Goal: Task Accomplishment & Management: Manage account settings

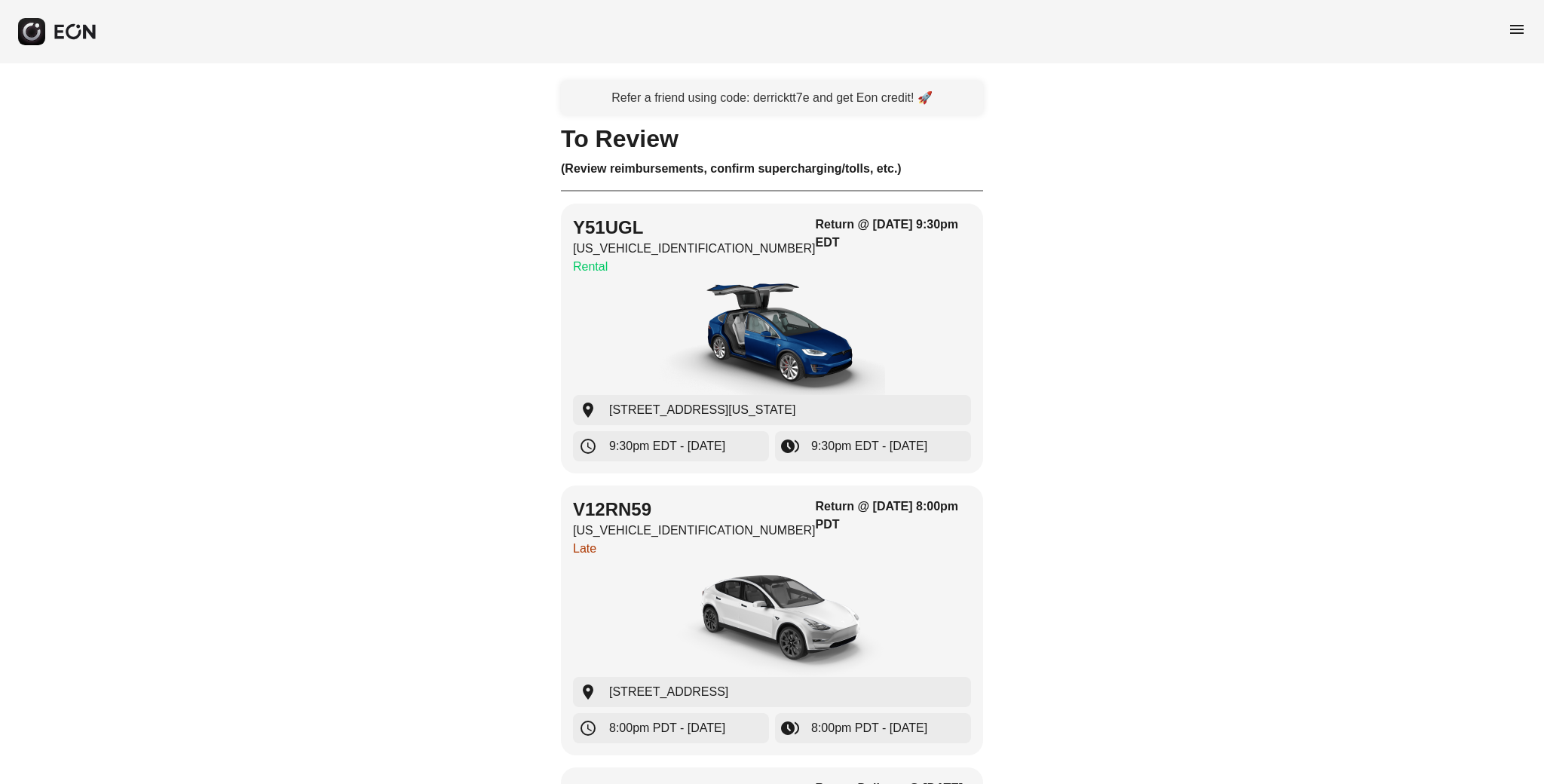
click at [1502, 32] on div "menu" at bounding box center [772, 31] width 1544 height 63
click at [1507, 31] on span "menu" at bounding box center [1516, 29] width 18 height 18
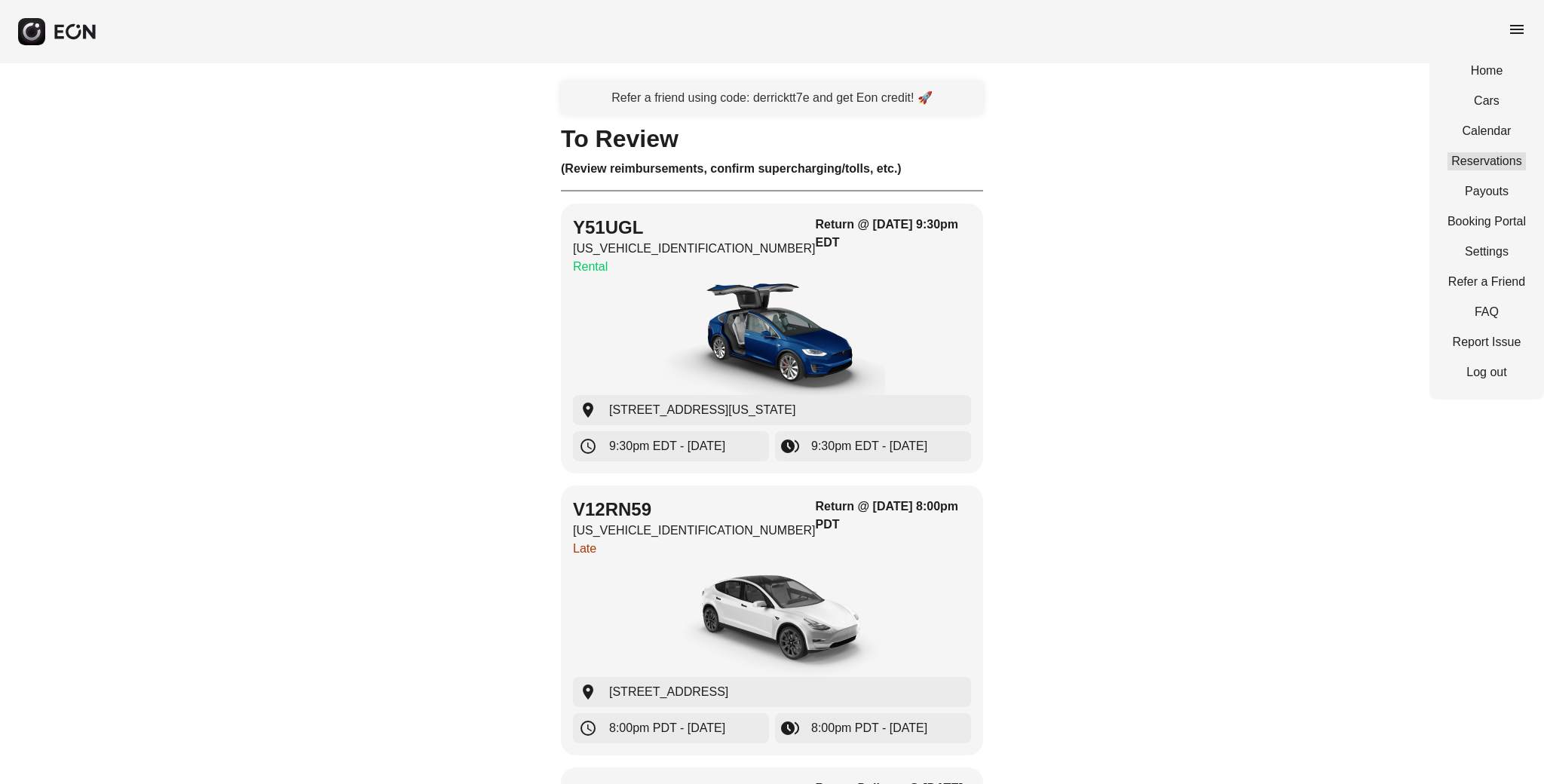
click at [1475, 164] on link "Reservations" at bounding box center [1486, 161] width 78 height 18
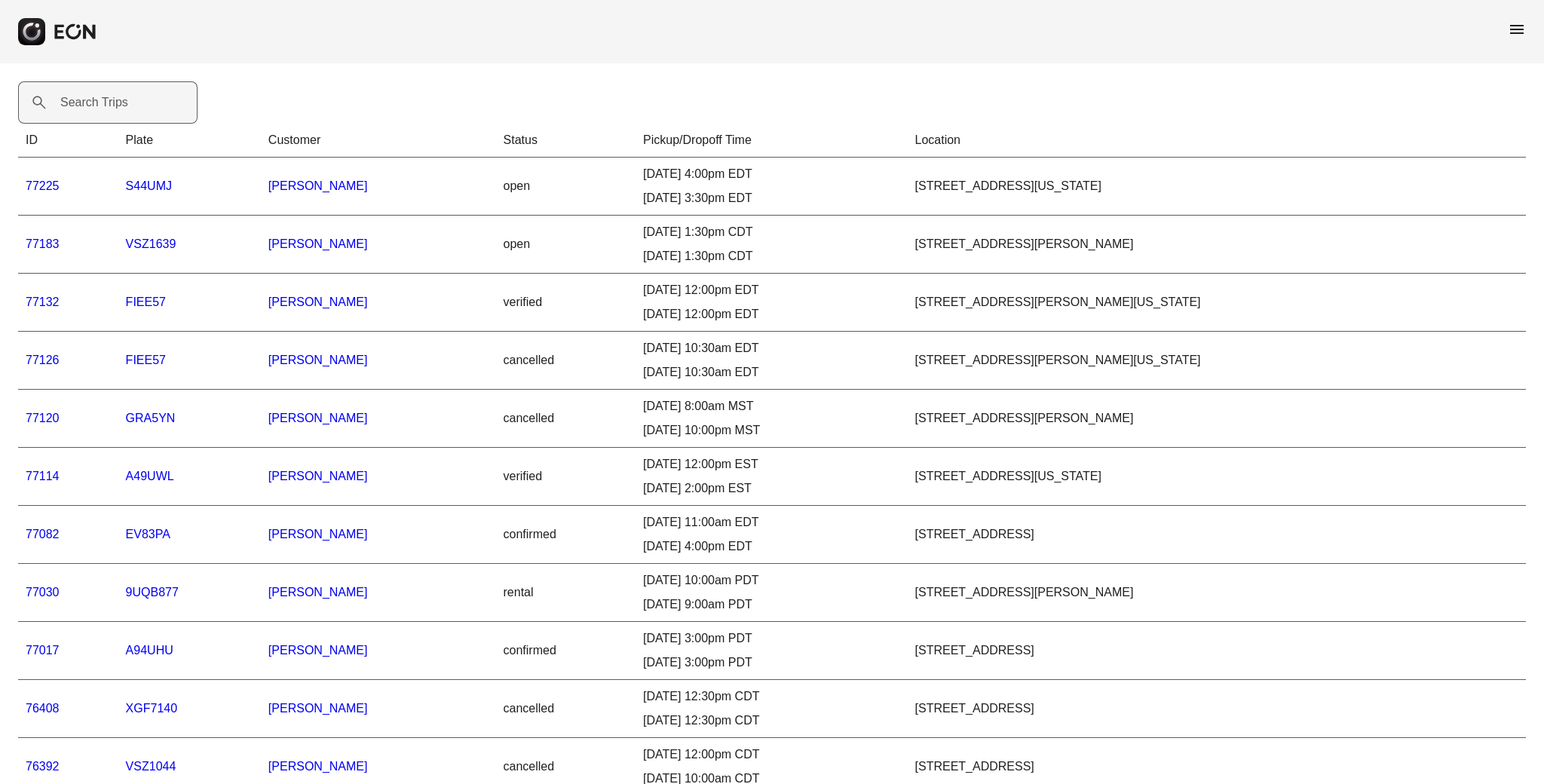
click at [114, 105] on label "Search Trips" at bounding box center [94, 102] width 68 height 18
click at [114, 105] on Trips "Search Trips" at bounding box center [107, 102] width 179 height 42
paste Trips "*****"
type Trips "*****"
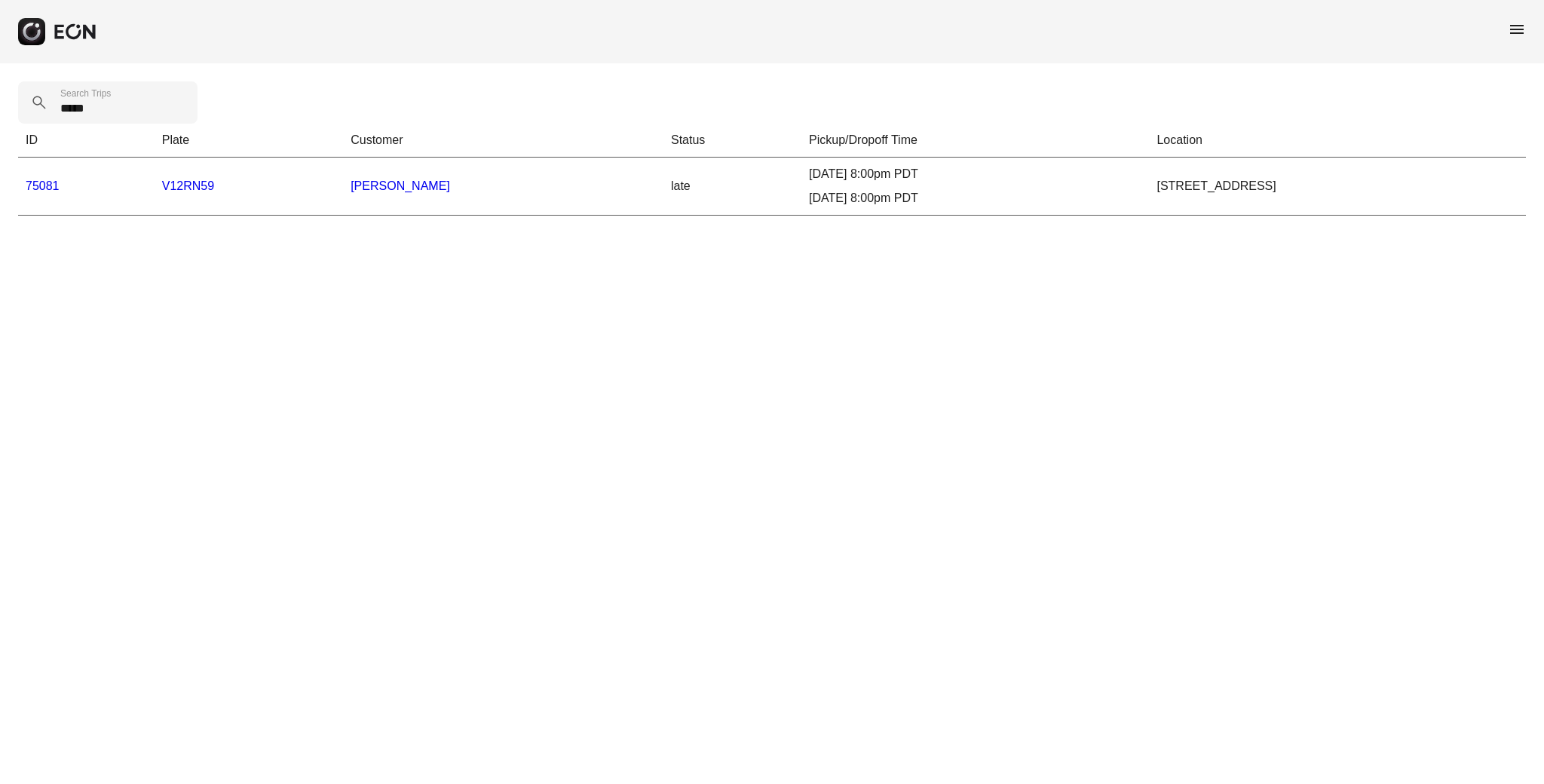
click at [30, 187] on link "75081" at bounding box center [42, 186] width 34 height 13
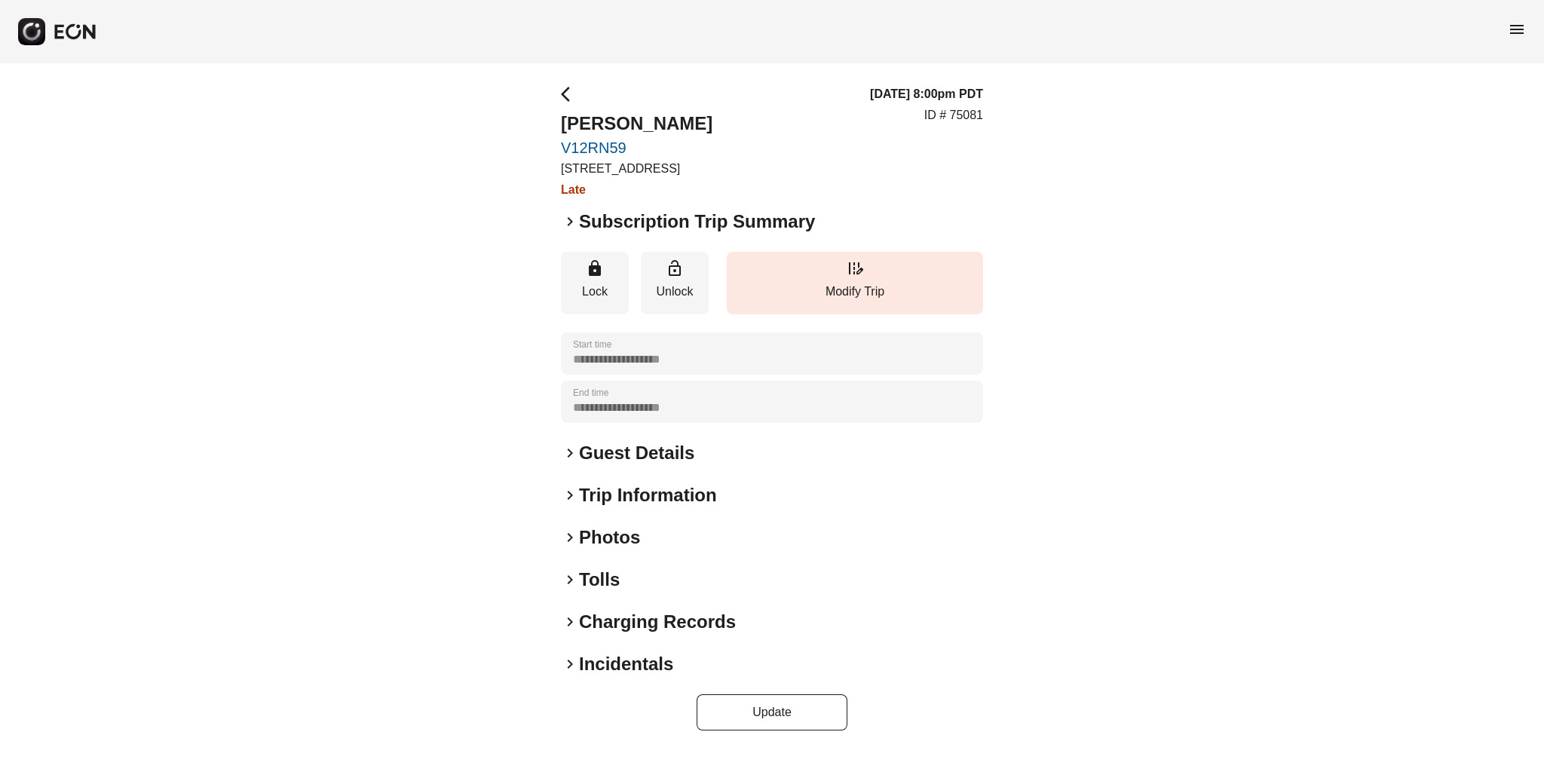
click at [574, 666] on span "keyboard_arrow_right" at bounding box center [569, 663] width 18 height 18
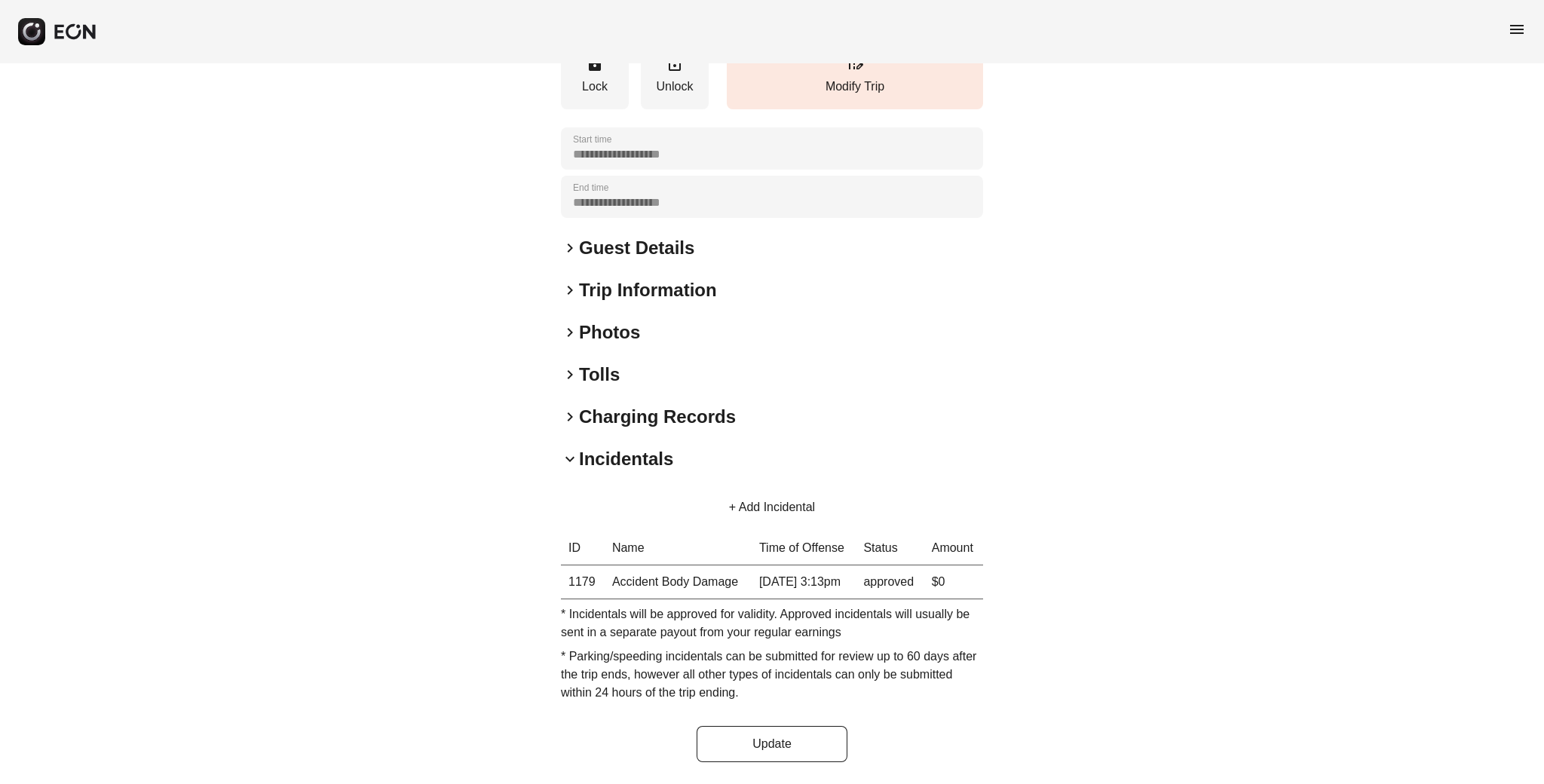
scroll to position [220, 0]
click at [769, 494] on button "+ Add Incidental" at bounding box center [772, 507] width 122 height 37
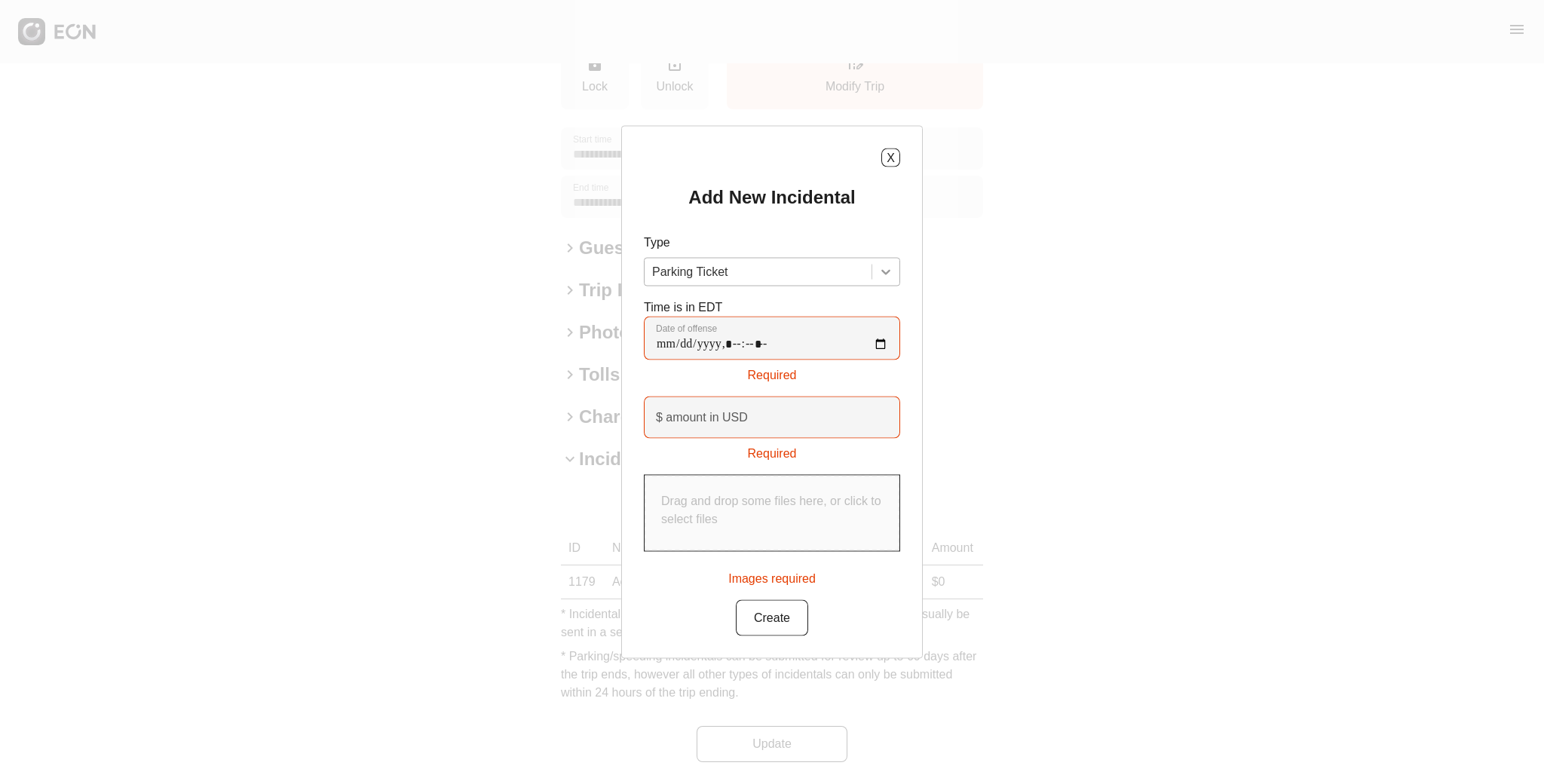
click at [890, 277] on icon at bounding box center [886, 272] width 15 height 15
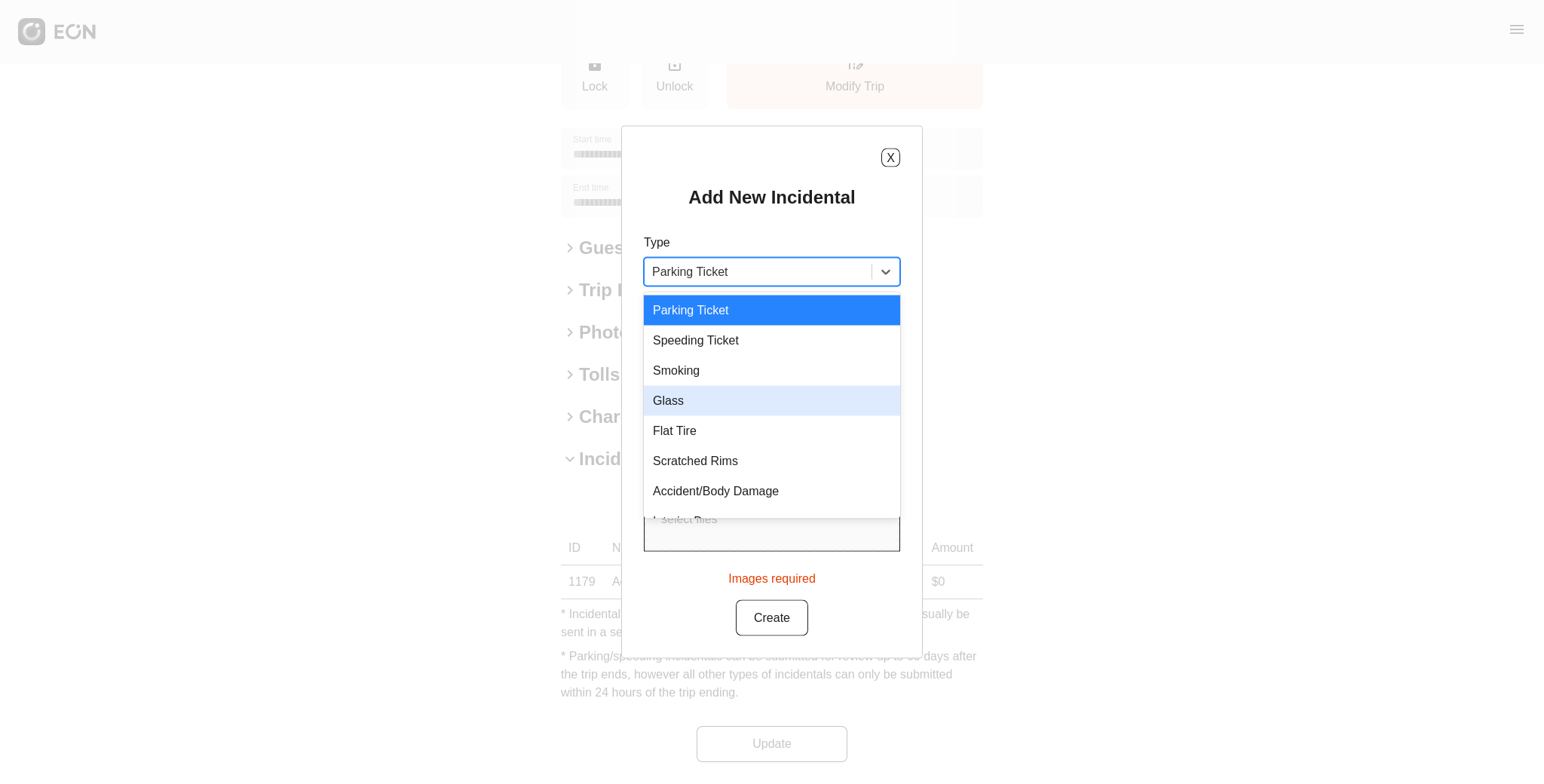
scroll to position [21, 0]
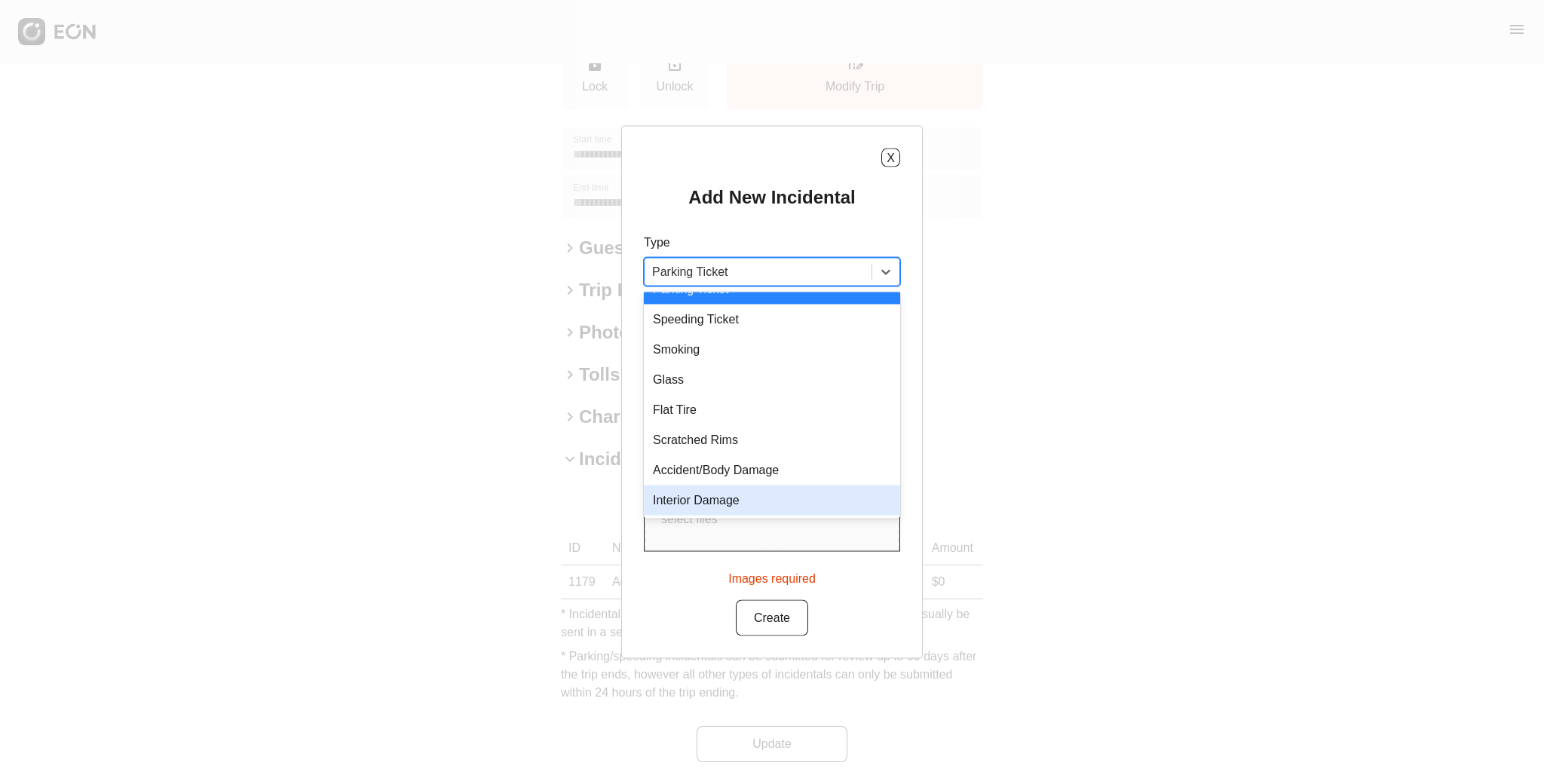
click at [805, 504] on div "Interior Damage" at bounding box center [771, 500] width 256 height 30
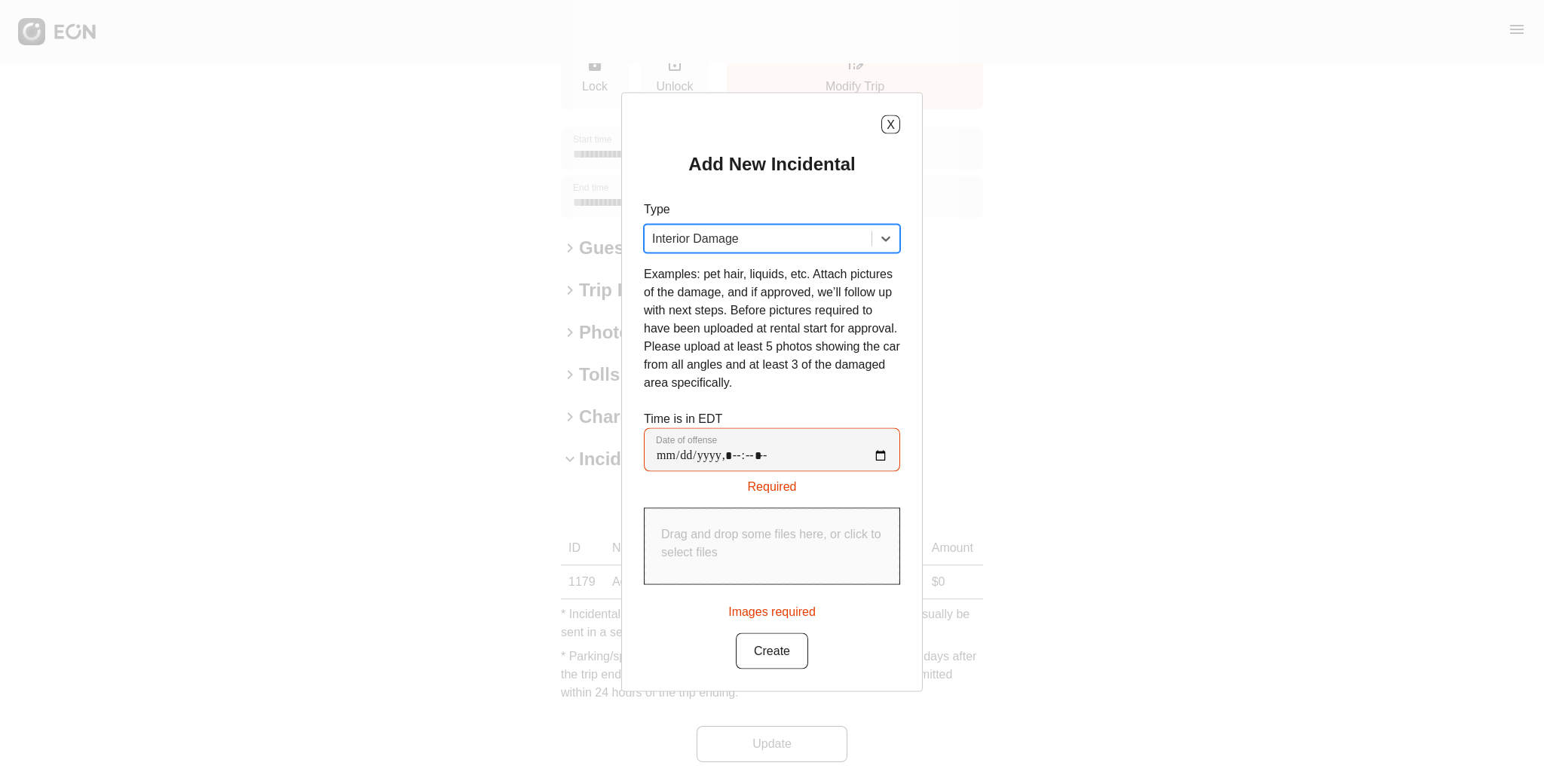
click at [1107, 267] on div "X Add New Incidental Type option Interior Damage, selected. Select is focused ,…" at bounding box center [772, 392] width 1544 height 784
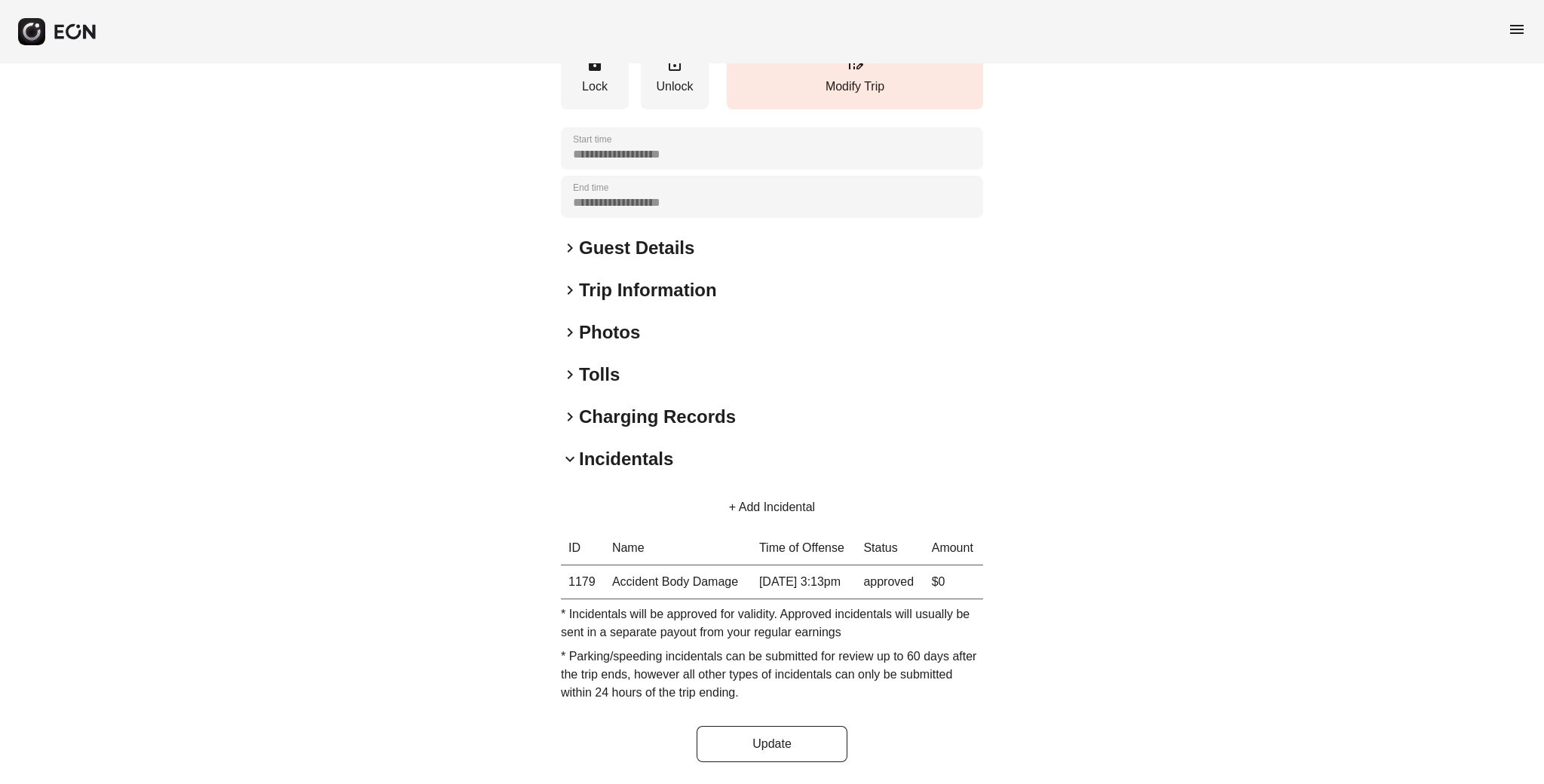
click at [779, 489] on button "+ Add Incidental" at bounding box center [772, 507] width 122 height 37
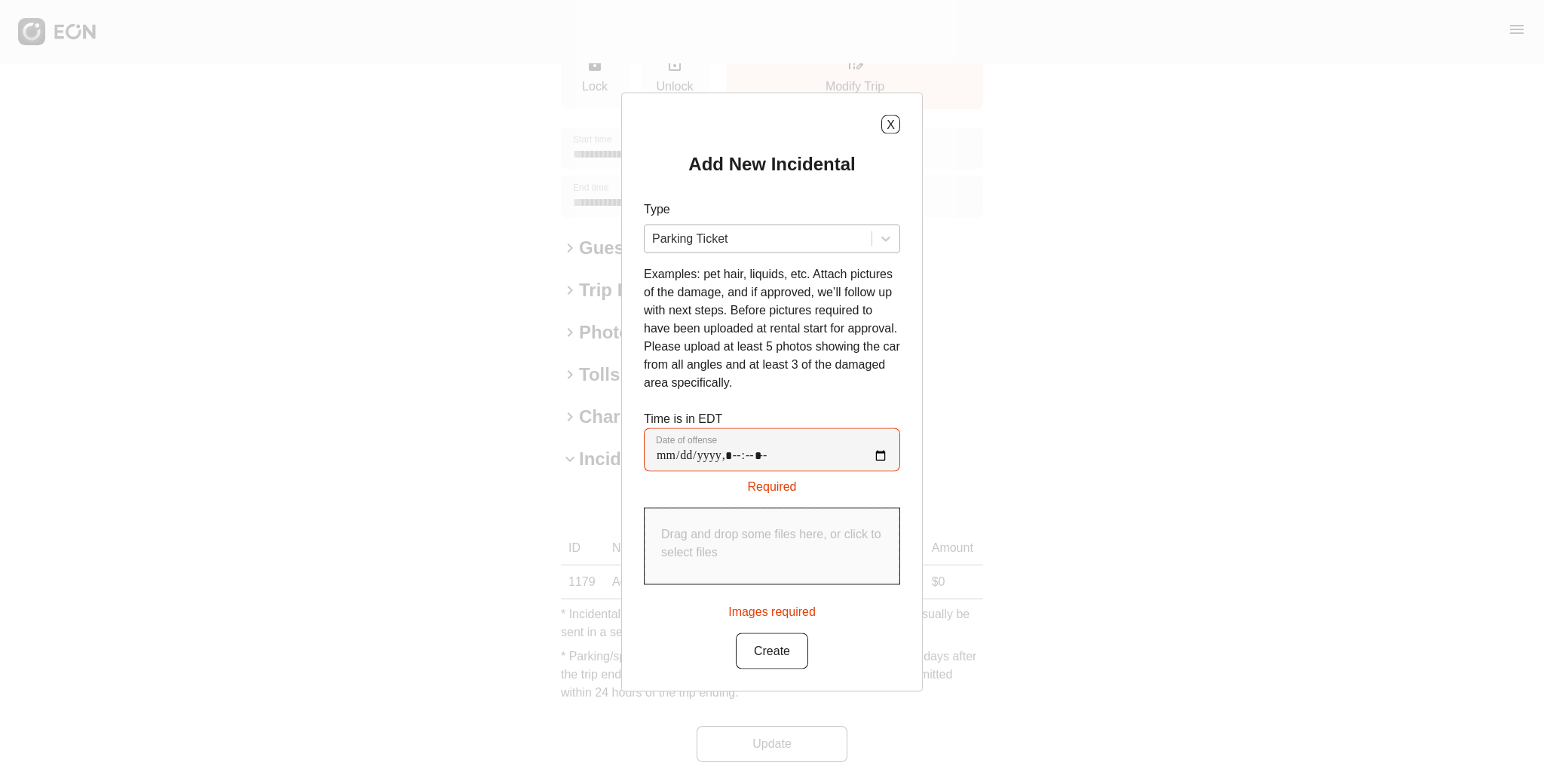
click at [709, 240] on div at bounding box center [758, 238] width 212 height 21
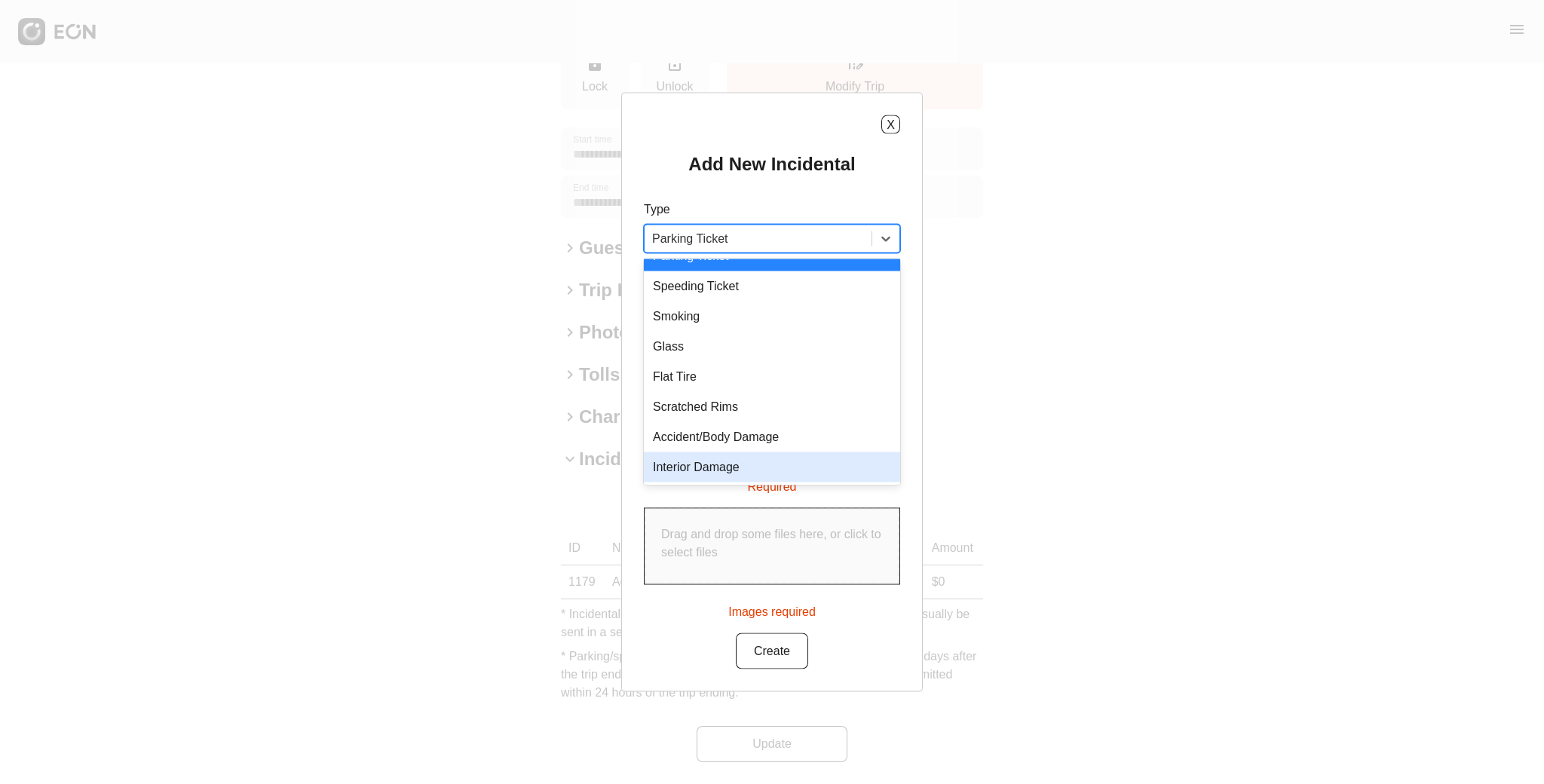
click at [747, 470] on div "Interior Damage" at bounding box center [771, 468] width 256 height 30
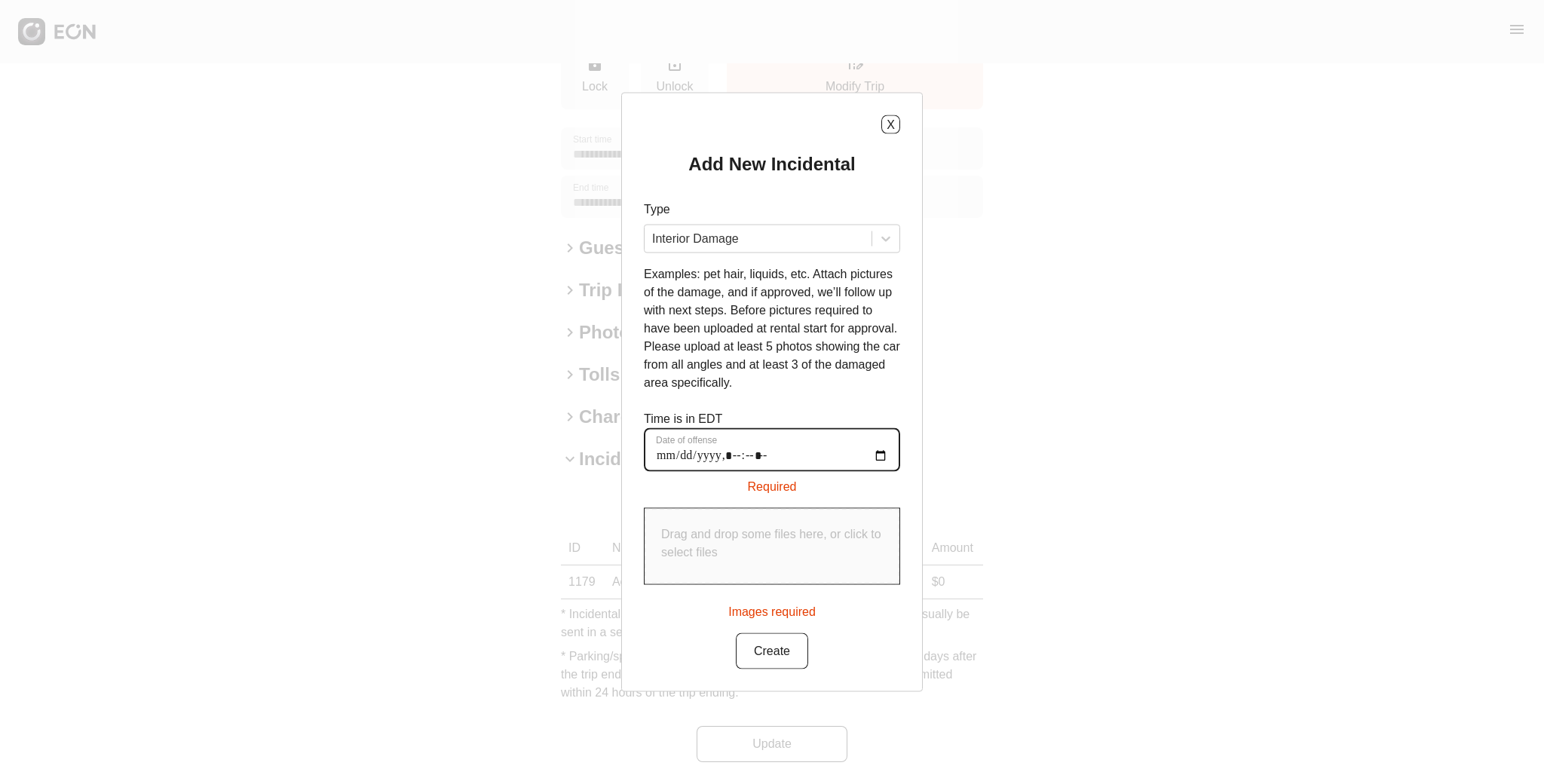
click at [662, 453] on offense "Date of offense" at bounding box center [771, 450] width 256 height 44
click at [886, 238] on icon at bounding box center [886, 238] width 15 height 15
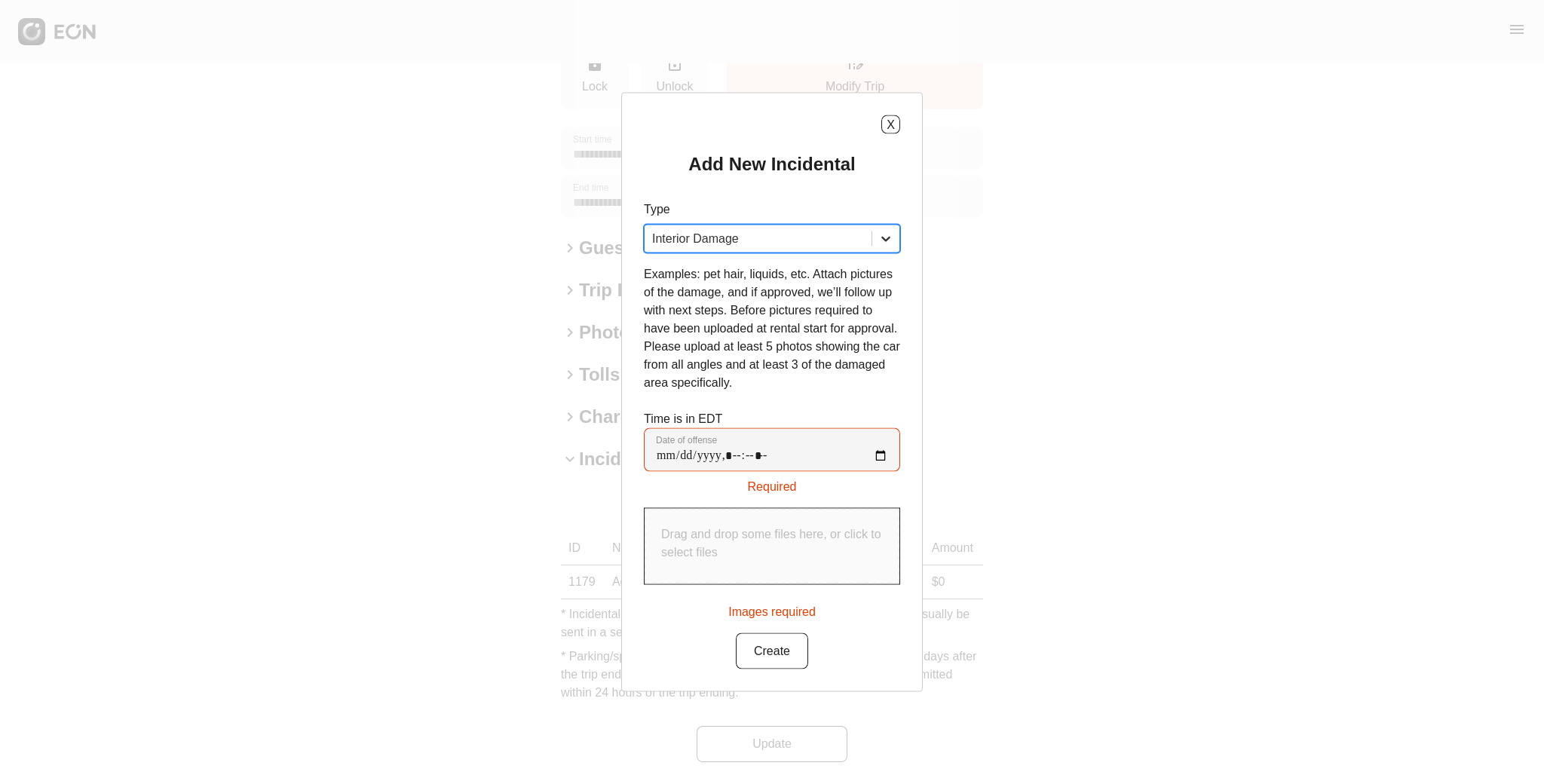
click at [886, 238] on icon at bounding box center [886, 238] width 15 height 15
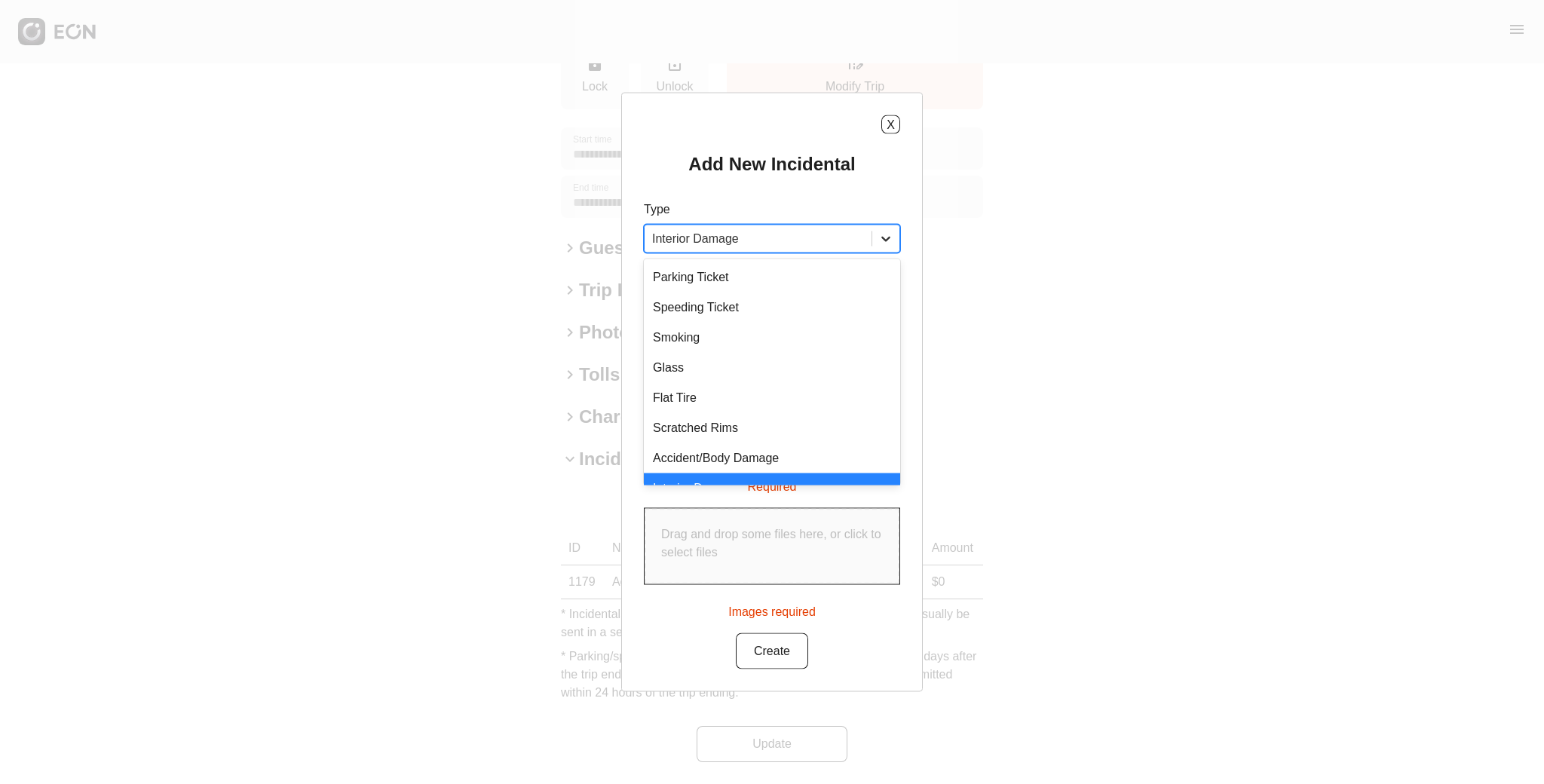
click at [886, 238] on icon at bounding box center [886, 238] width 15 height 15
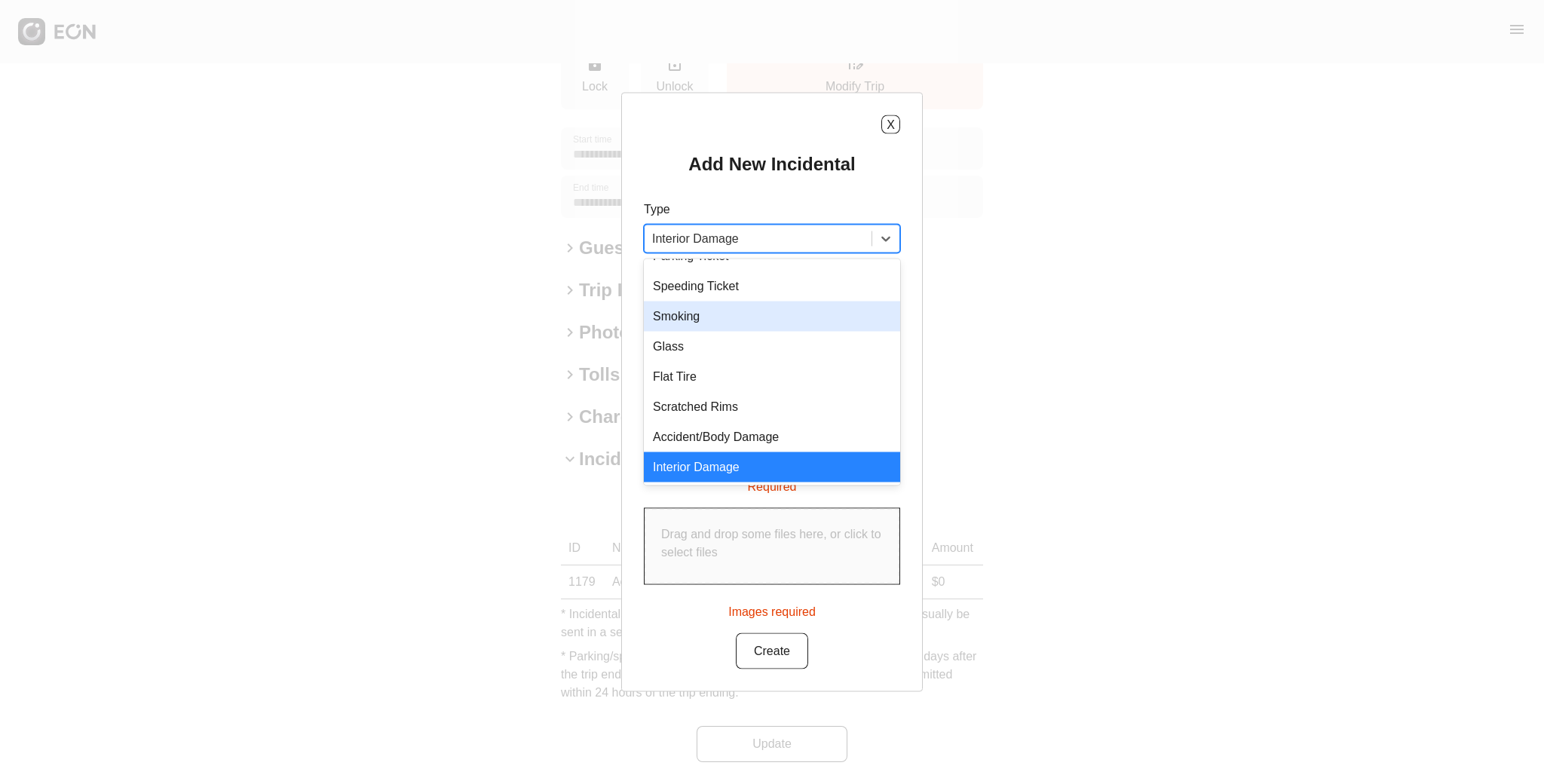
click at [909, 246] on div "X Add New Incidental Type Smoking, 3 of 8. 8 results available. Use Up and Down…" at bounding box center [771, 392] width 301 height 599
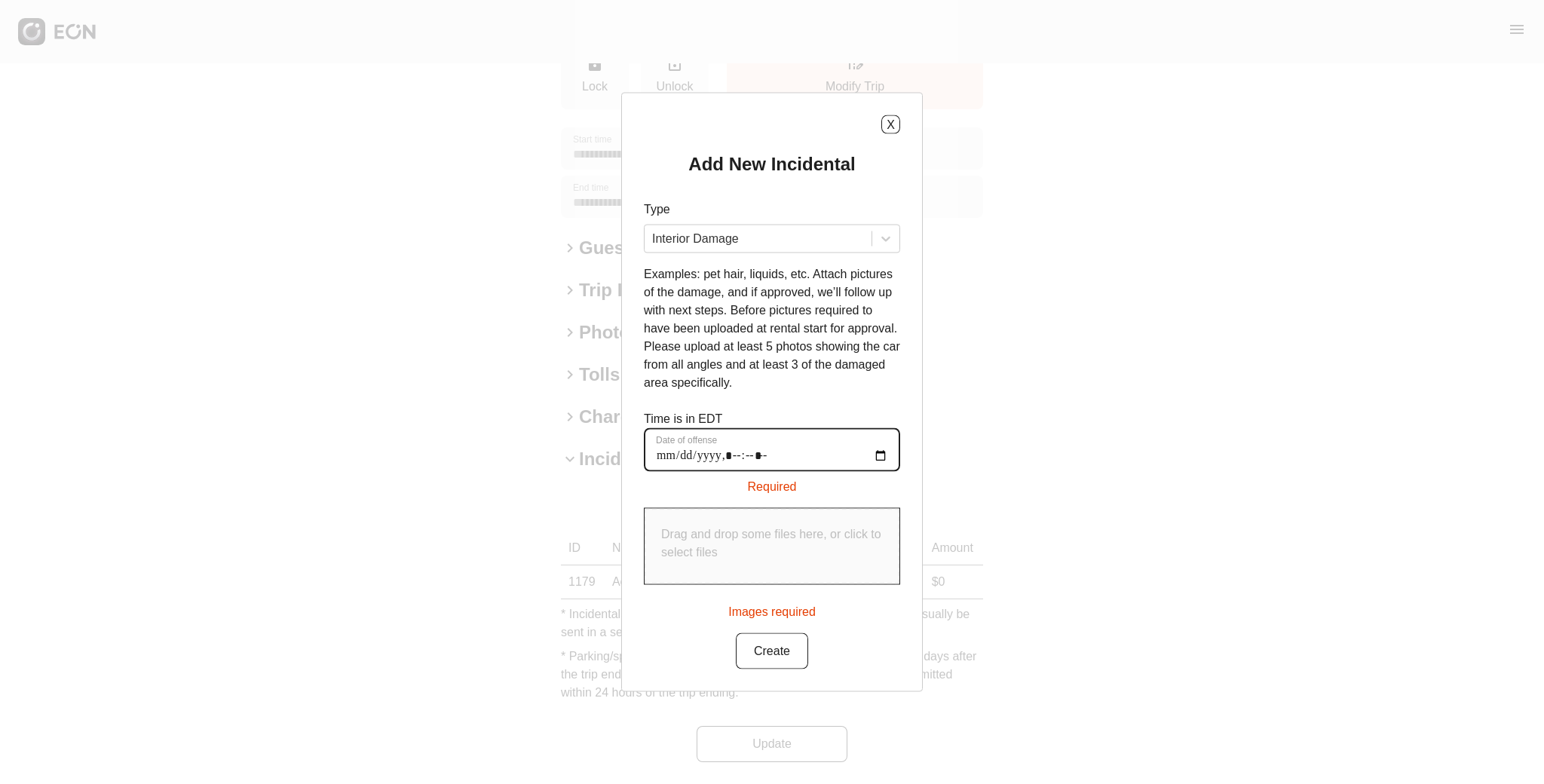
click at [655, 451] on offense "Date of offense" at bounding box center [771, 450] width 256 height 44
click at [782, 546] on p "Drag and drop some files here, or click to select files" at bounding box center [772, 543] width 222 height 37
click at [754, 451] on offense "Date of offense" at bounding box center [771, 450] width 256 height 44
type offense "**********"
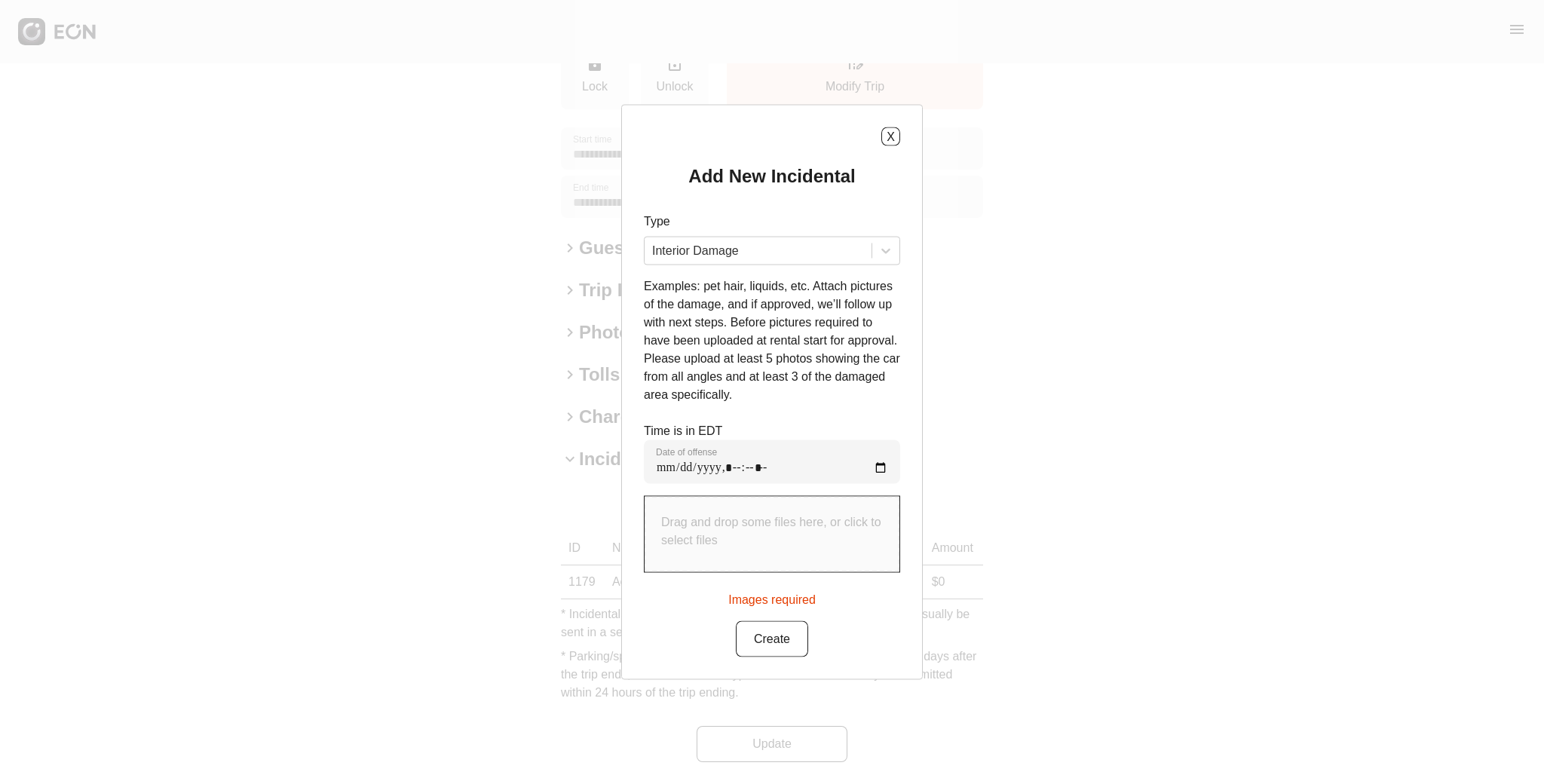
click at [833, 529] on p "Drag and drop some files here, or click to select files" at bounding box center [772, 531] width 222 height 37
type input "**********"
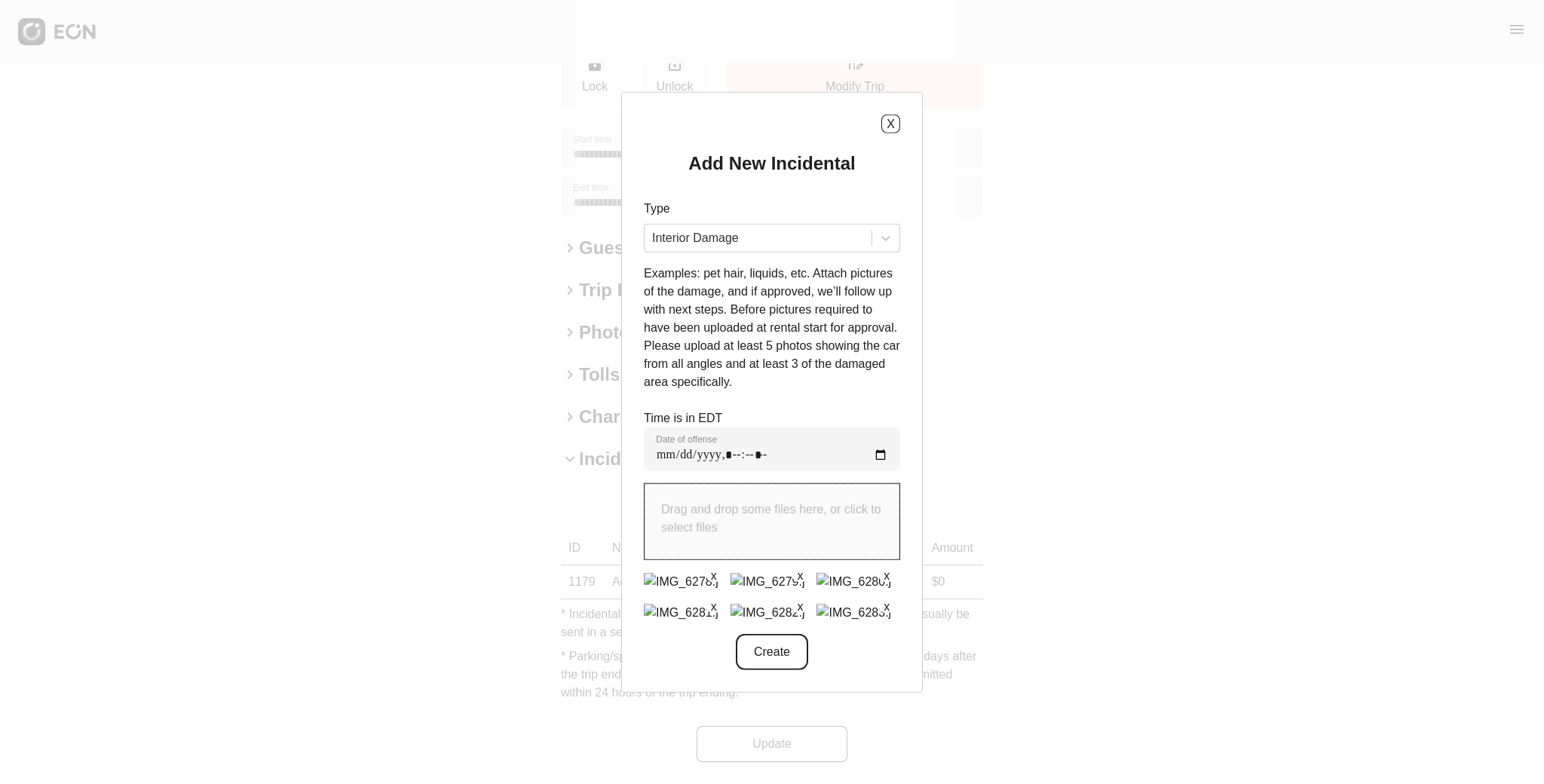
click at [783, 669] on button "Create" at bounding box center [771, 651] width 72 height 37
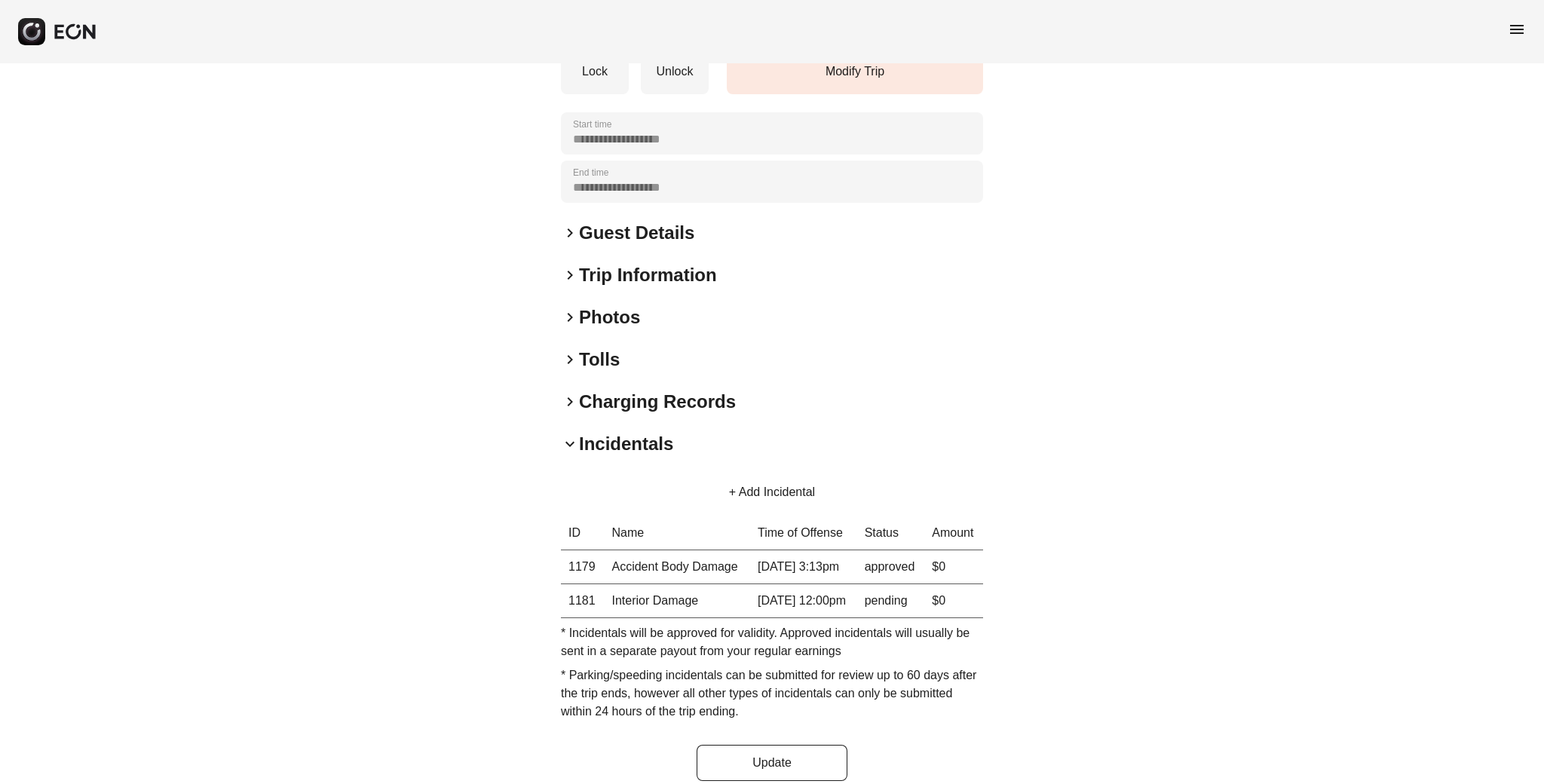
click at [582, 319] on h2 "Photos" at bounding box center [609, 317] width 61 height 24
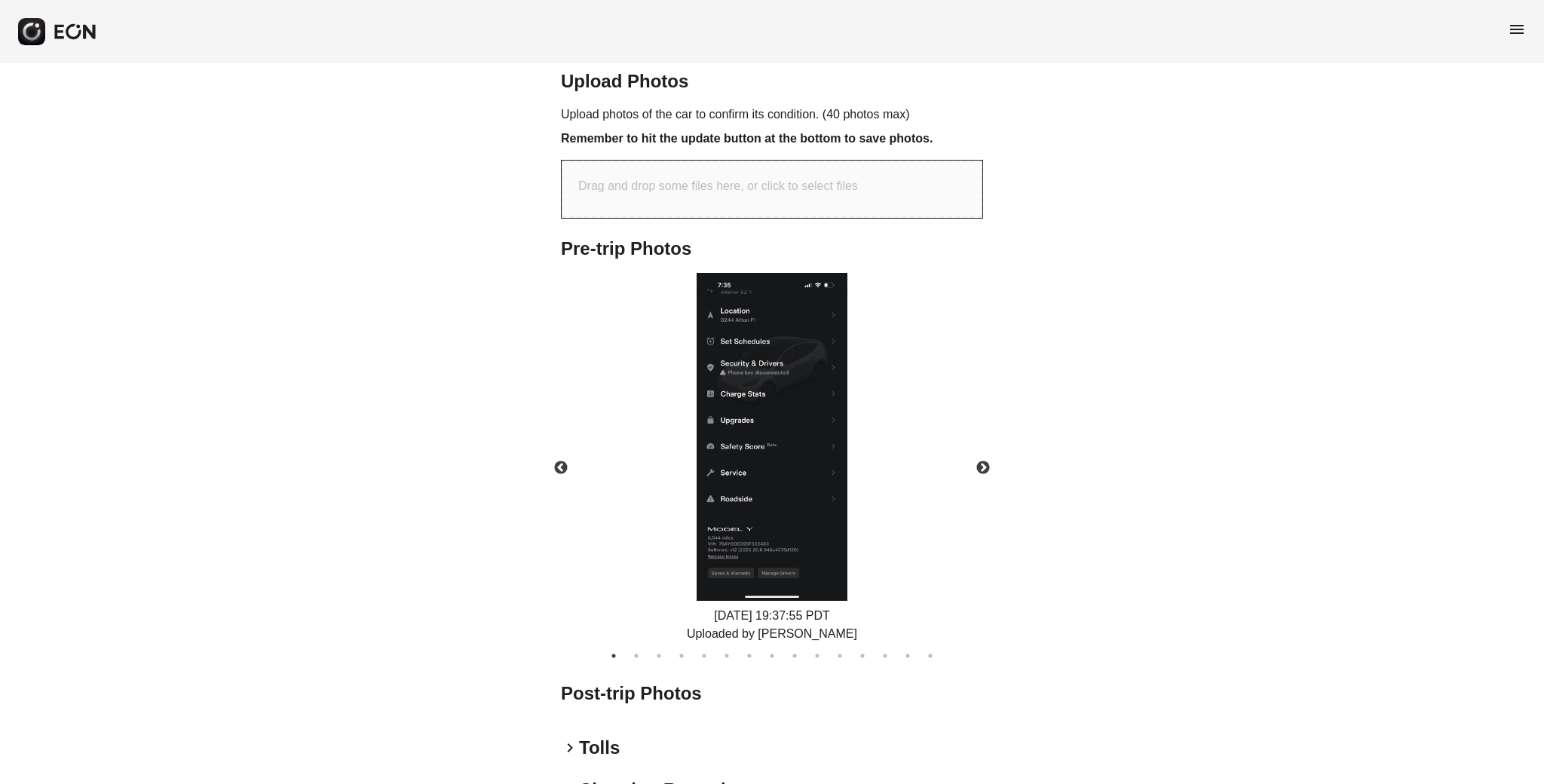
scroll to position [500, 0]
click at [980, 464] on button "Next" at bounding box center [982, 466] width 53 height 53
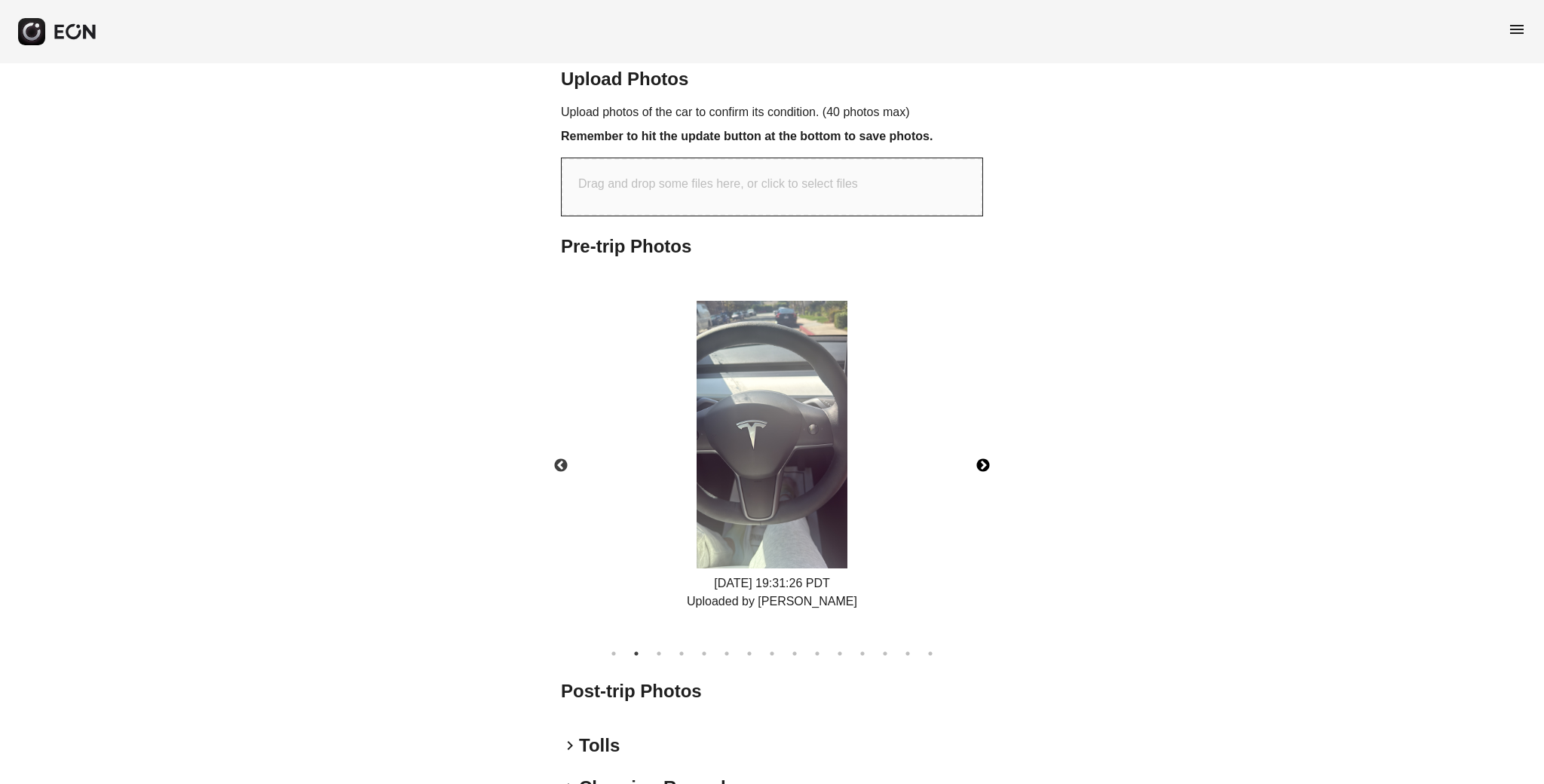
click at [980, 464] on button "Next" at bounding box center [982, 466] width 53 height 53
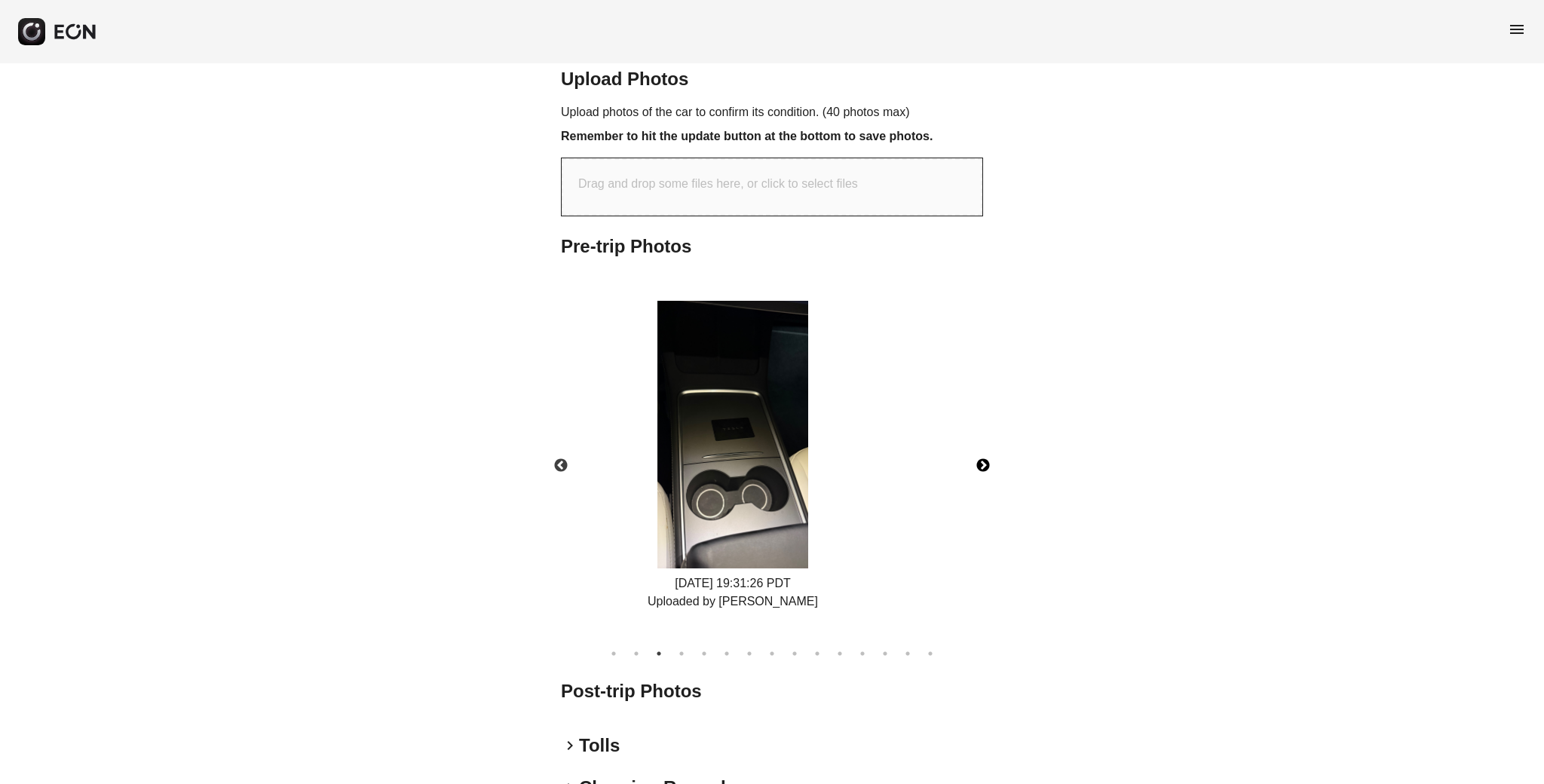
click at [748, 422] on img at bounding box center [733, 435] width 151 height 269
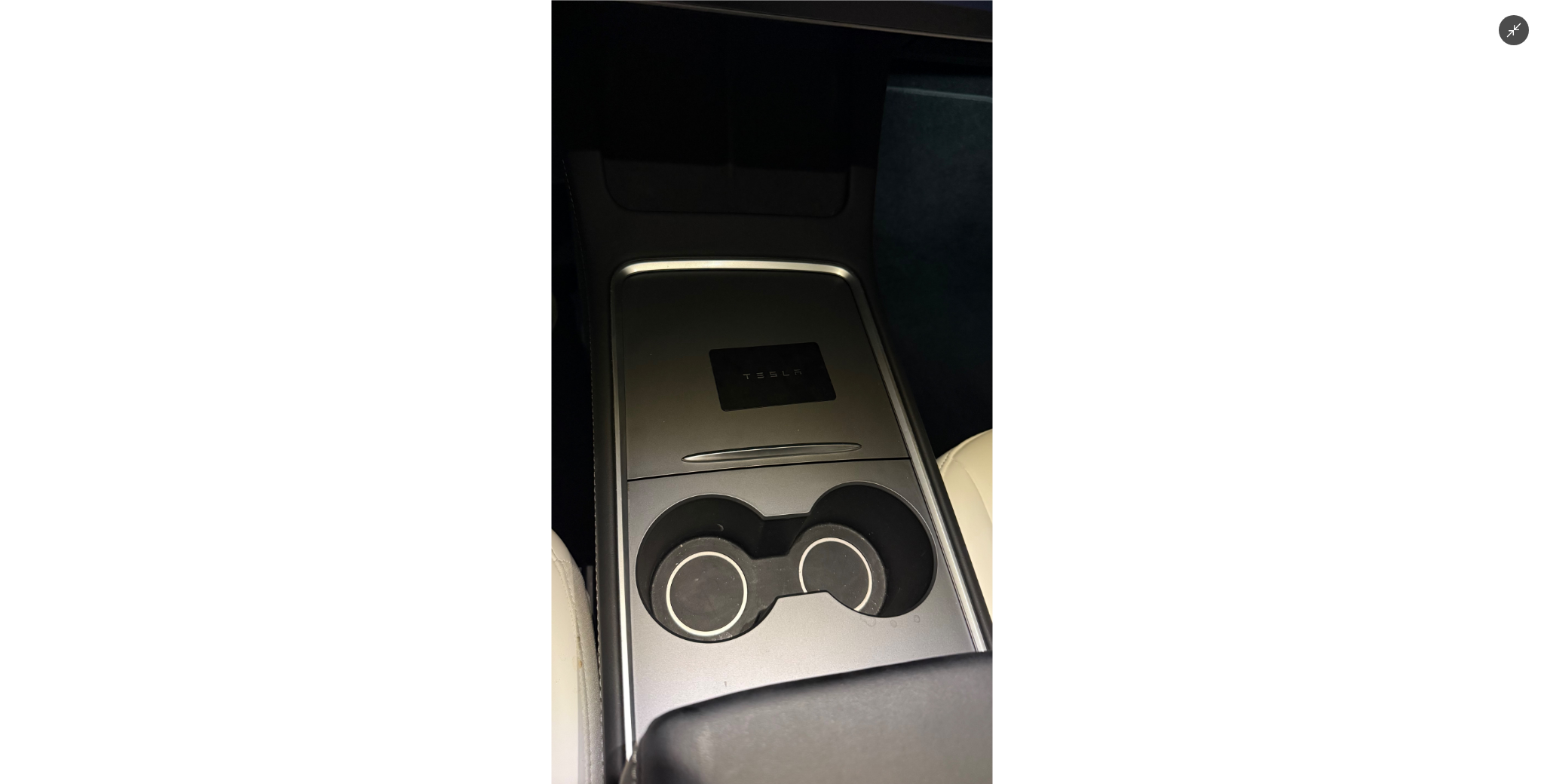
click at [1443, 21] on div at bounding box center [772, 392] width 1544 height 784
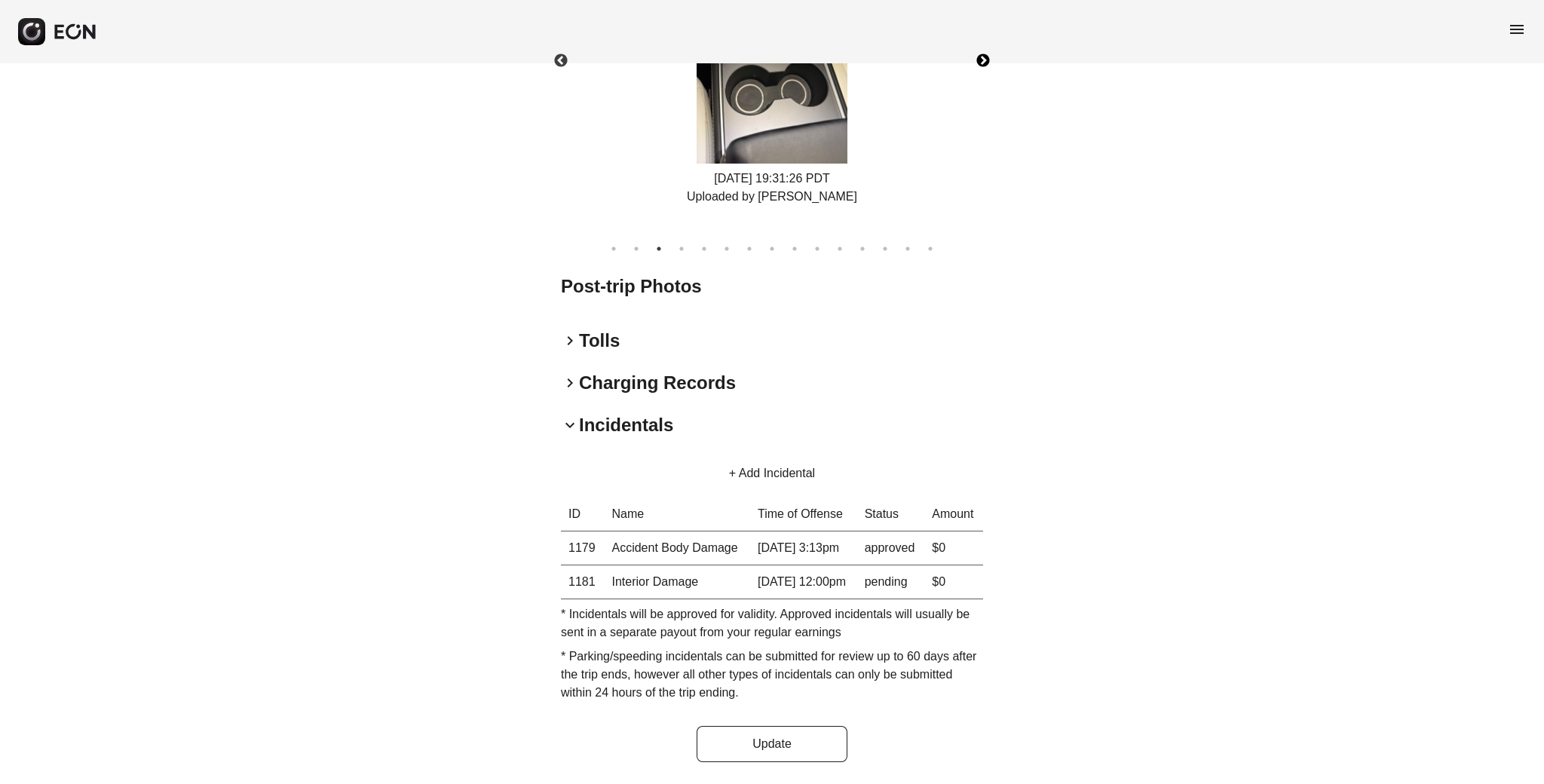
scroll to position [942, 0]
click at [778, 455] on button "+ Add Incidental" at bounding box center [772, 473] width 122 height 37
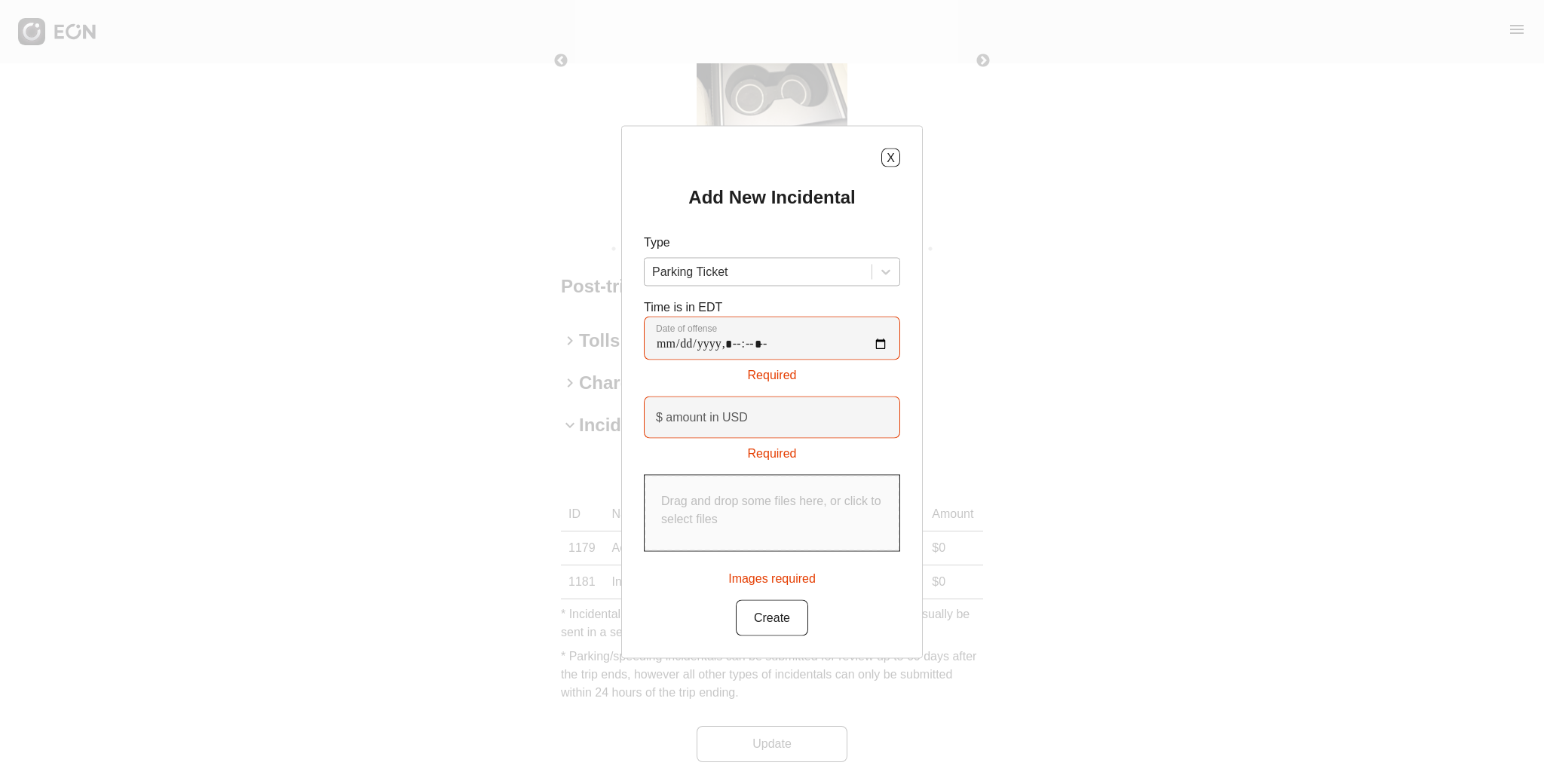
click at [743, 263] on div at bounding box center [758, 271] width 212 height 21
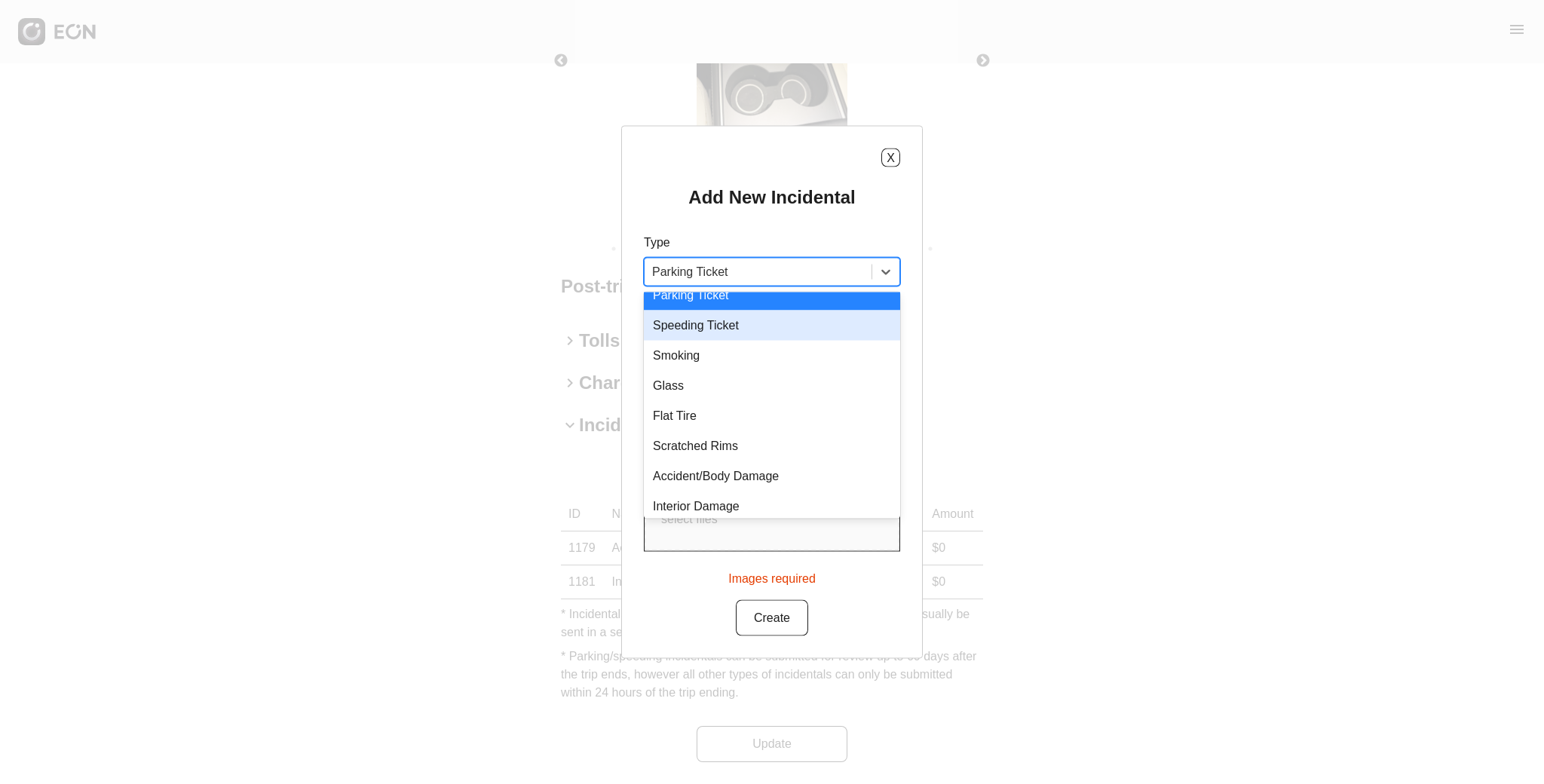
scroll to position [21, 0]
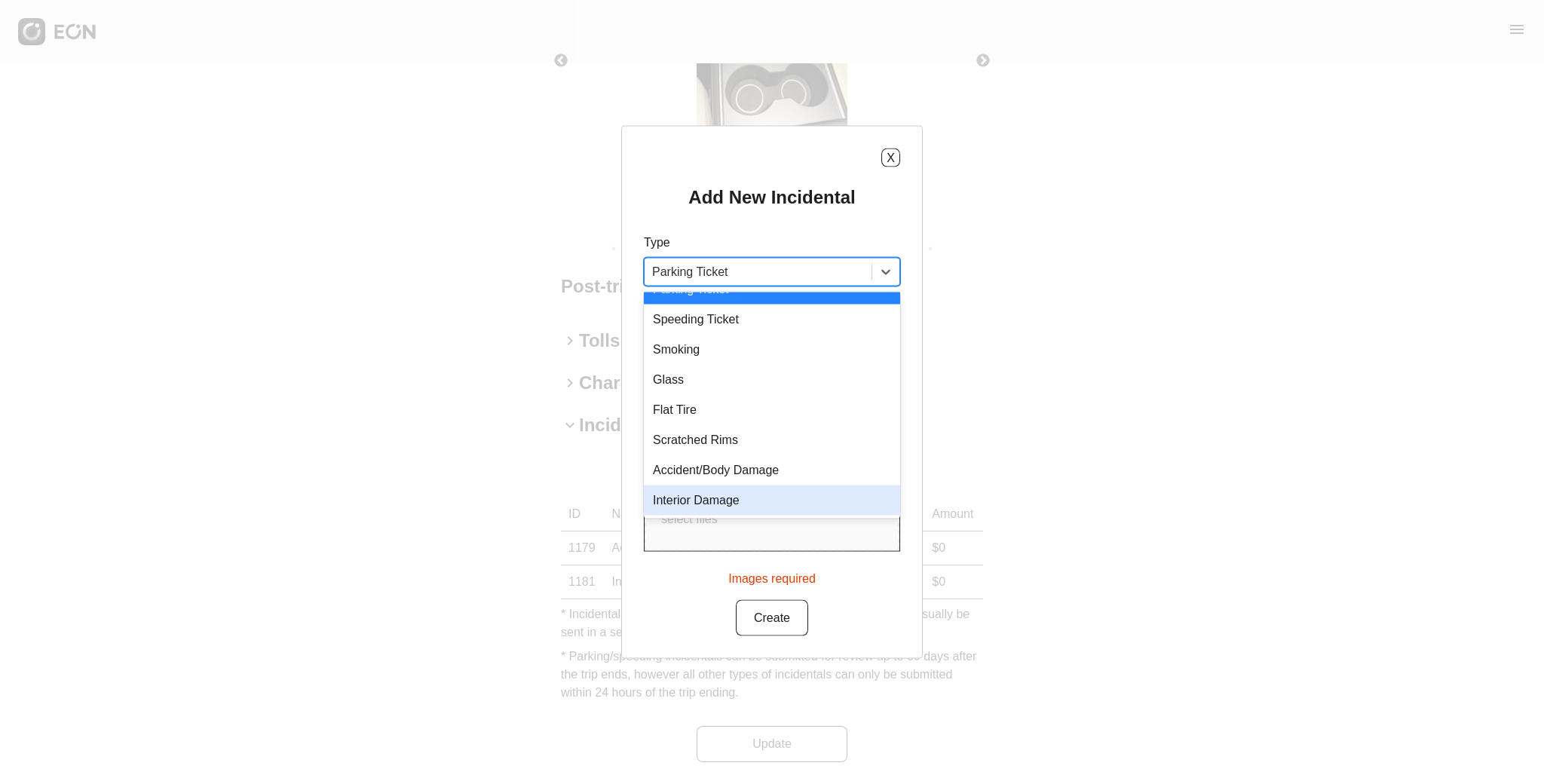
click at [740, 490] on div "Interior Damage" at bounding box center [771, 500] width 256 height 30
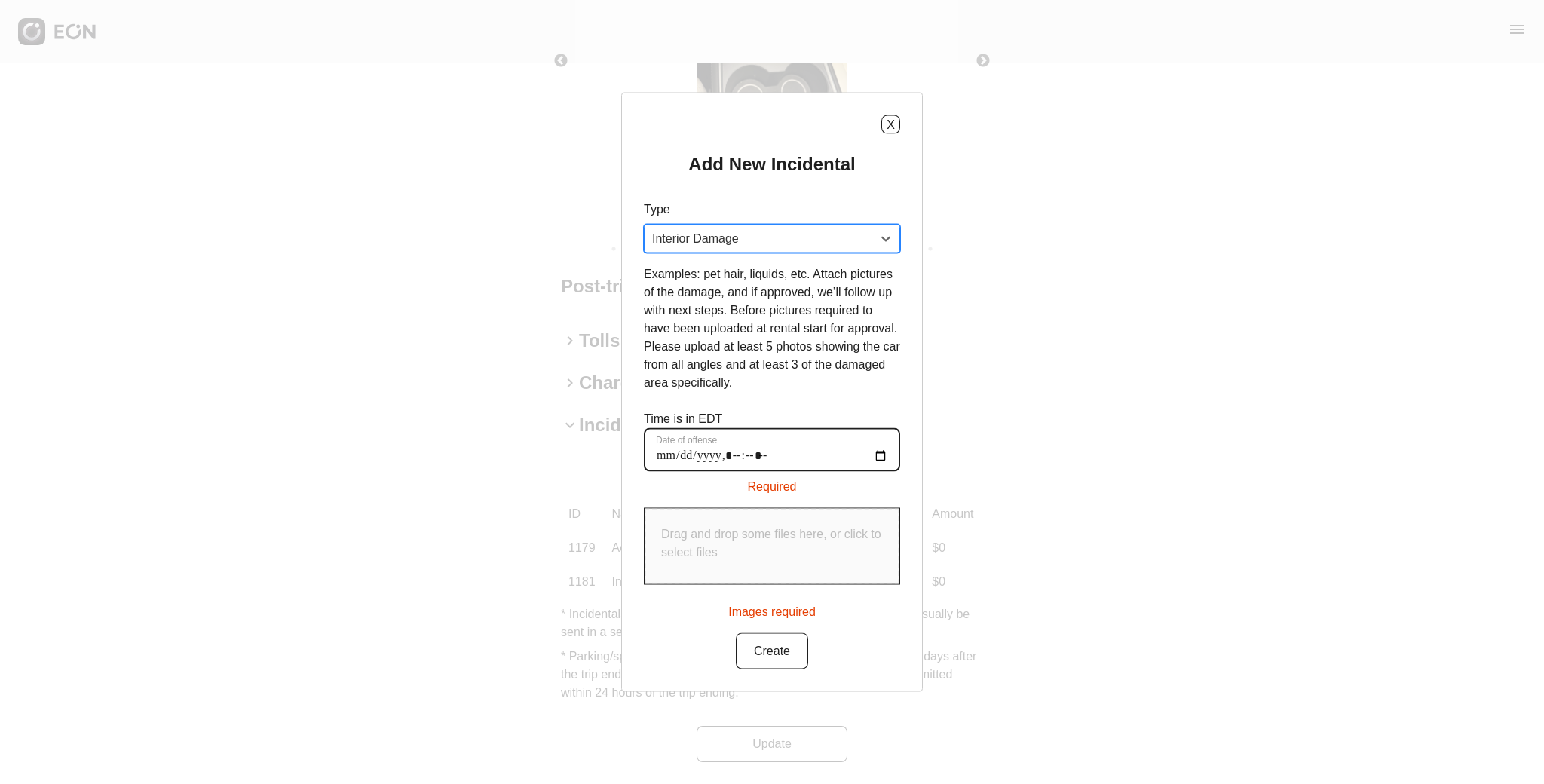
click at [656, 451] on offense "Date of offense" at bounding box center [771, 450] width 256 height 44
type offense "**********"
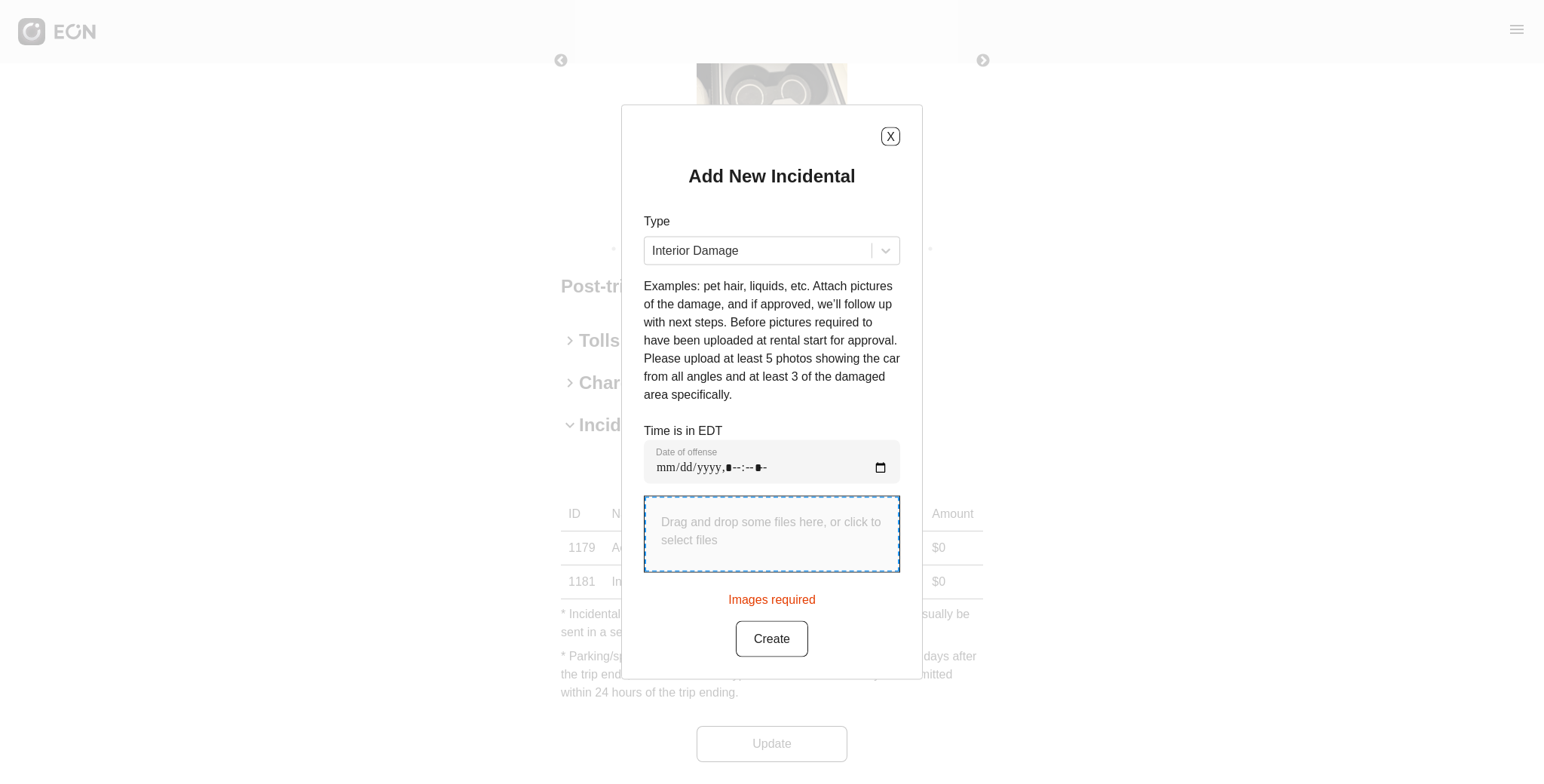
click at [720, 534] on p "Drag and drop some files here, or click to select files" at bounding box center [772, 531] width 222 height 37
type input "**********"
click at [872, 606] on div "x" at bounding box center [771, 596] width 256 height 19
click at [772, 654] on button "Create" at bounding box center [771, 636] width 72 height 37
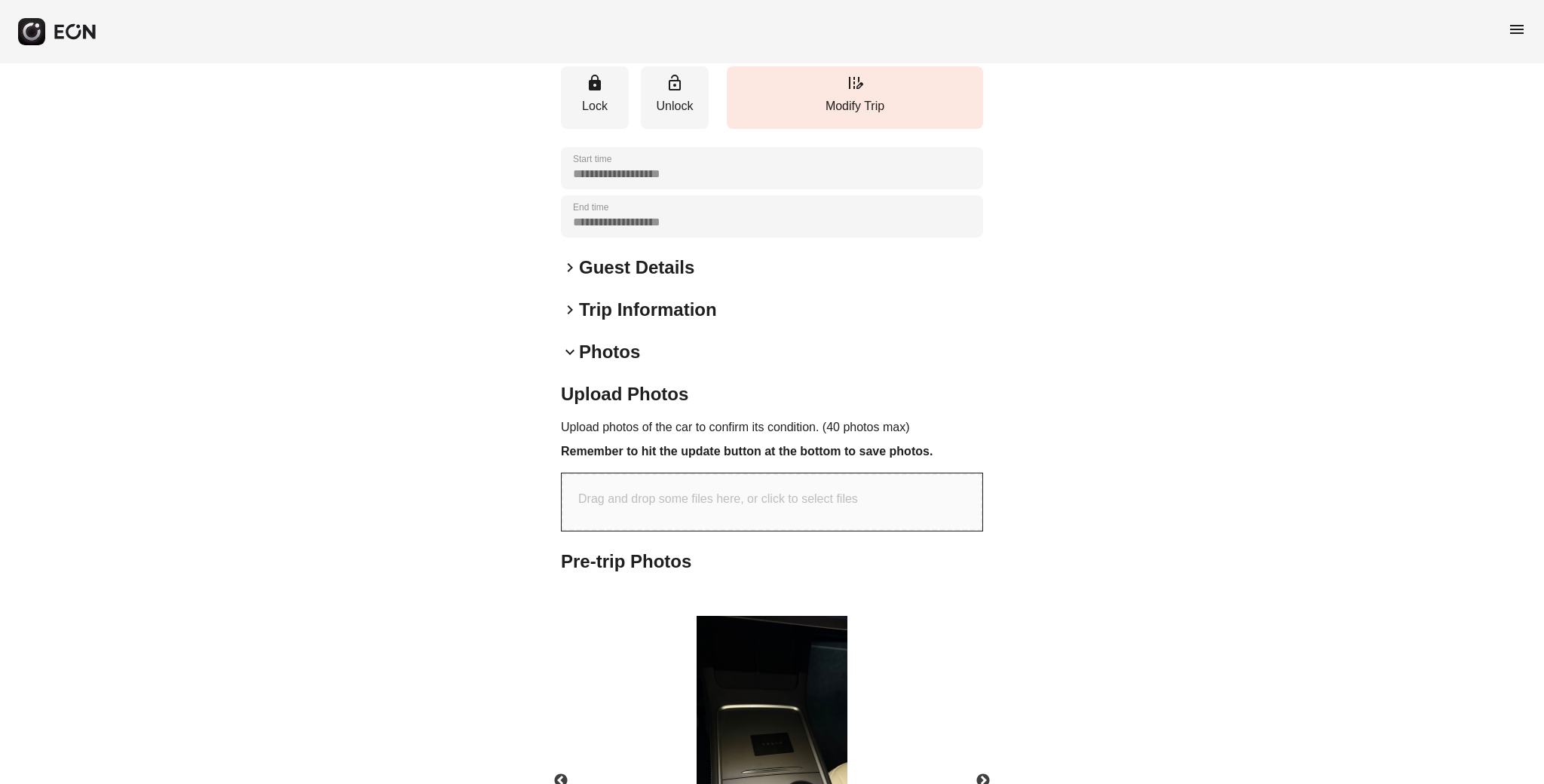
scroll to position [0, 0]
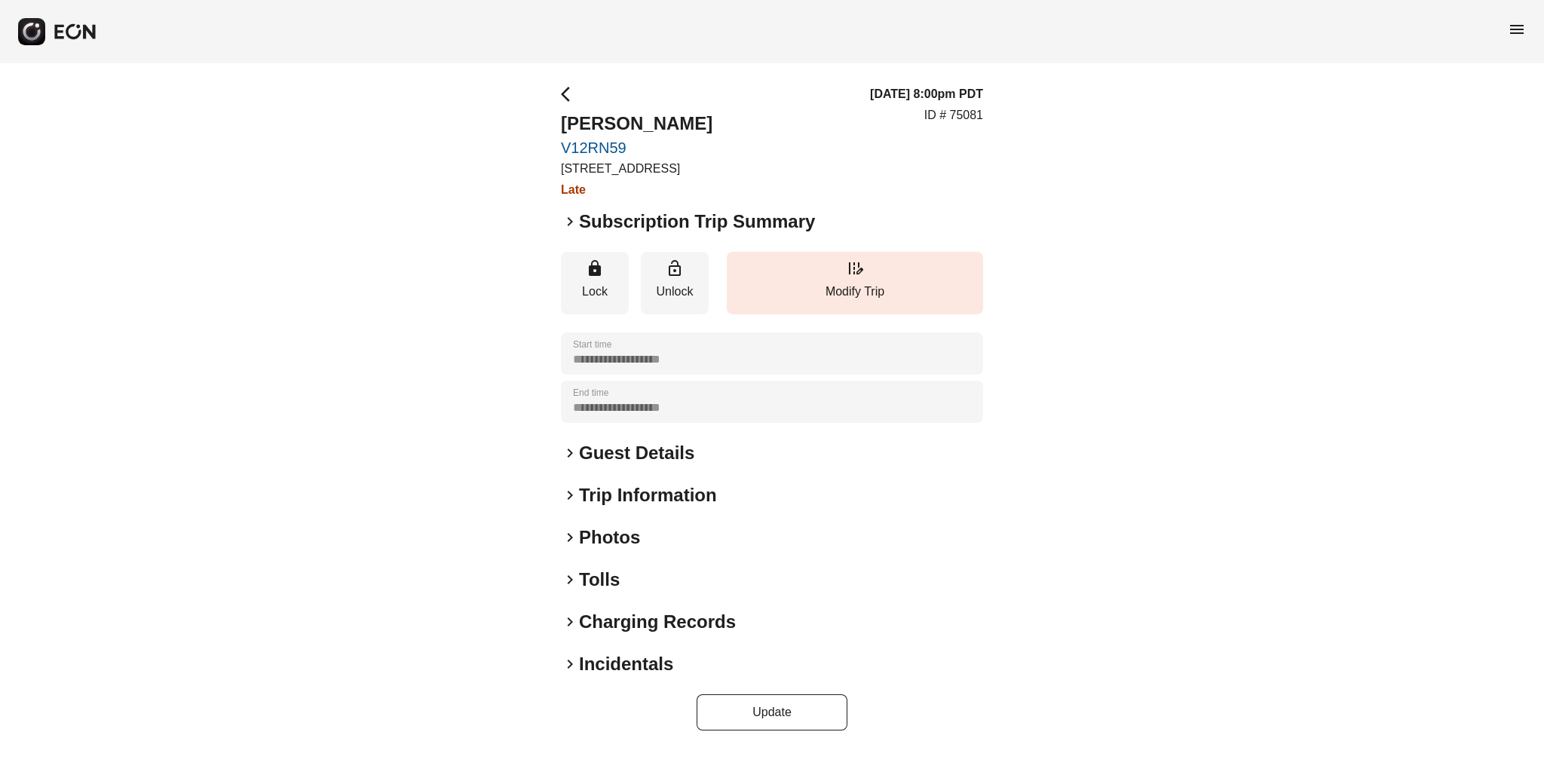
click at [1228, 304] on div "**********" at bounding box center [772, 407] width 1544 height 689
click at [564, 663] on span "keyboard_arrow_right" at bounding box center [569, 663] width 18 height 18
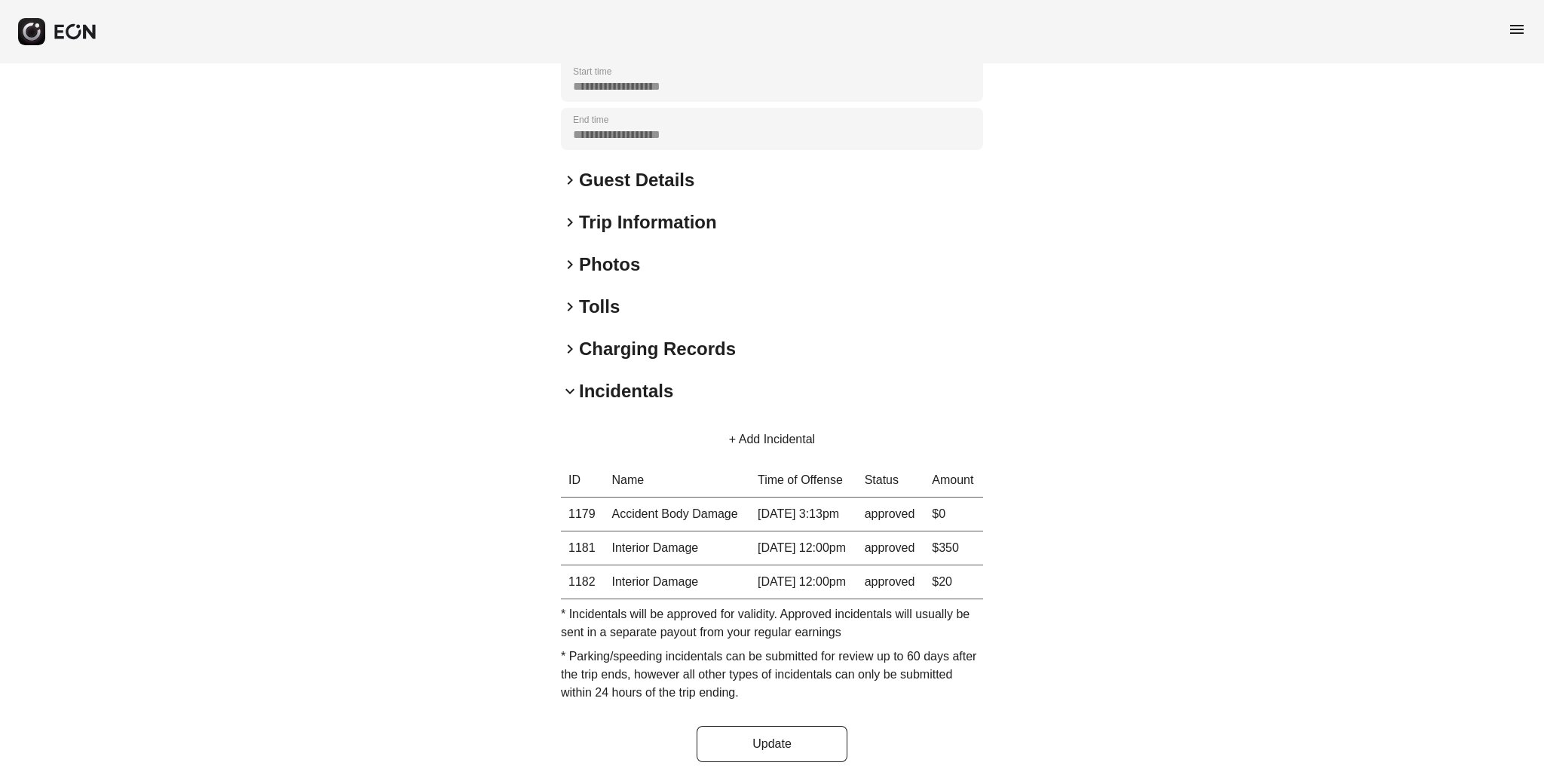
scroll to position [324, 0]
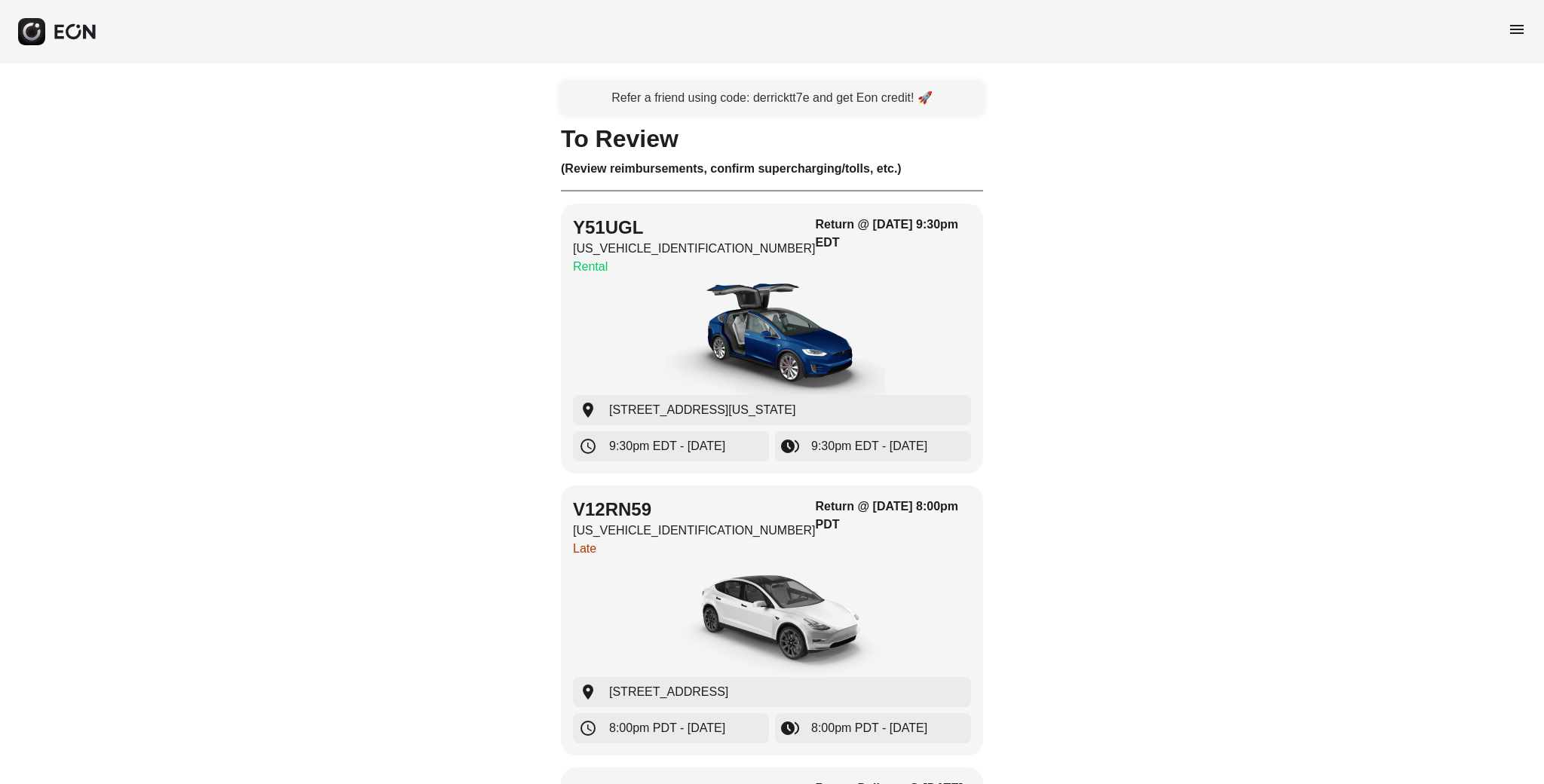
click at [1519, 38] on span "menu" at bounding box center [1516, 29] width 18 height 18
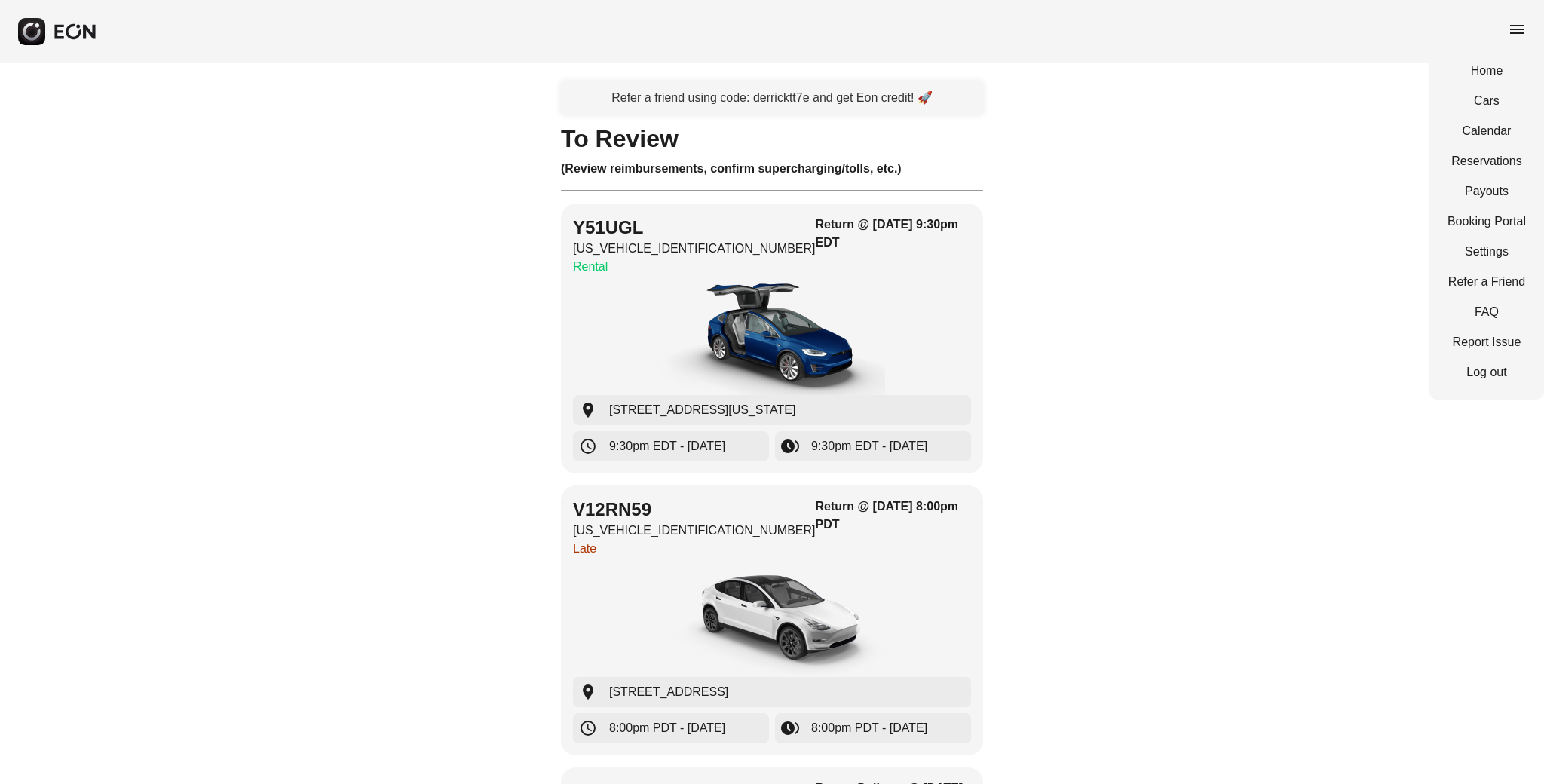
click at [1479, 176] on div "Home Cars Calendar Reservations Payouts Booking Portal Settings Refer a Friend …" at bounding box center [1487, 222] width 115 height 356
click at [1478, 166] on link "Reservations" at bounding box center [1486, 161] width 78 height 18
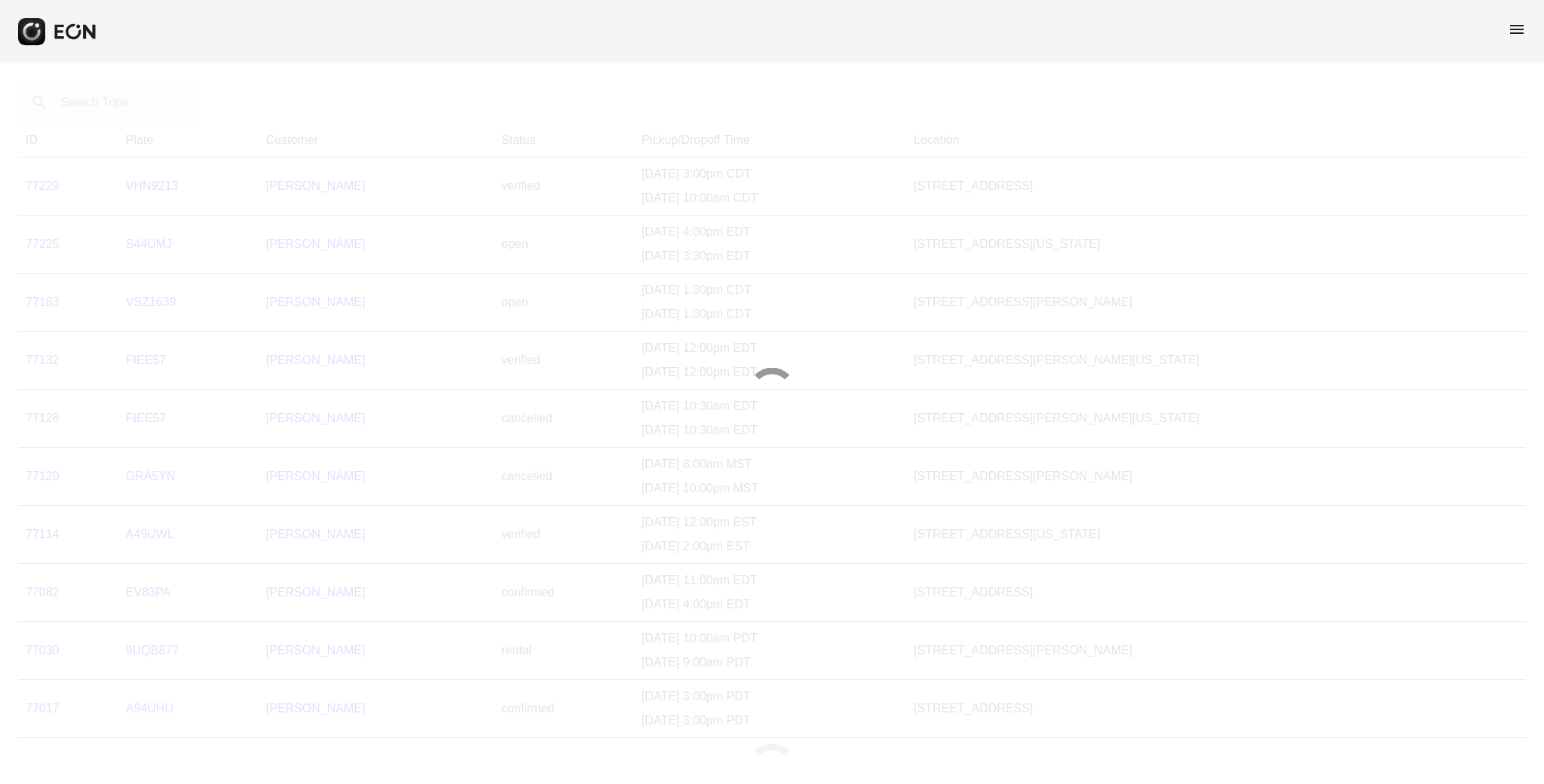
click at [103, 106] on div at bounding box center [772, 392] width 1544 height 784
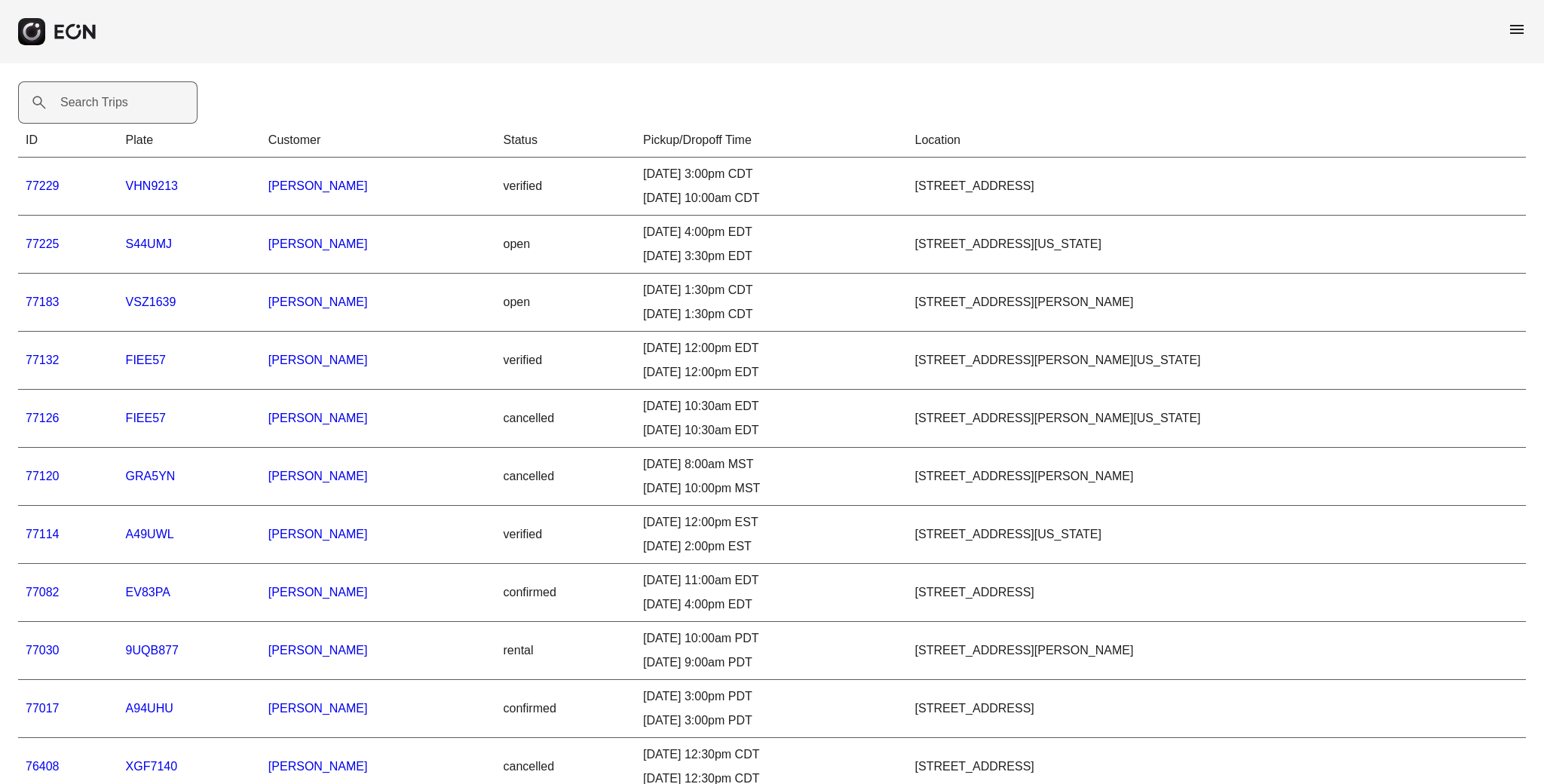
click at [101, 105] on label "Search Trips" at bounding box center [94, 102] width 68 height 18
click at [101, 105] on Trips "Search Trips" at bounding box center [107, 102] width 179 height 42
paste Trips "*****"
type Trips "*****"
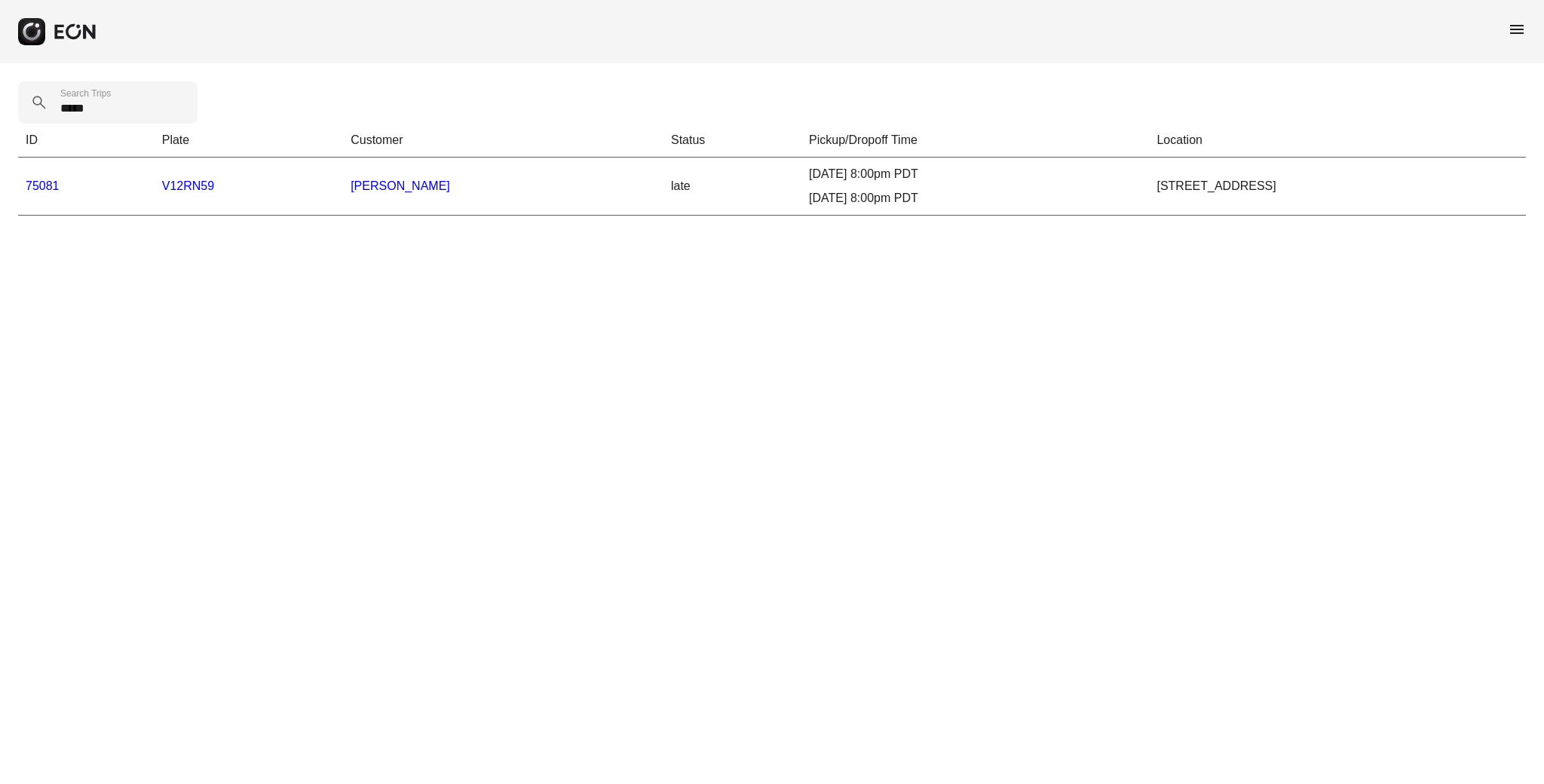
click at [49, 186] on link "75081" at bounding box center [42, 186] width 34 height 13
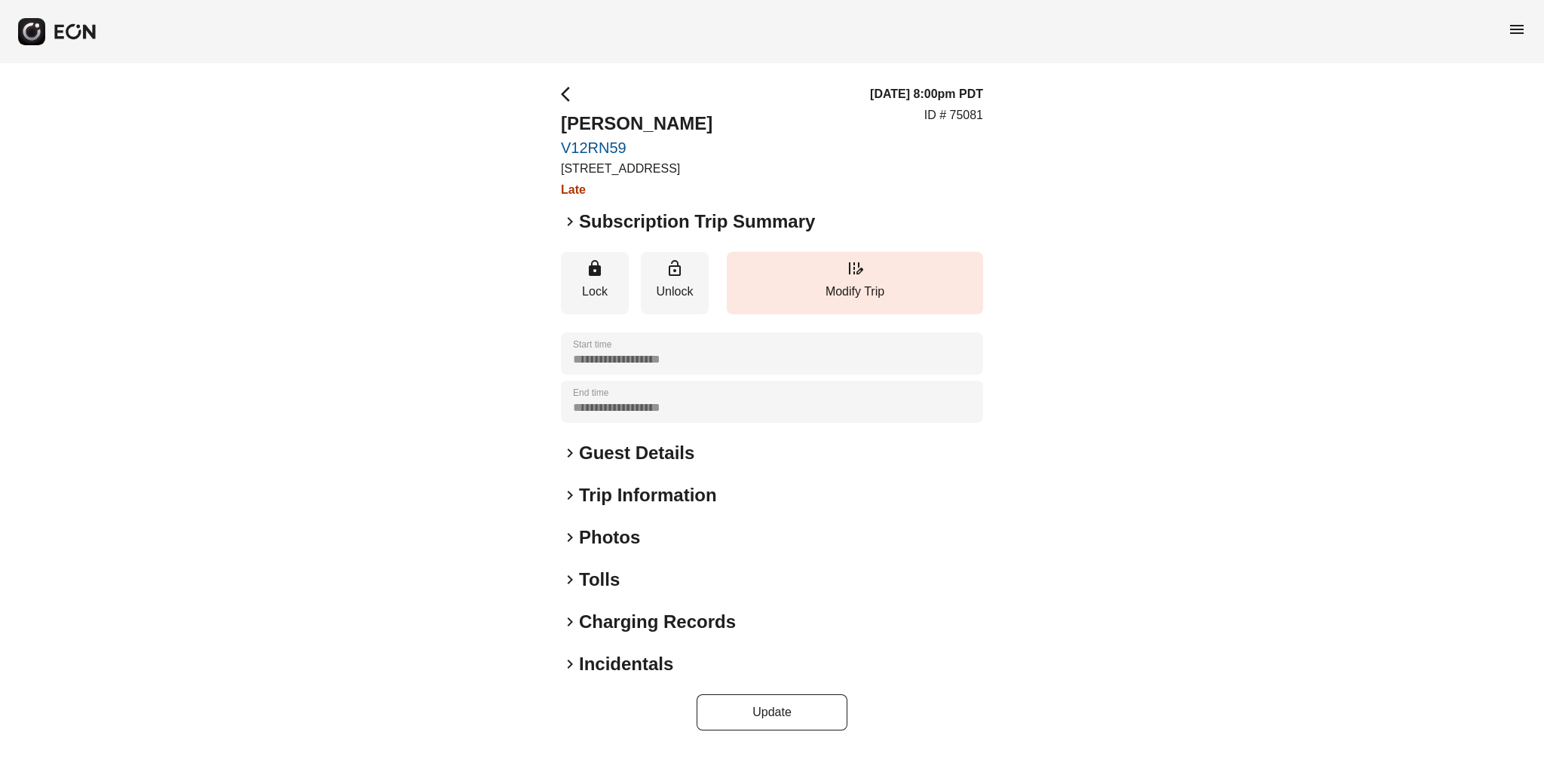
click at [571, 668] on span "keyboard_arrow_right" at bounding box center [569, 663] width 18 height 18
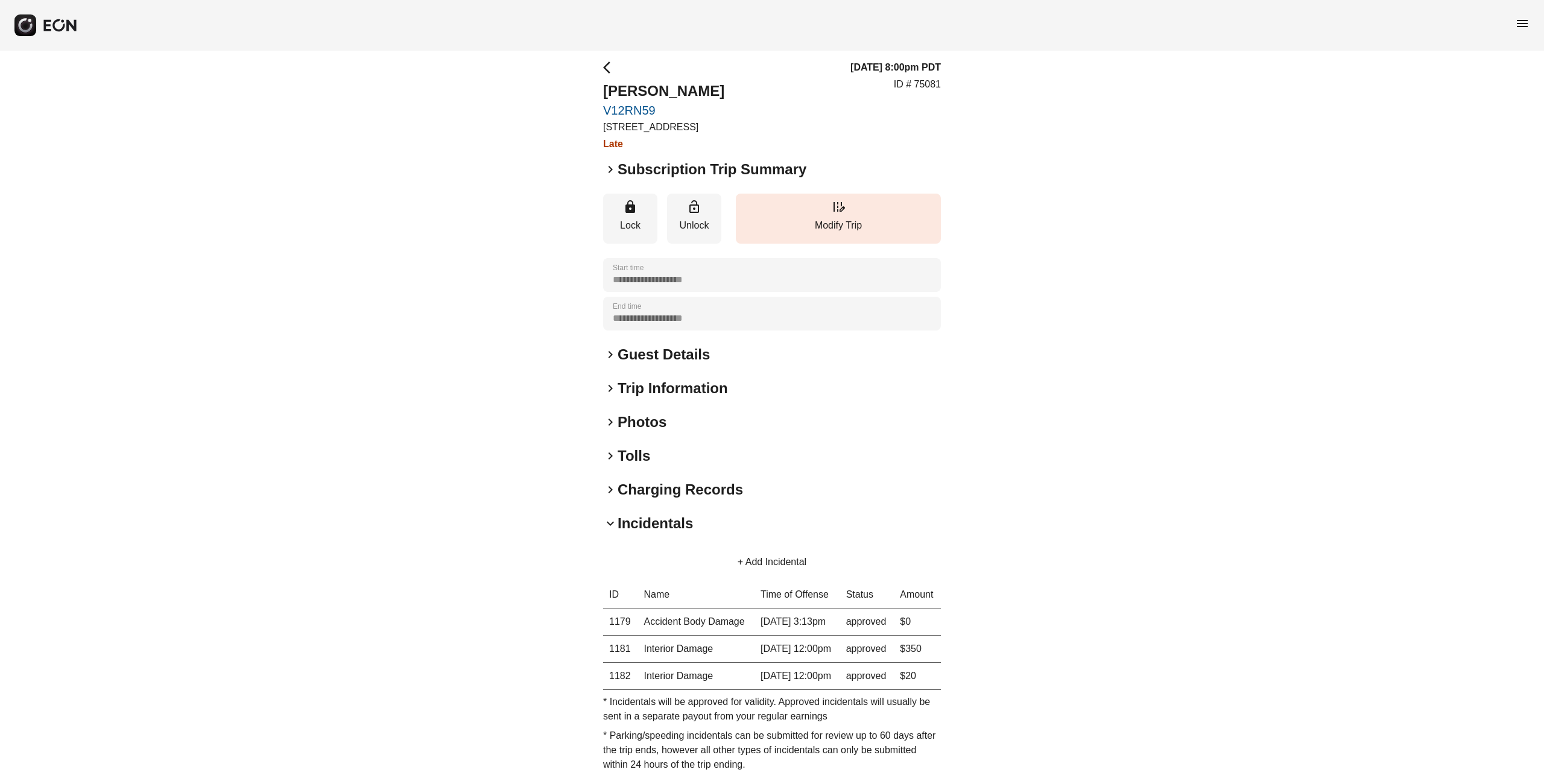
scroll to position [9, 0]
click at [614, 486] on span "keyboard_arrow_right" at bounding box center [610, 488] width 14 height 14
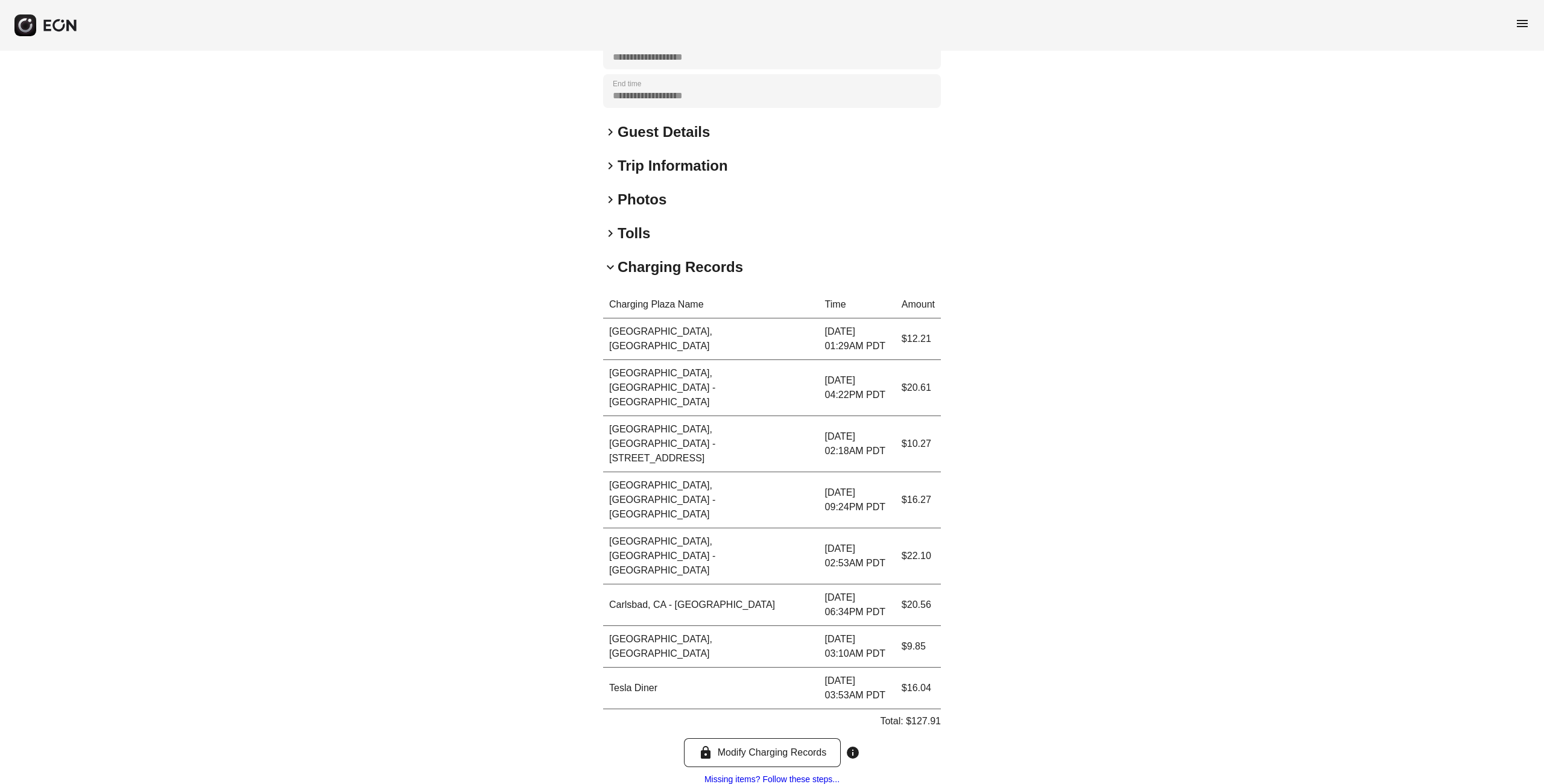
scroll to position [232, 0]
click at [608, 165] on span "keyboard_arrow_right" at bounding box center [610, 164] width 14 height 14
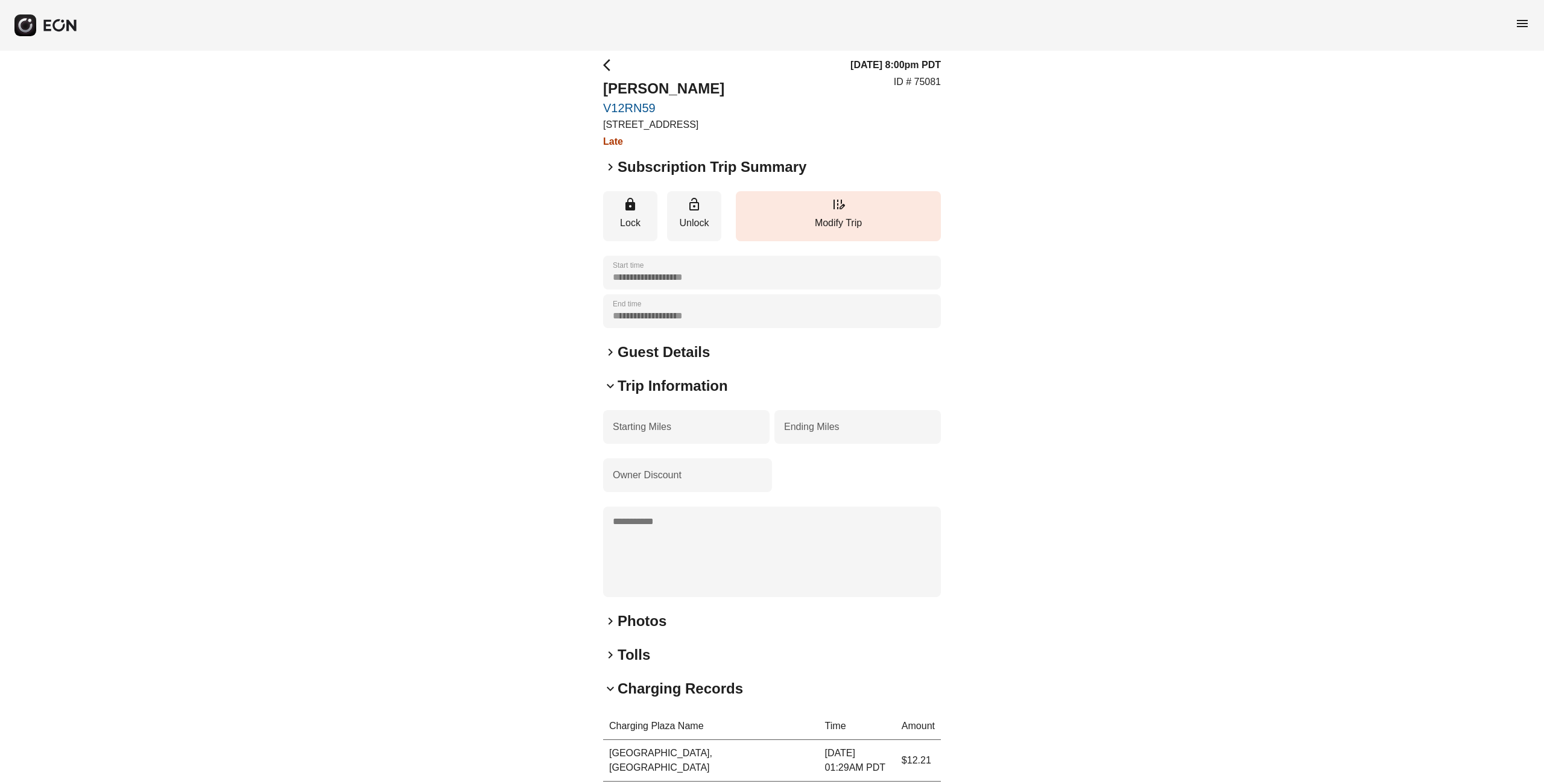
scroll to position [0, 0]
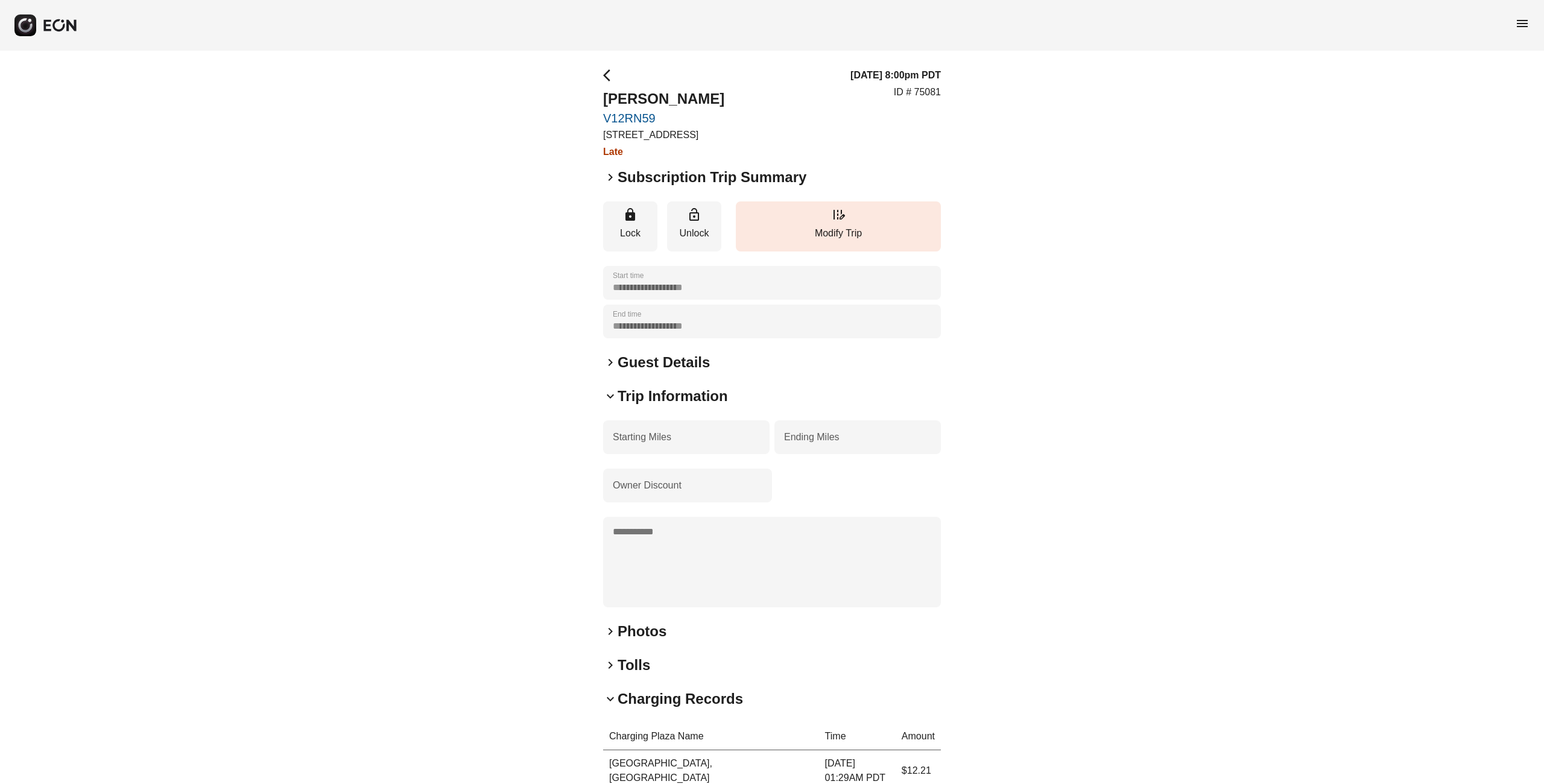
click at [613, 174] on span "keyboard_arrow_right" at bounding box center [610, 177] width 14 height 14
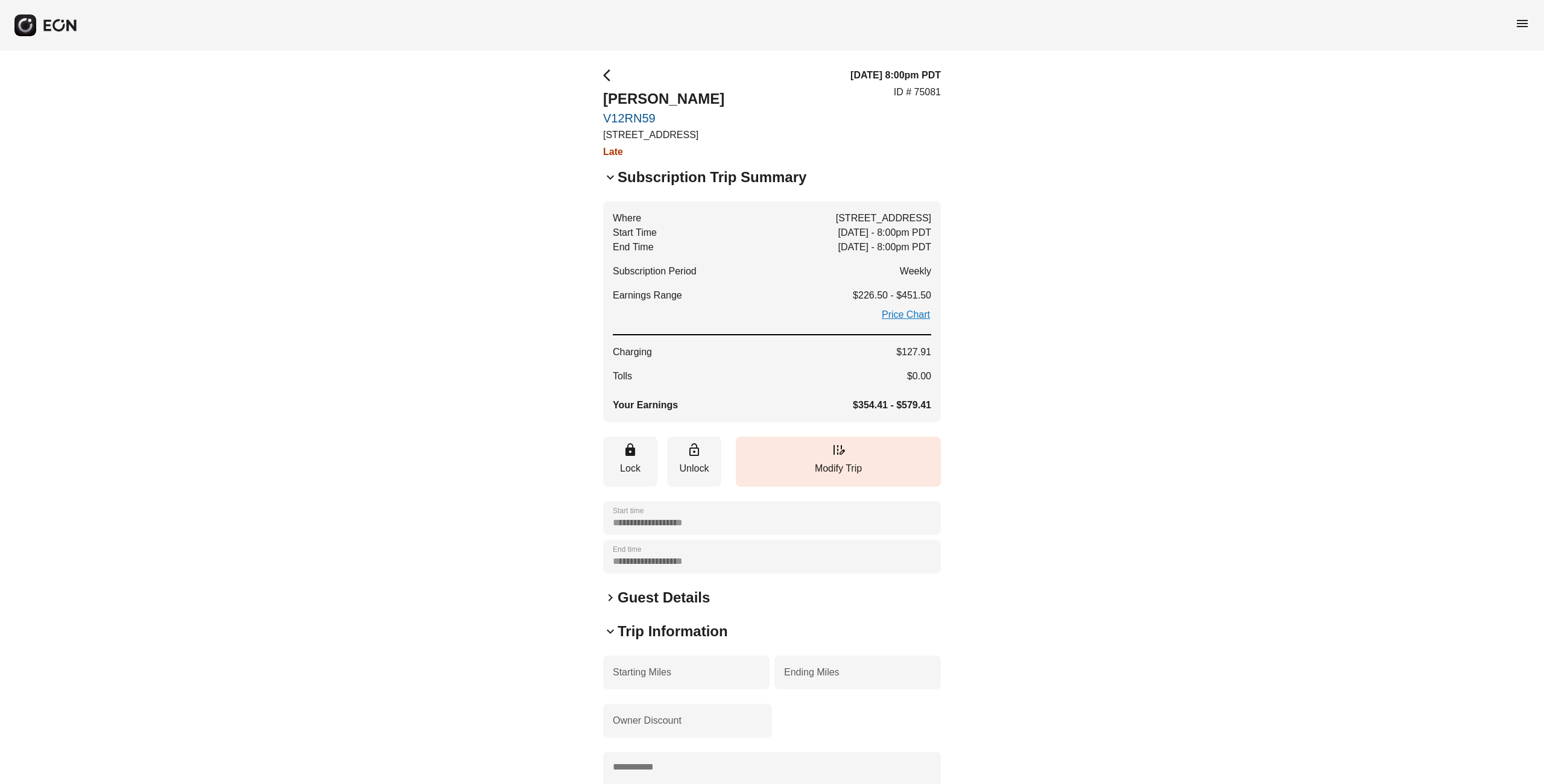
click at [609, 174] on span "keyboard_arrow_down" at bounding box center [610, 177] width 14 height 14
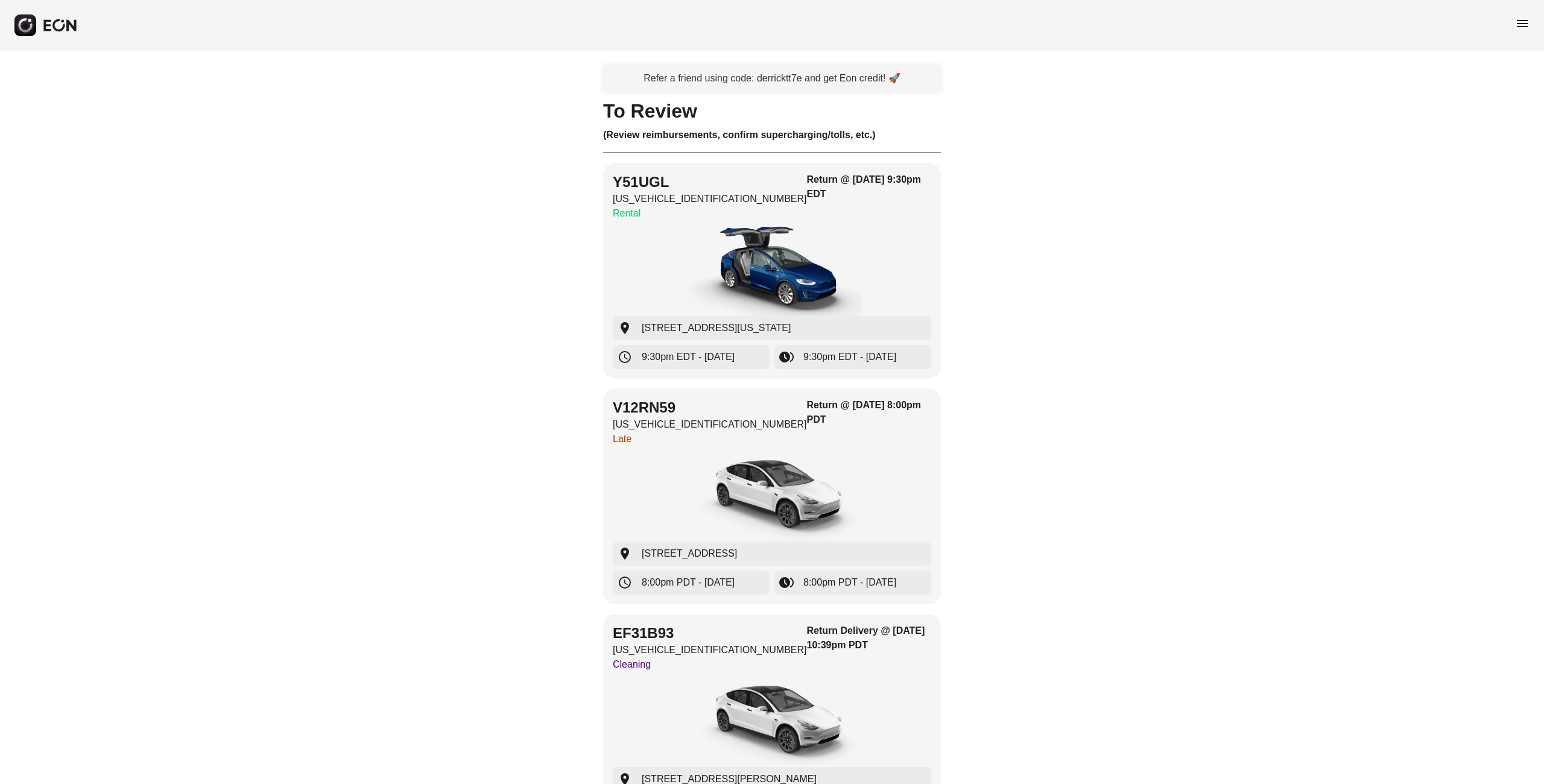
click at [1523, 21] on span "menu" at bounding box center [1522, 23] width 14 height 14
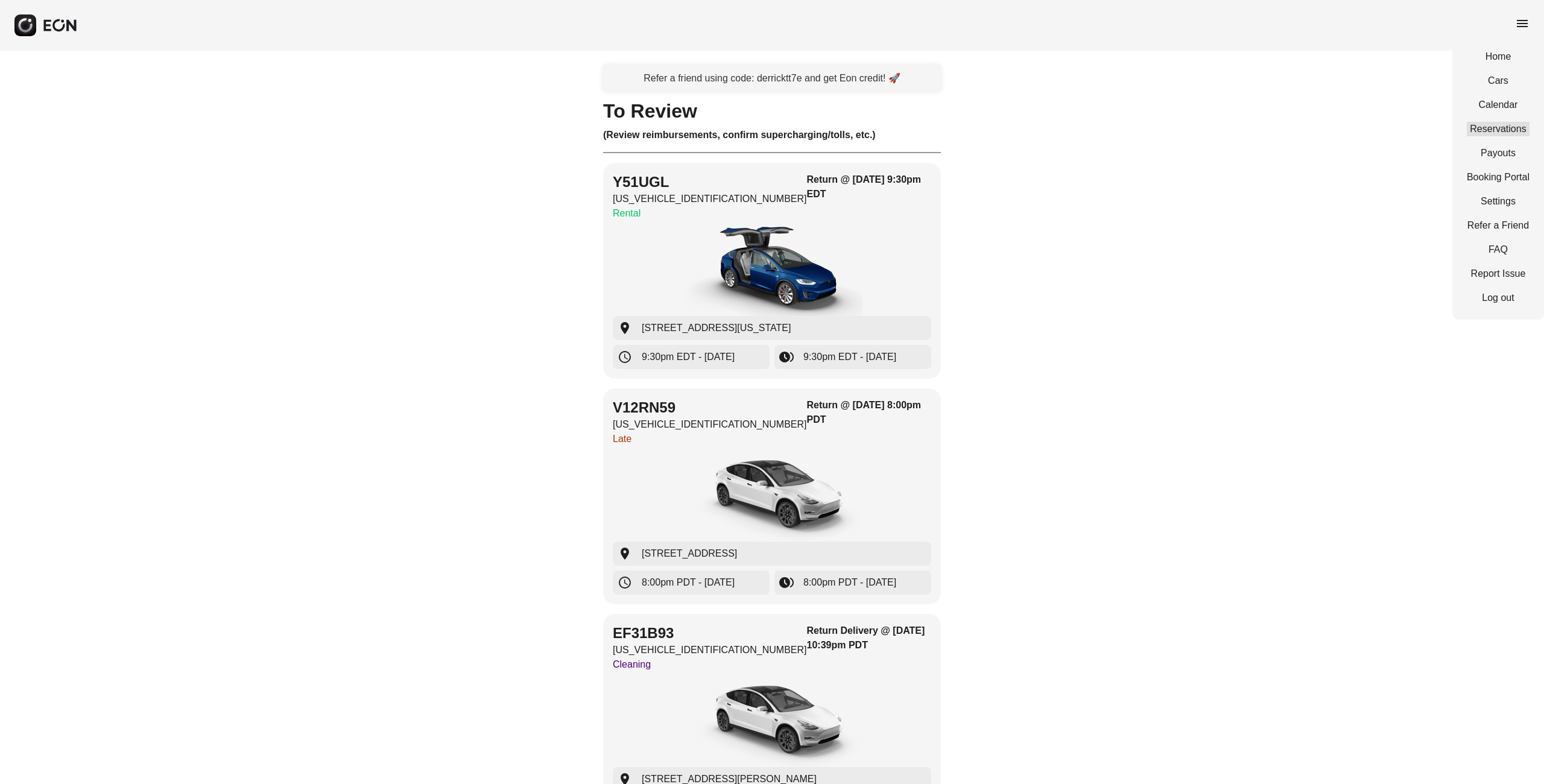
click at [1495, 135] on link "Reservations" at bounding box center [1498, 129] width 62 height 14
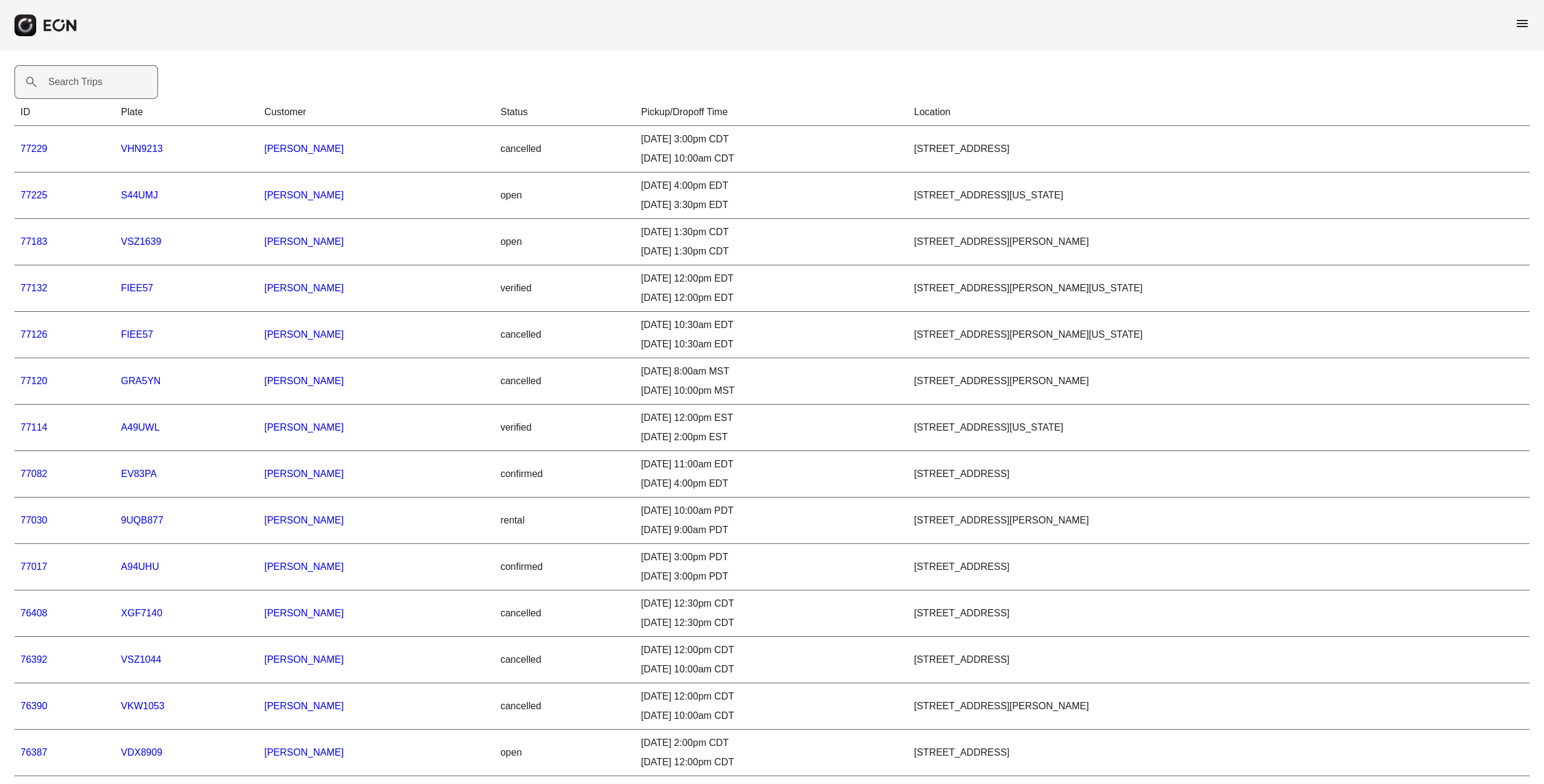
click at [75, 83] on label "Search Trips" at bounding box center [75, 82] width 54 height 14
click at [75, 83] on Trips "Search Trips" at bounding box center [86, 82] width 144 height 34
paste Trips "*****"
type Trips "*****"
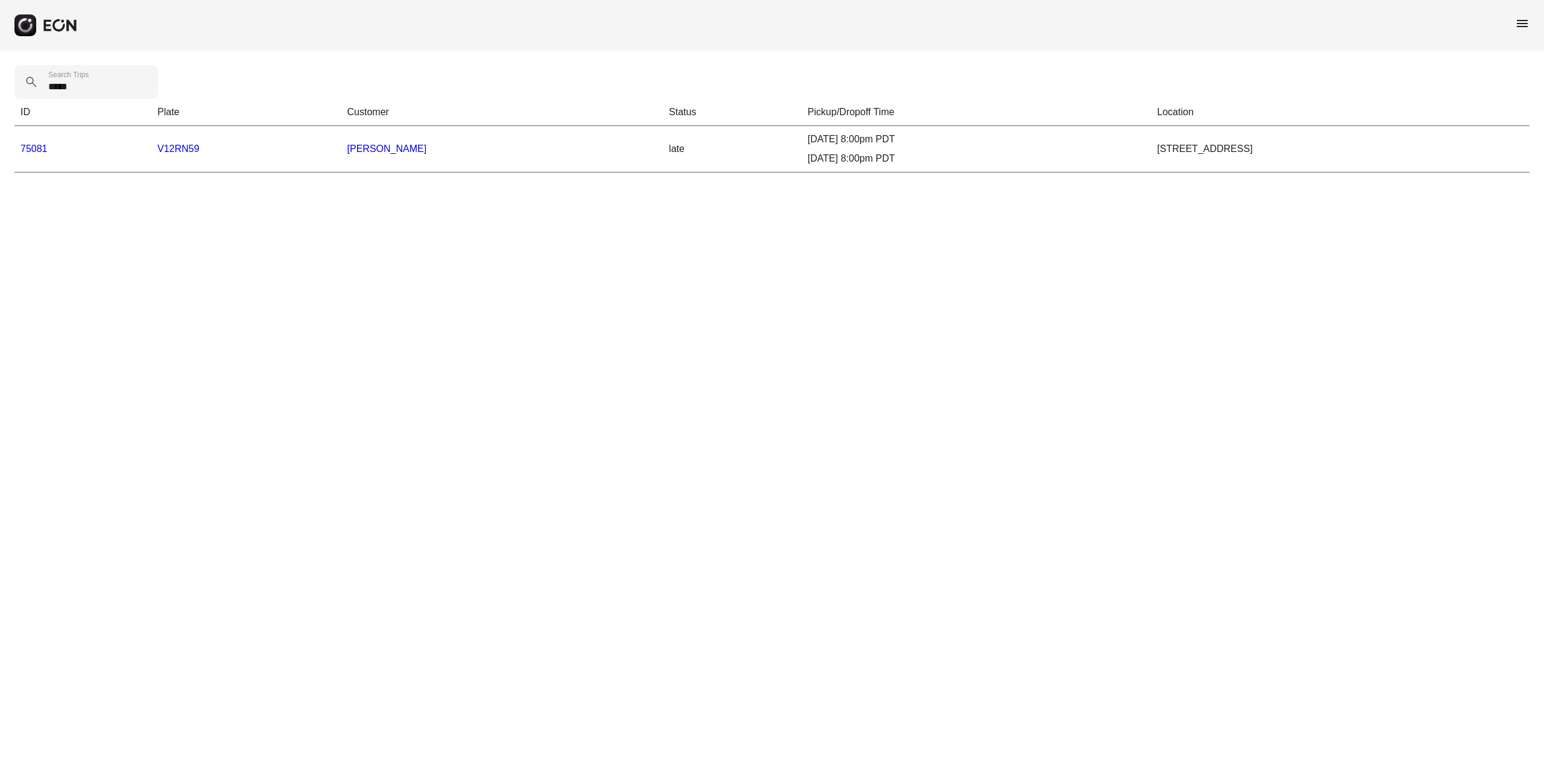
click at [44, 151] on link "75081" at bounding box center [34, 149] width 27 height 11
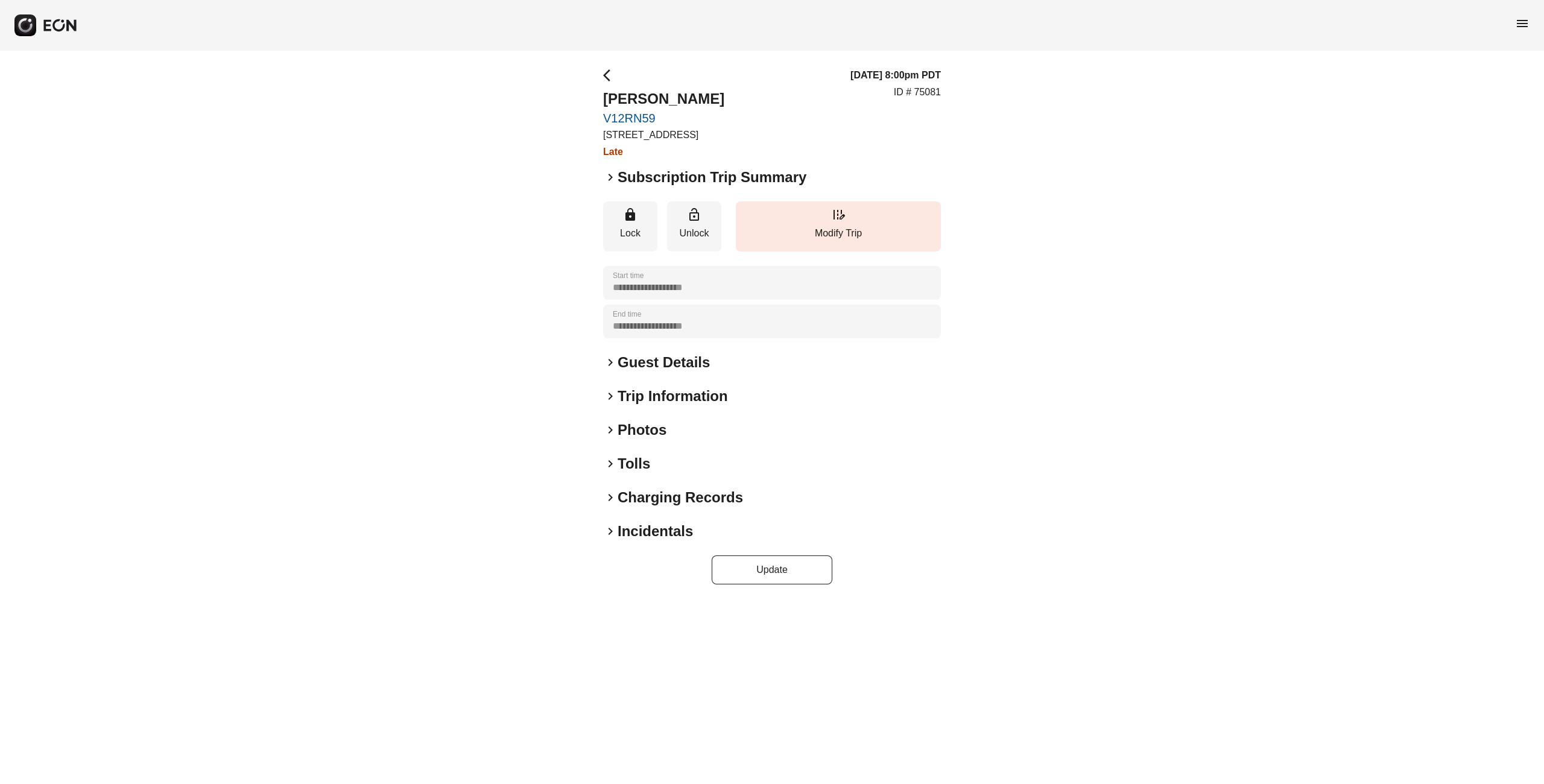
click at [608, 177] on span "keyboard_arrow_right" at bounding box center [610, 177] width 14 height 14
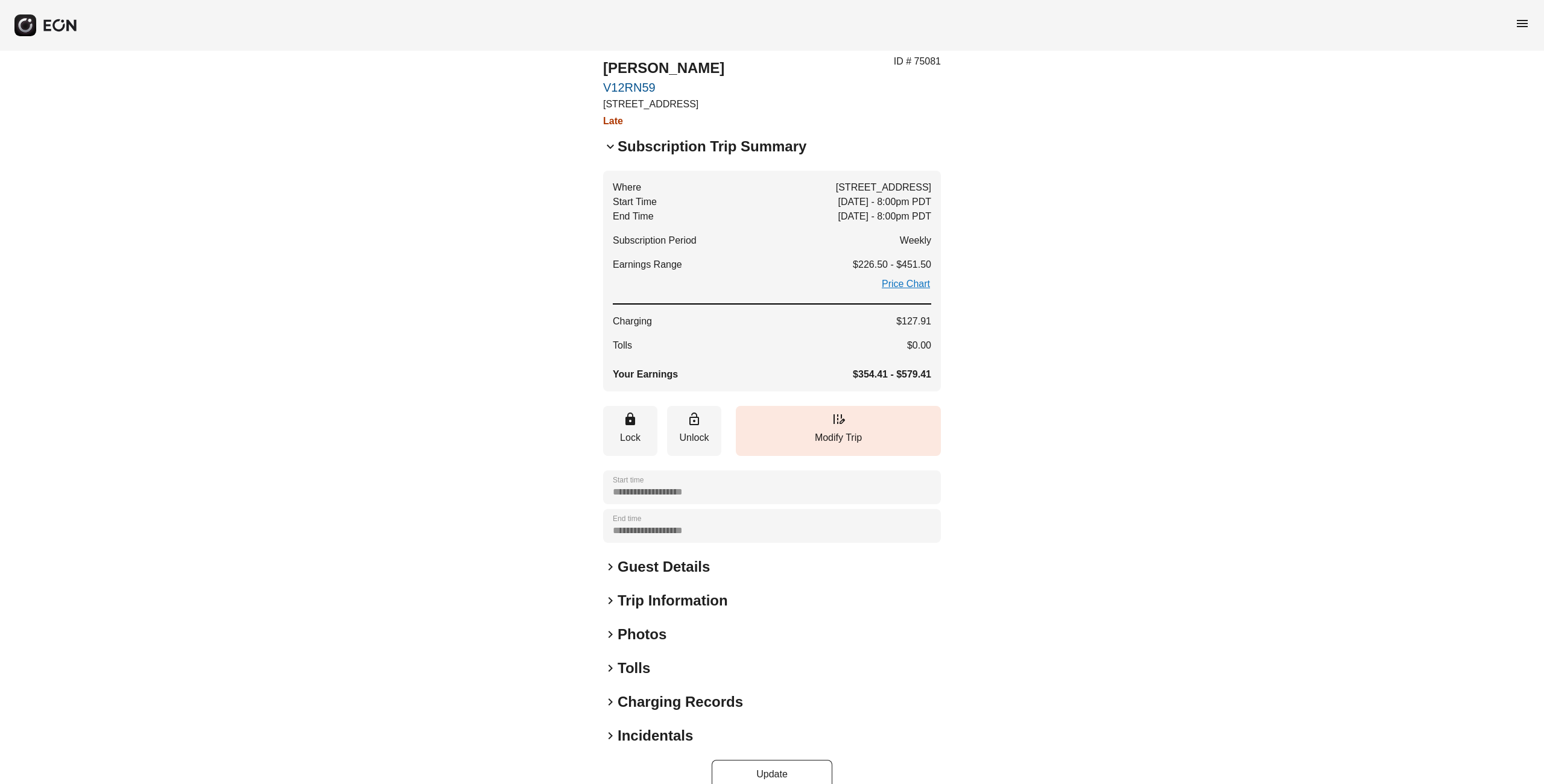
scroll to position [52, 0]
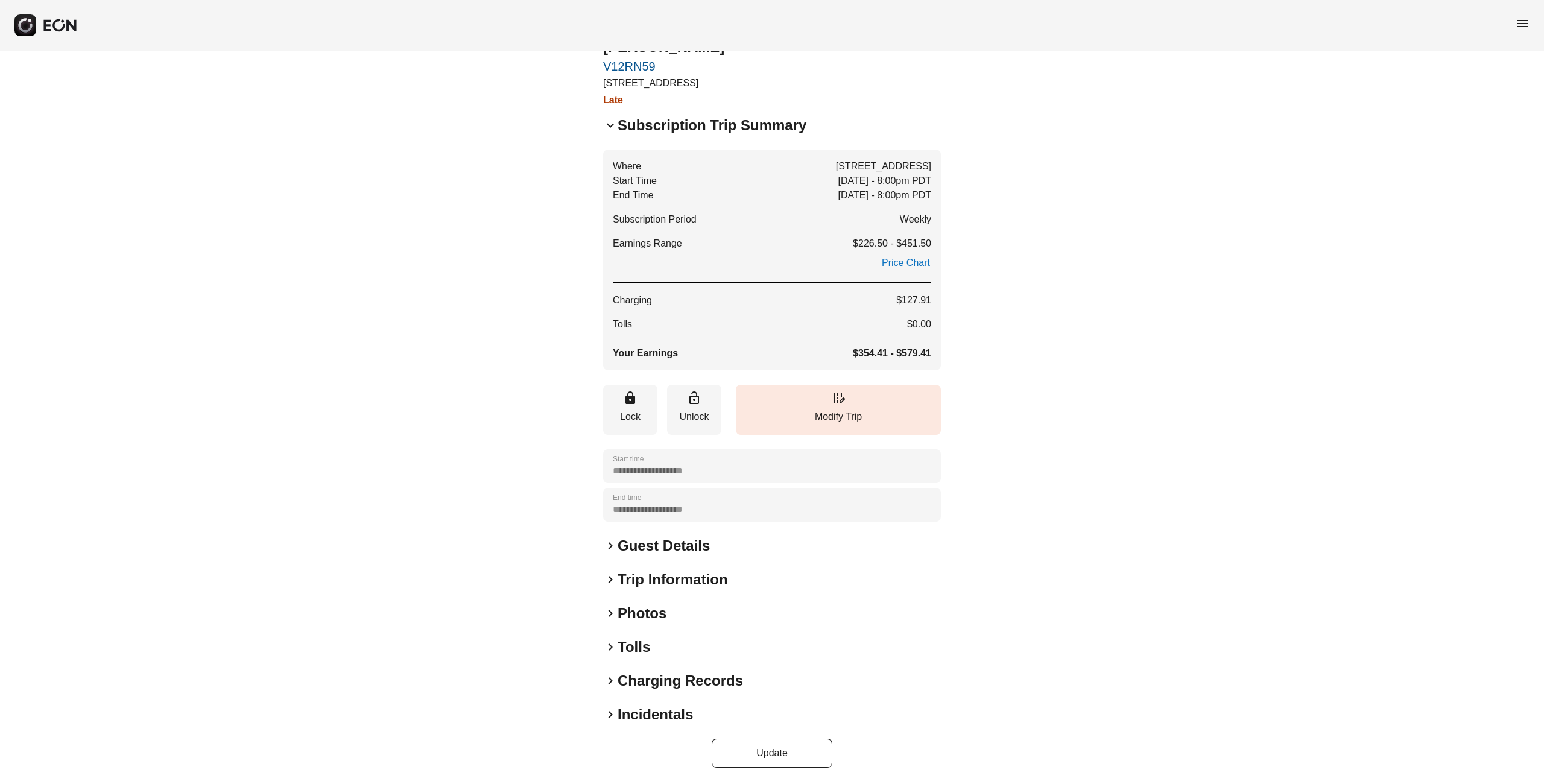
click at [611, 545] on span "keyboard_arrow_right" at bounding box center [610, 546] width 14 height 14
click at [612, 609] on span "keyboard_arrow_right" at bounding box center [610, 608] width 14 height 14
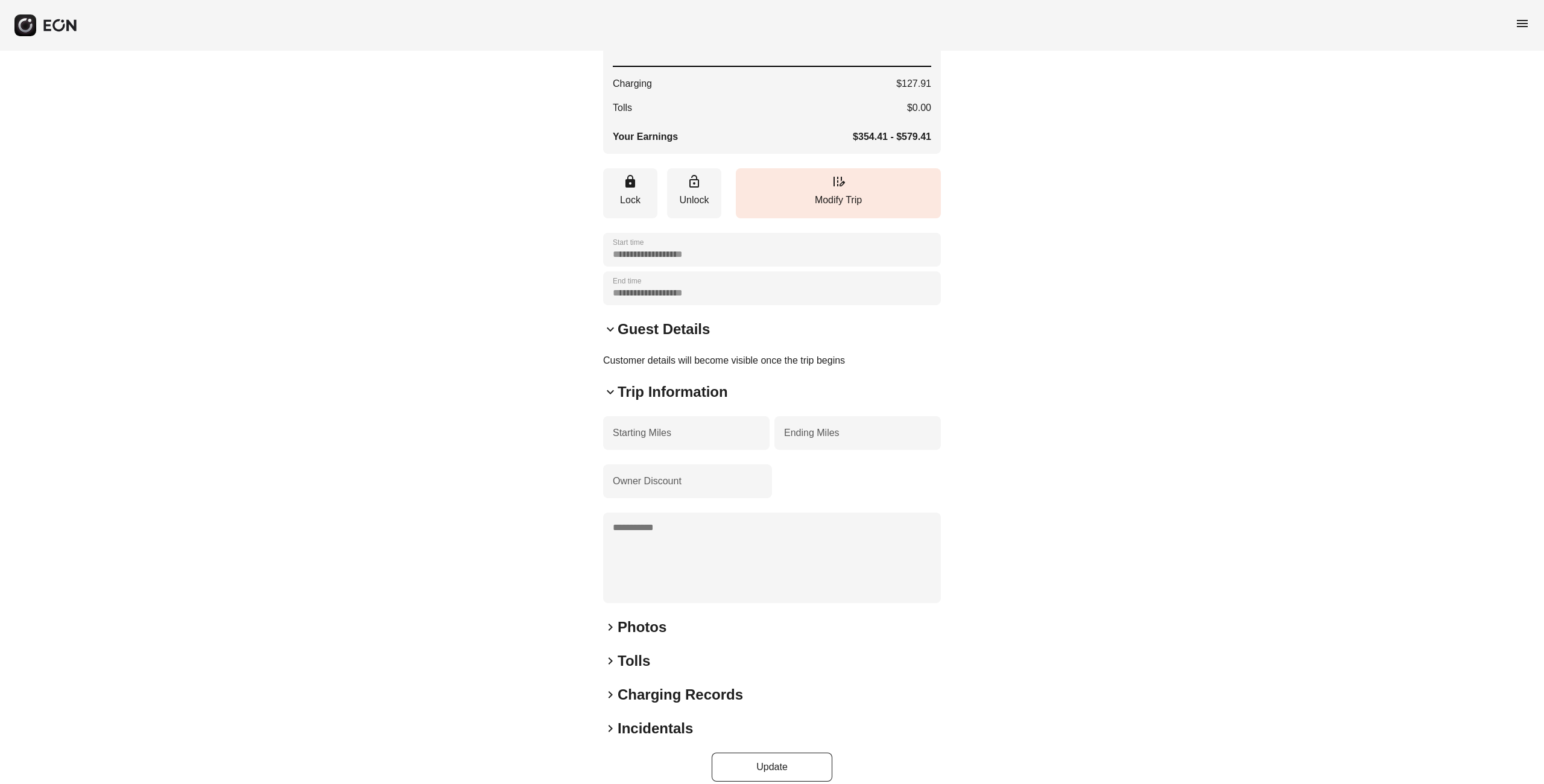
scroll to position [282, 0]
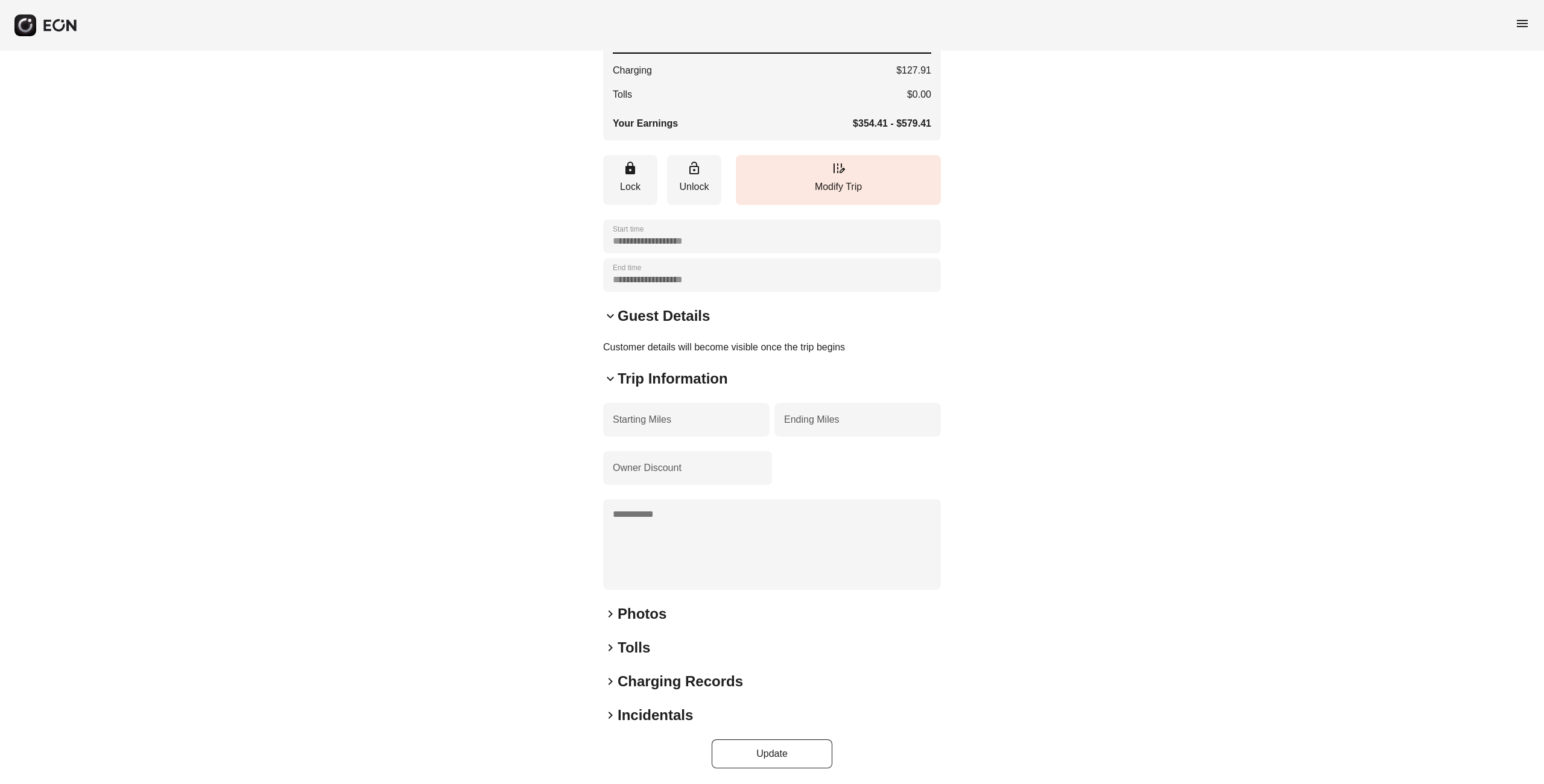
click at [610, 610] on span "keyboard_arrow_right" at bounding box center [610, 613] width 14 height 14
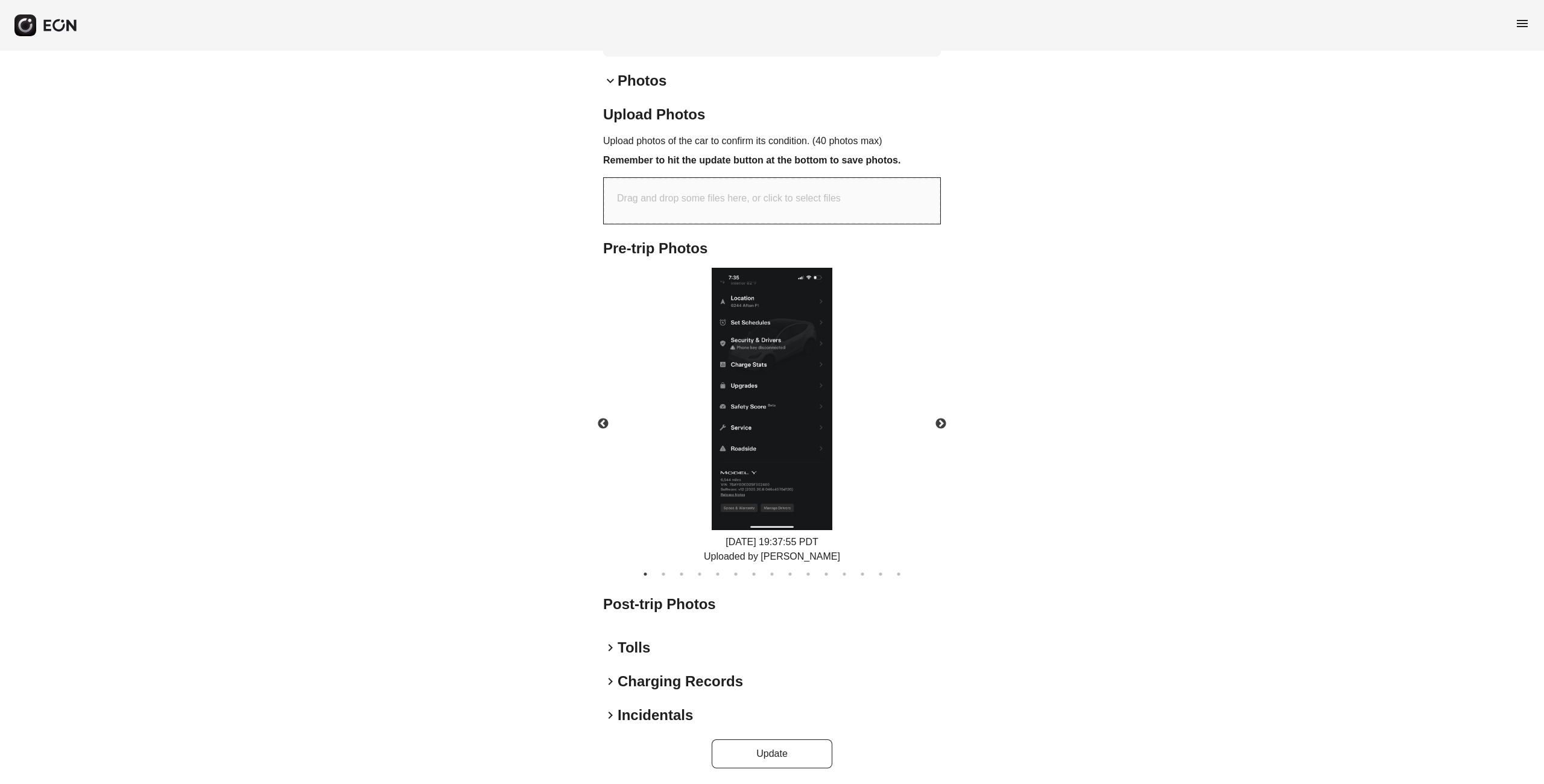
scroll to position [812, 0]
click at [615, 718] on span "keyboard_arrow_right" at bounding box center [610, 718] width 14 height 14
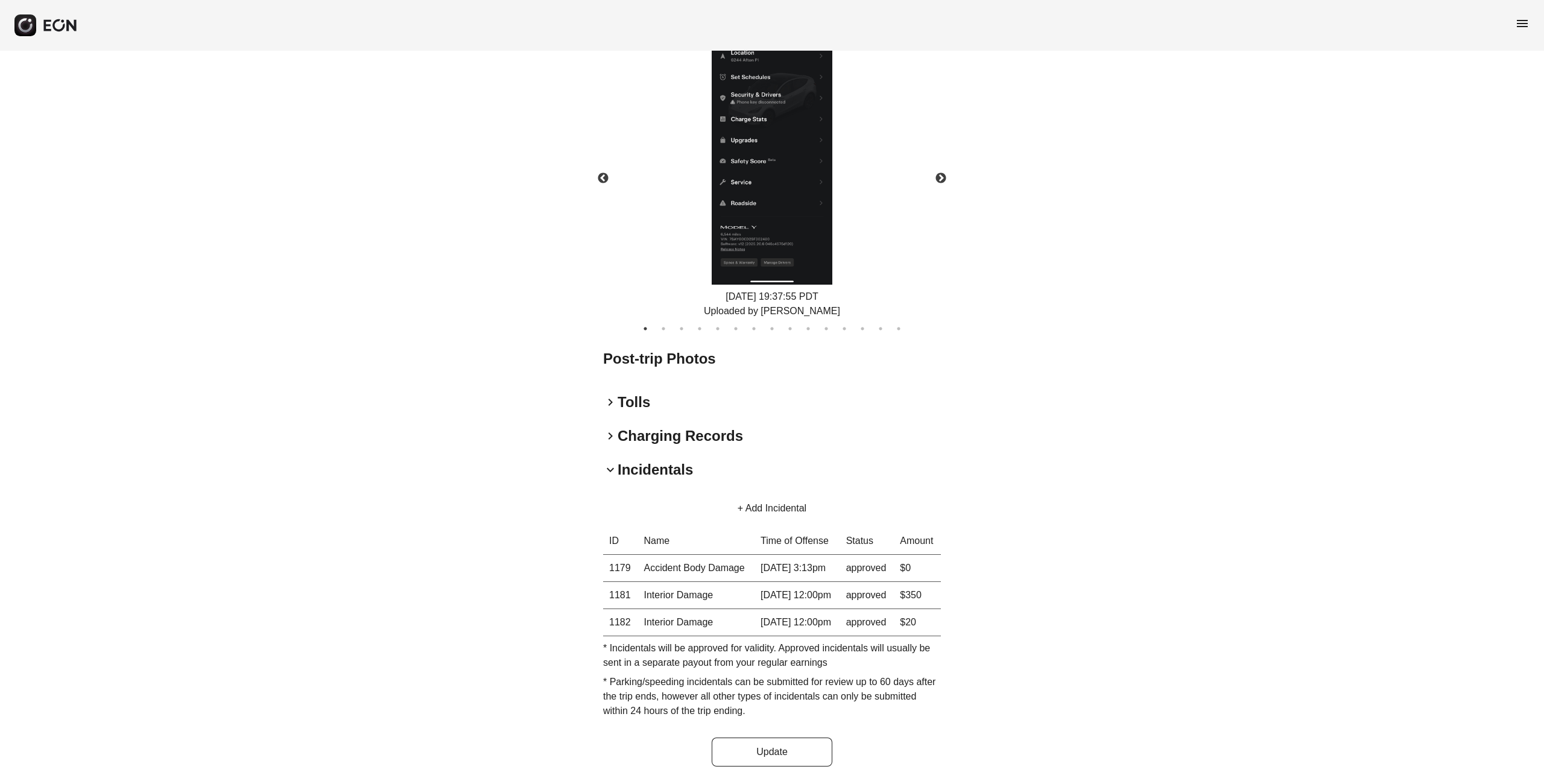
scroll to position [1102, 0]
click at [609, 429] on span "keyboard_arrow_right" at bounding box center [610, 436] width 14 height 14
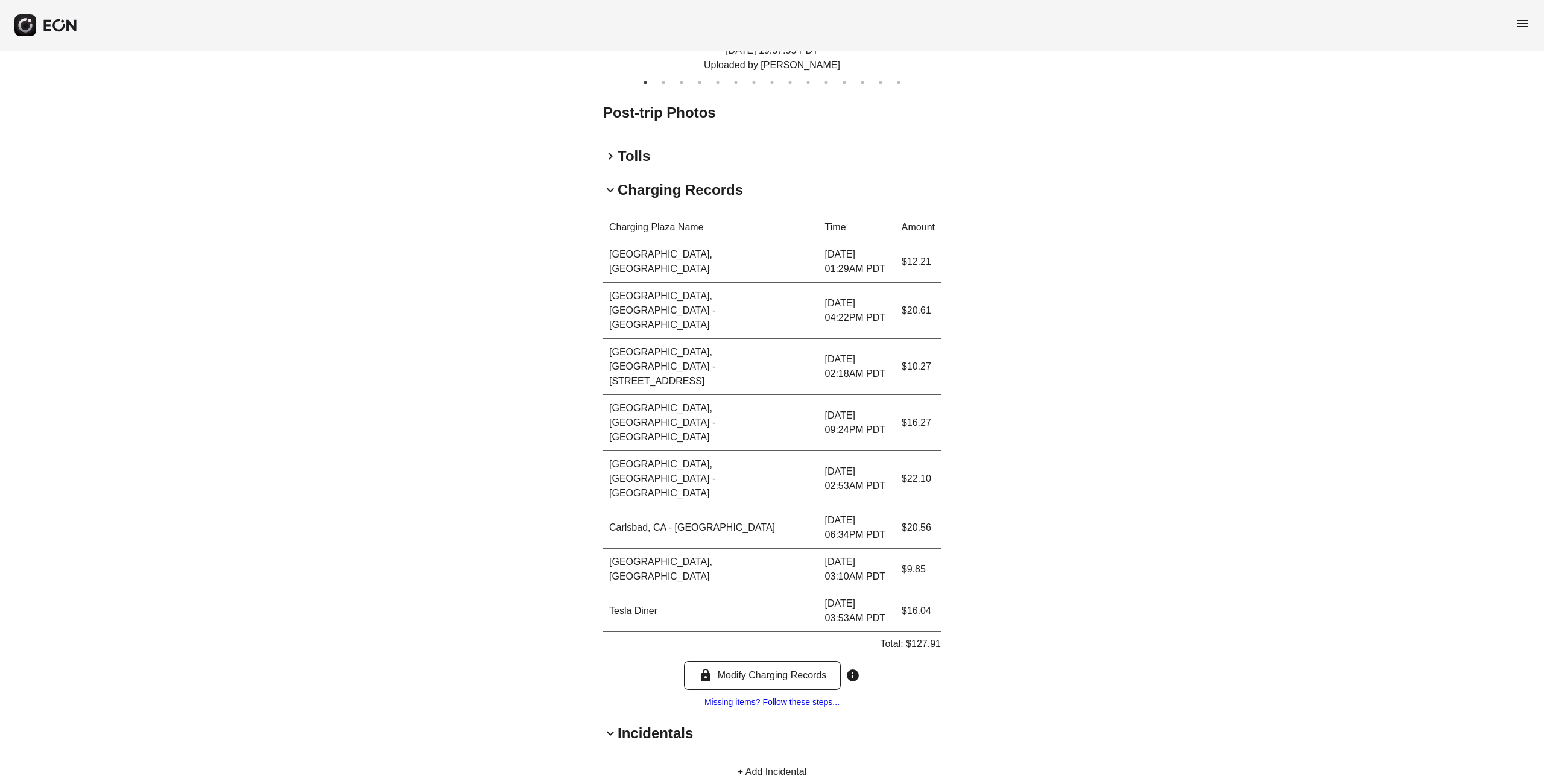
scroll to position [1309, 0]
click at [610, 152] on span "keyboard_arrow_right" at bounding box center [610, 153] width 14 height 14
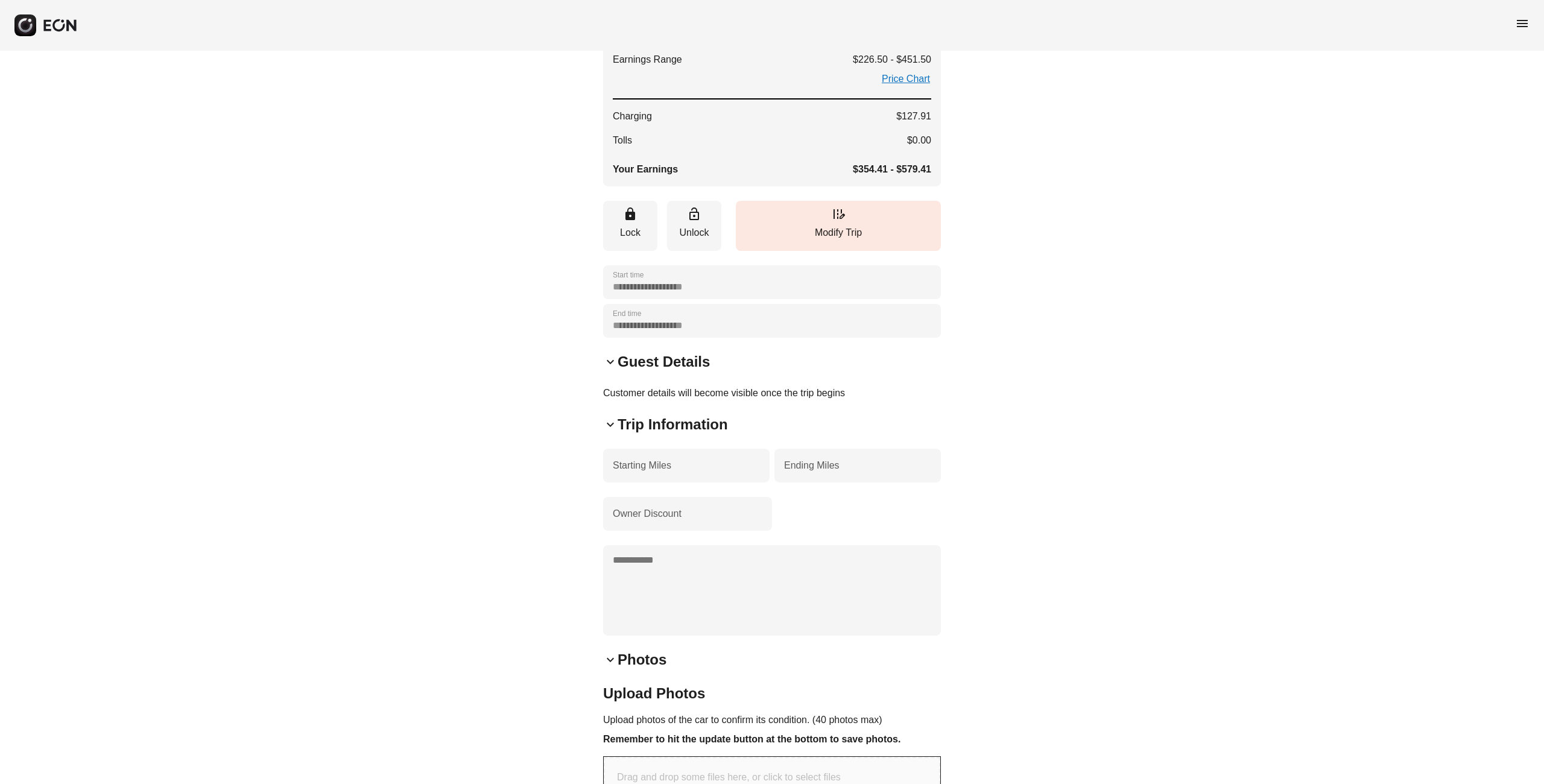
scroll to position [0, 0]
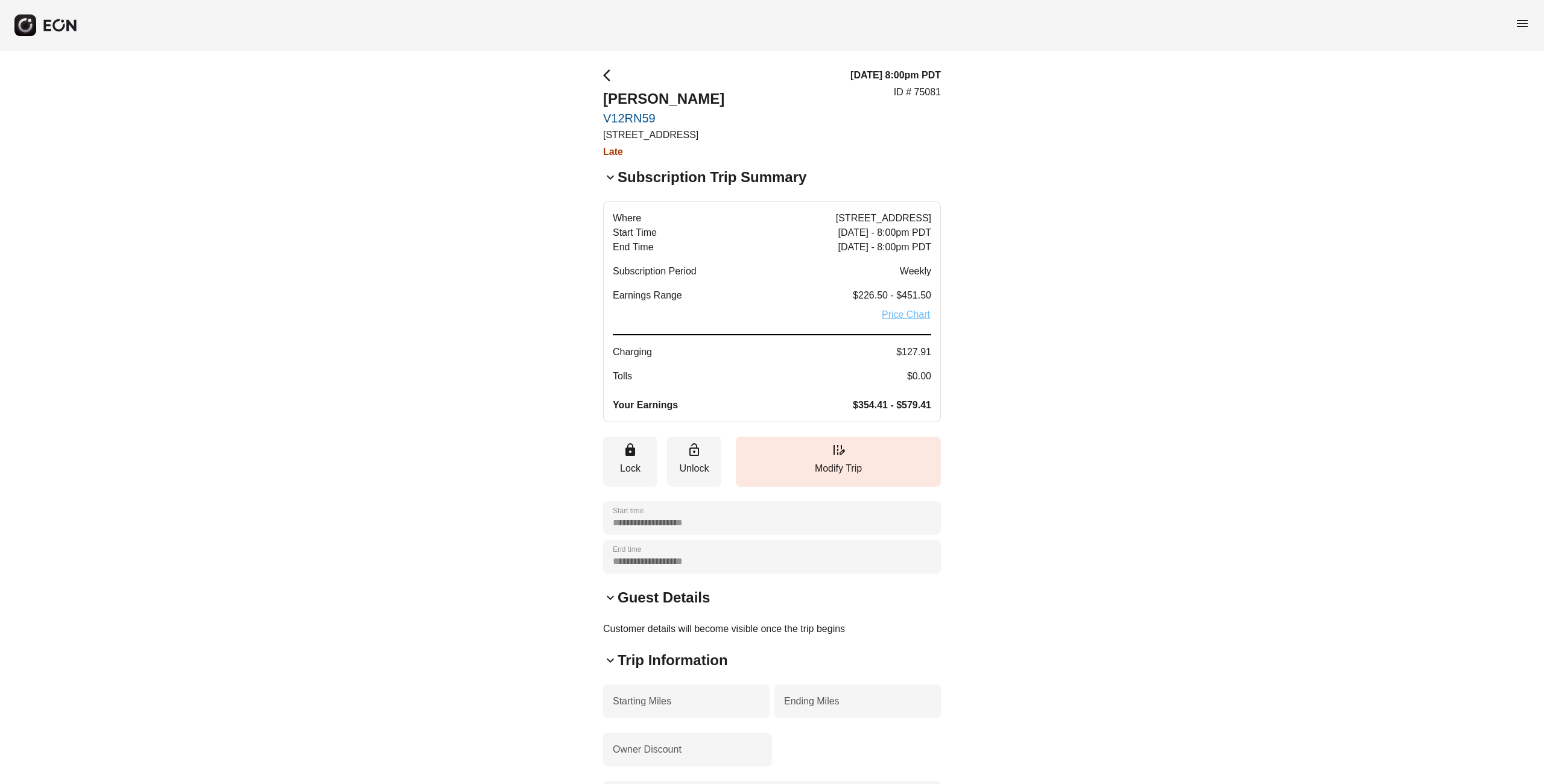
click at [915, 315] on link "Price Chart" at bounding box center [906, 314] width 50 height 14
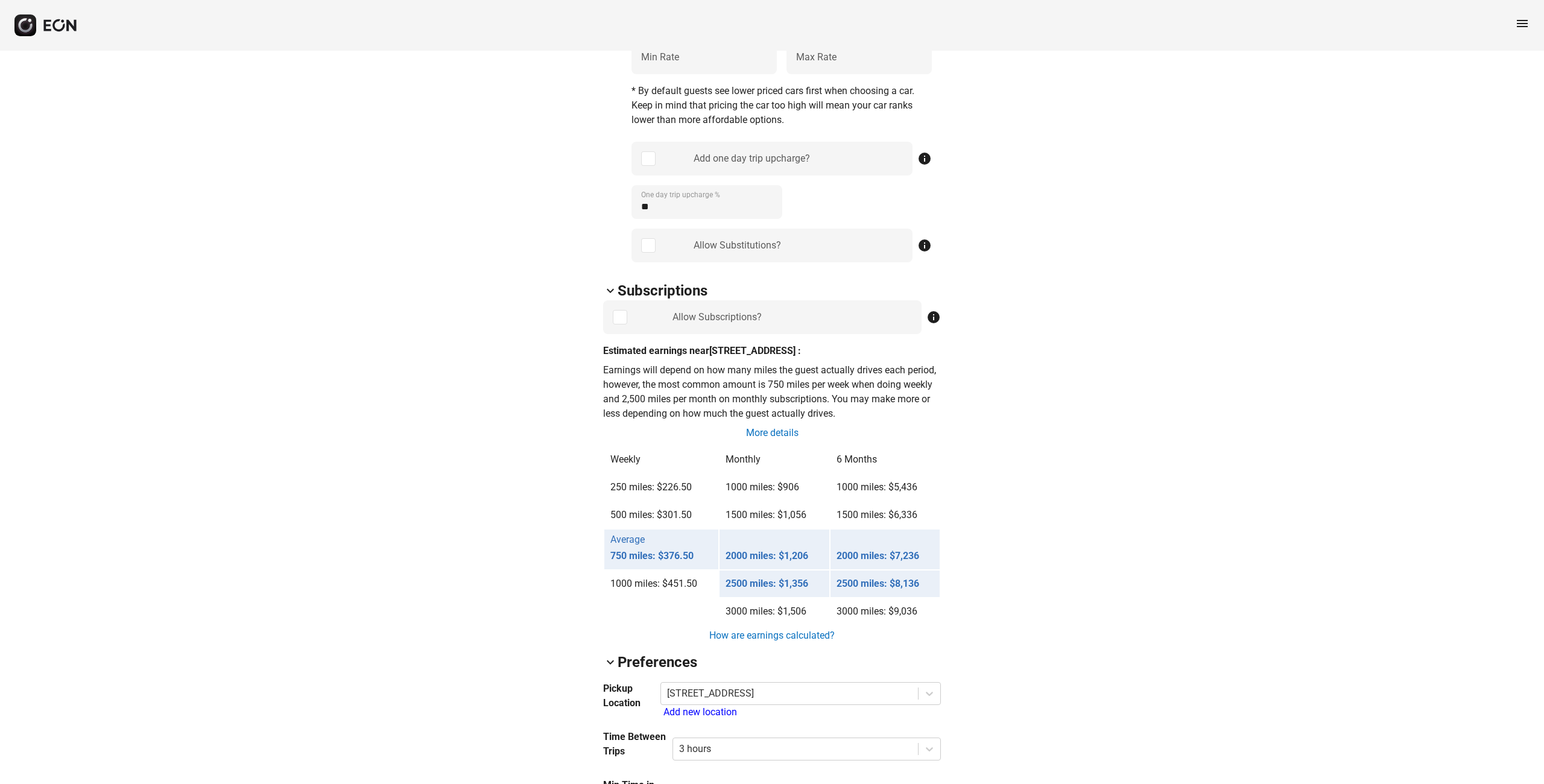
scroll to position [697, 0]
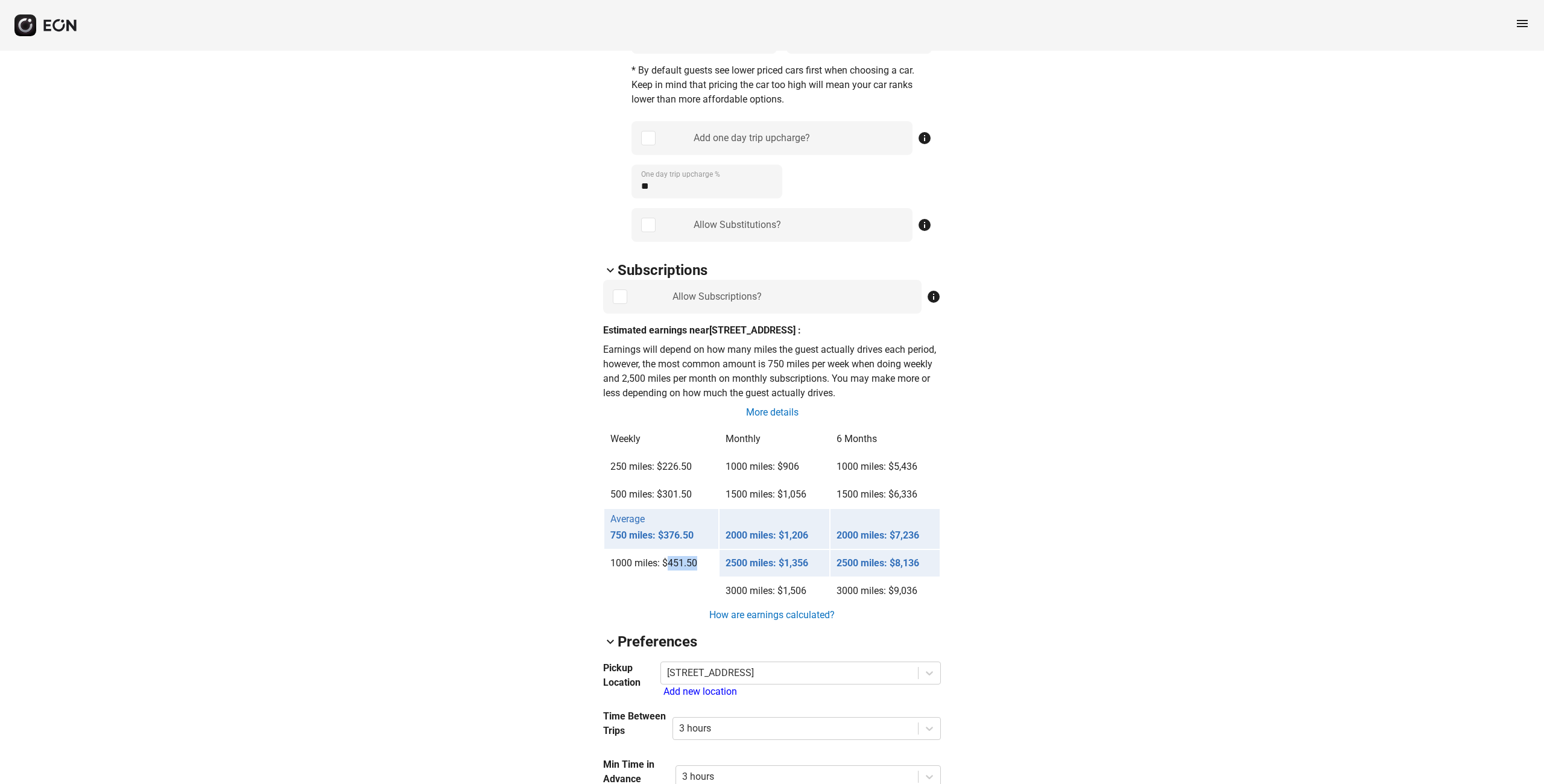
drag, startPoint x: 668, startPoint y: 563, endPoint x: 702, endPoint y: 560, distance: 34.1
click at [702, 560] on td "1000 miles: $451.50" at bounding box center [661, 563] width 114 height 26
drag, startPoint x: 703, startPoint y: 559, endPoint x: 665, endPoint y: 558, distance: 38.0
click at [665, 558] on td "1000 miles: $451.50" at bounding box center [661, 563] width 114 height 26
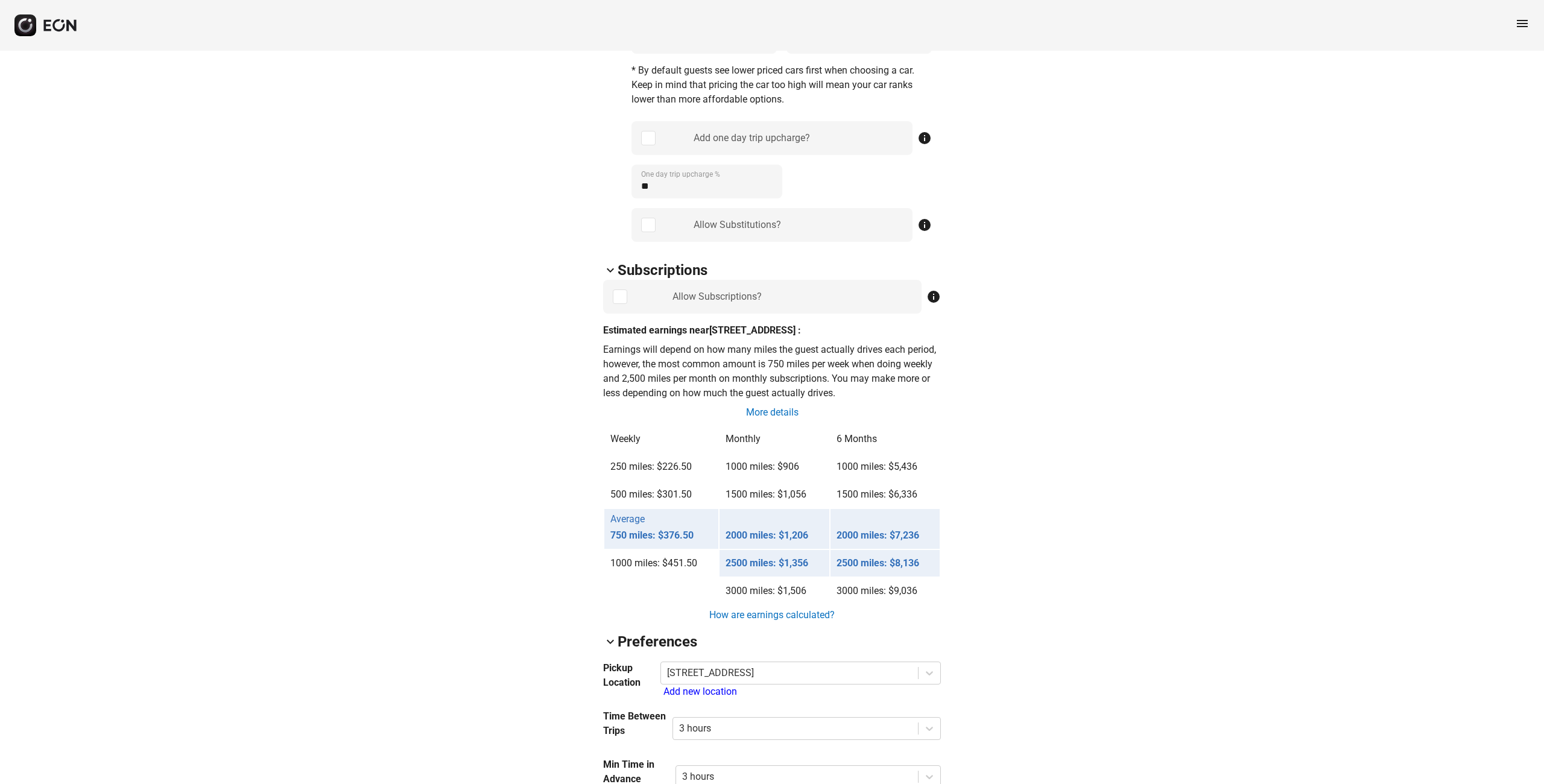
click at [1276, 222] on div "arrow_back_ios V12RN59 [US_VEHICLE_IDENTIFICATION_NUMBER] 96% 7410 lock Lock lo…" at bounding box center [772, 505] width 1544 height 2304
click at [1104, 147] on div "arrow_back_ios V12RN59 [US_VEHICLE_IDENTIFICATION_NUMBER] 96% 7410 lock Lock lo…" at bounding box center [772, 505] width 1544 height 2304
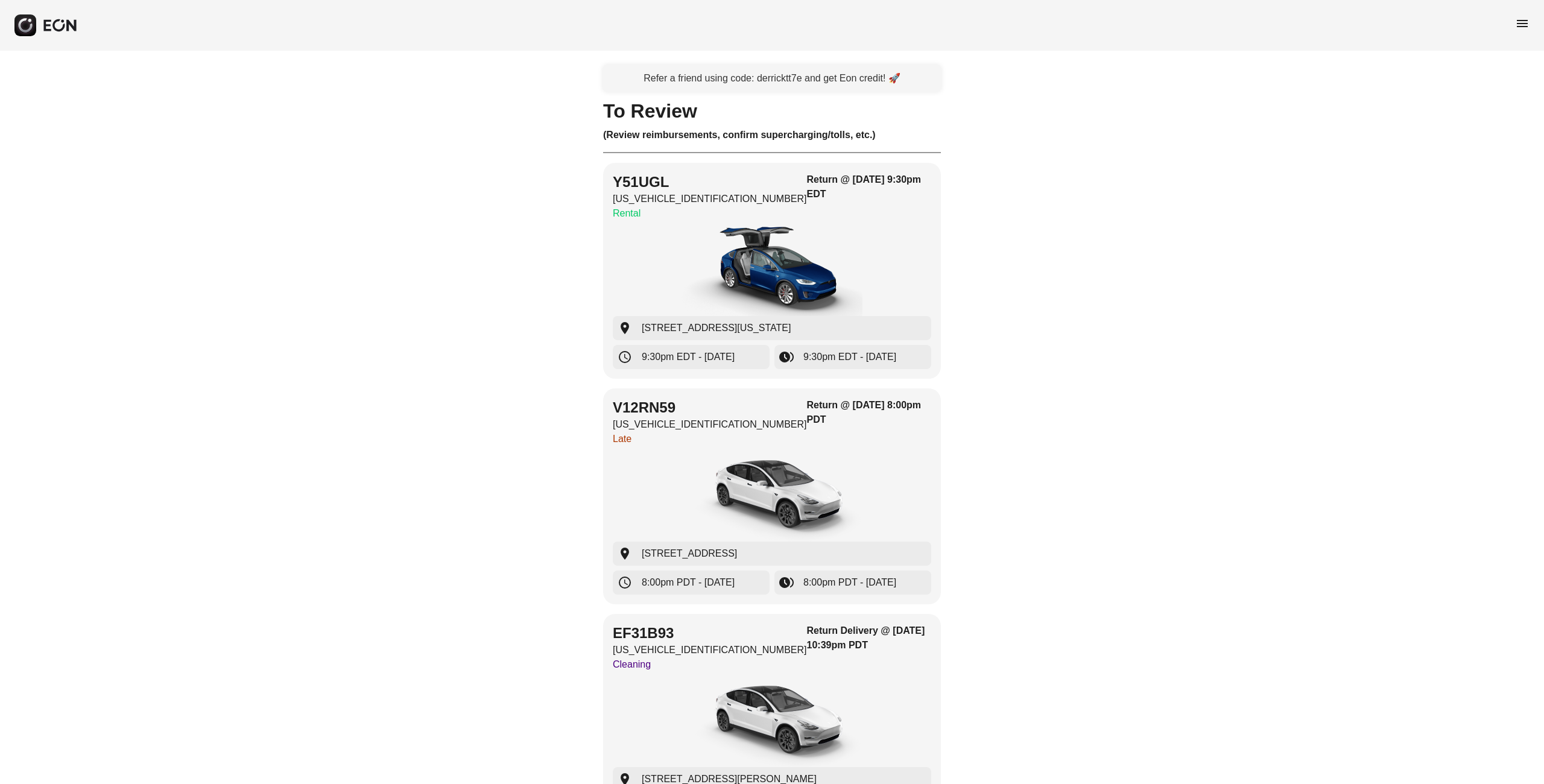
click at [1525, 25] on span "menu" at bounding box center [1522, 23] width 14 height 14
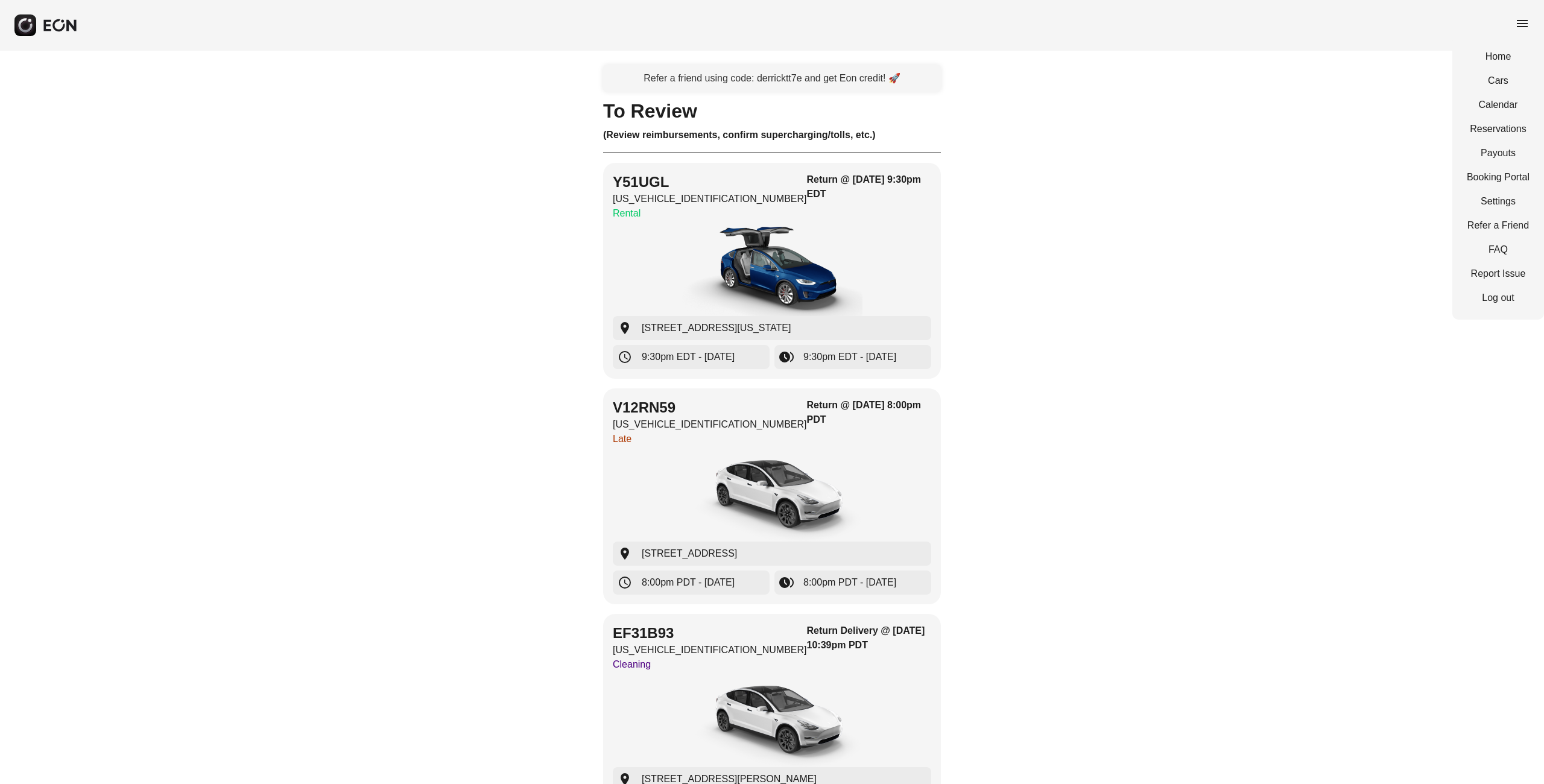
click at [1495, 117] on div "Home Cars Calendar Reservations Payouts Booking Portal Settings Refer a Friend …" at bounding box center [1498, 177] width 92 height 285
click at [1495, 124] on link "Reservations" at bounding box center [1498, 129] width 62 height 14
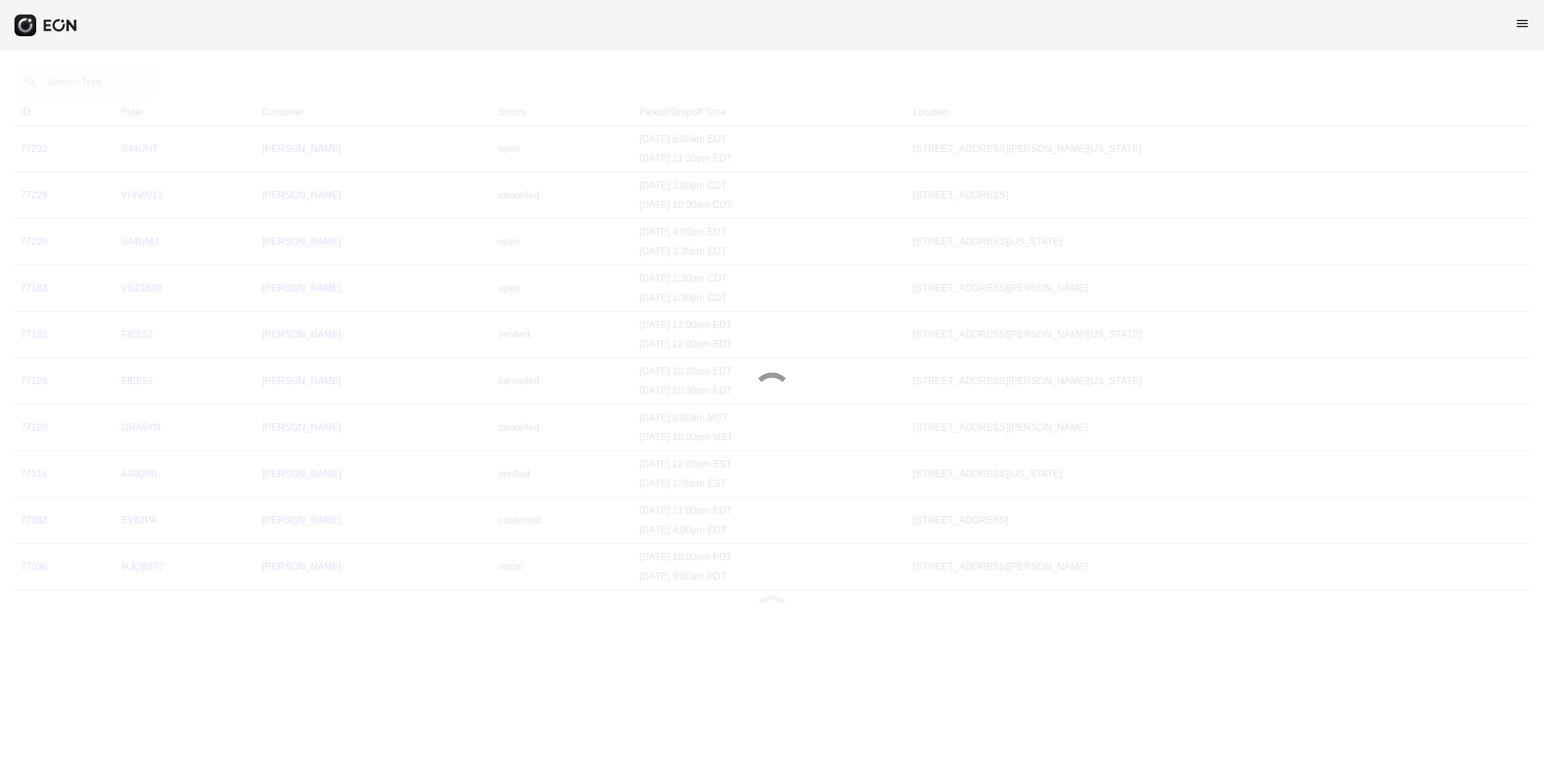
click at [59, 77] on div at bounding box center [772, 392] width 1544 height 784
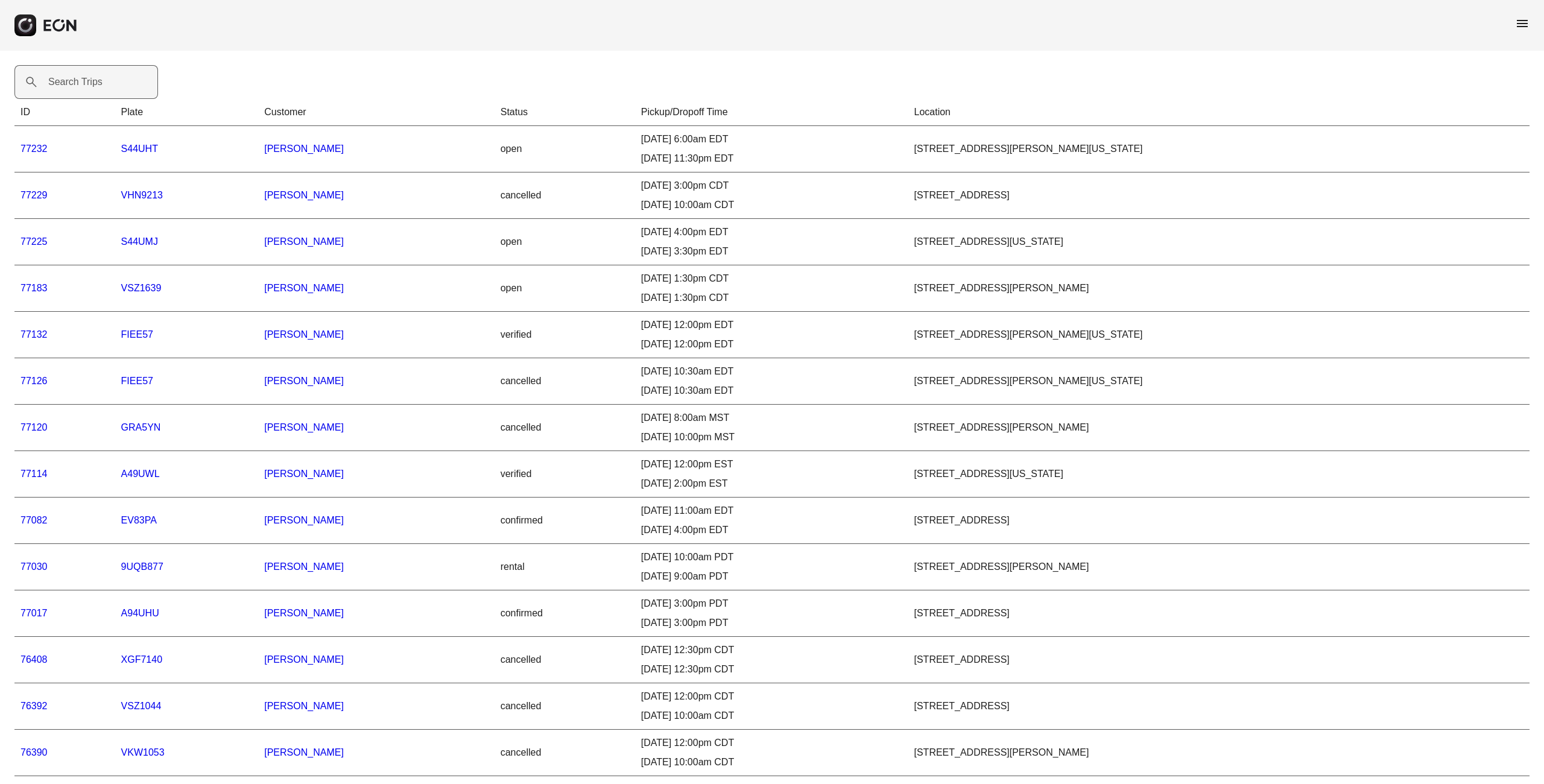
click at [59, 79] on label "Search Trips" at bounding box center [75, 82] width 54 height 14
click at [59, 79] on Trips "Search Trips" at bounding box center [86, 82] width 144 height 34
type Trips "*****"
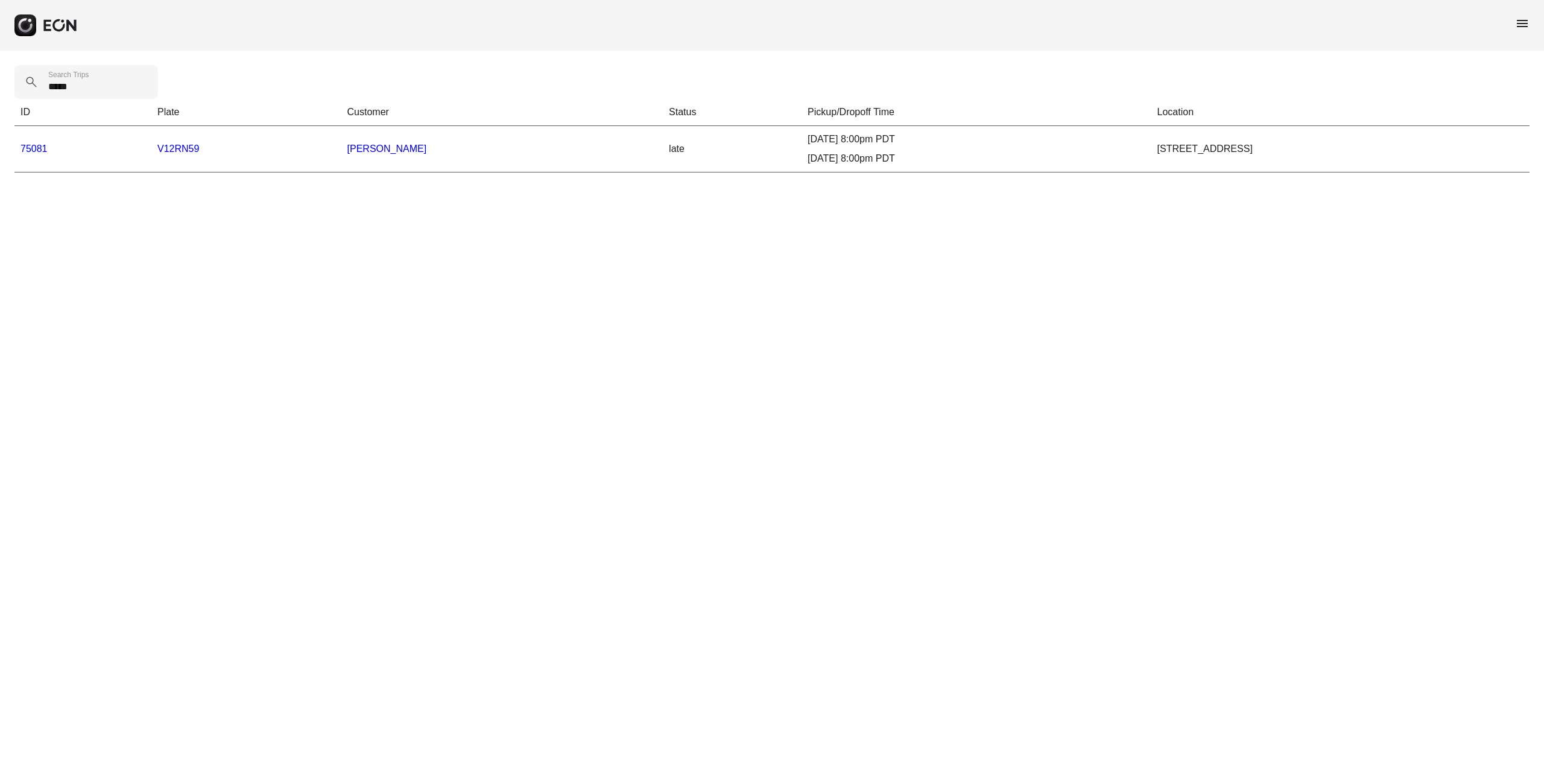
click at [23, 148] on link "75081" at bounding box center [34, 149] width 27 height 11
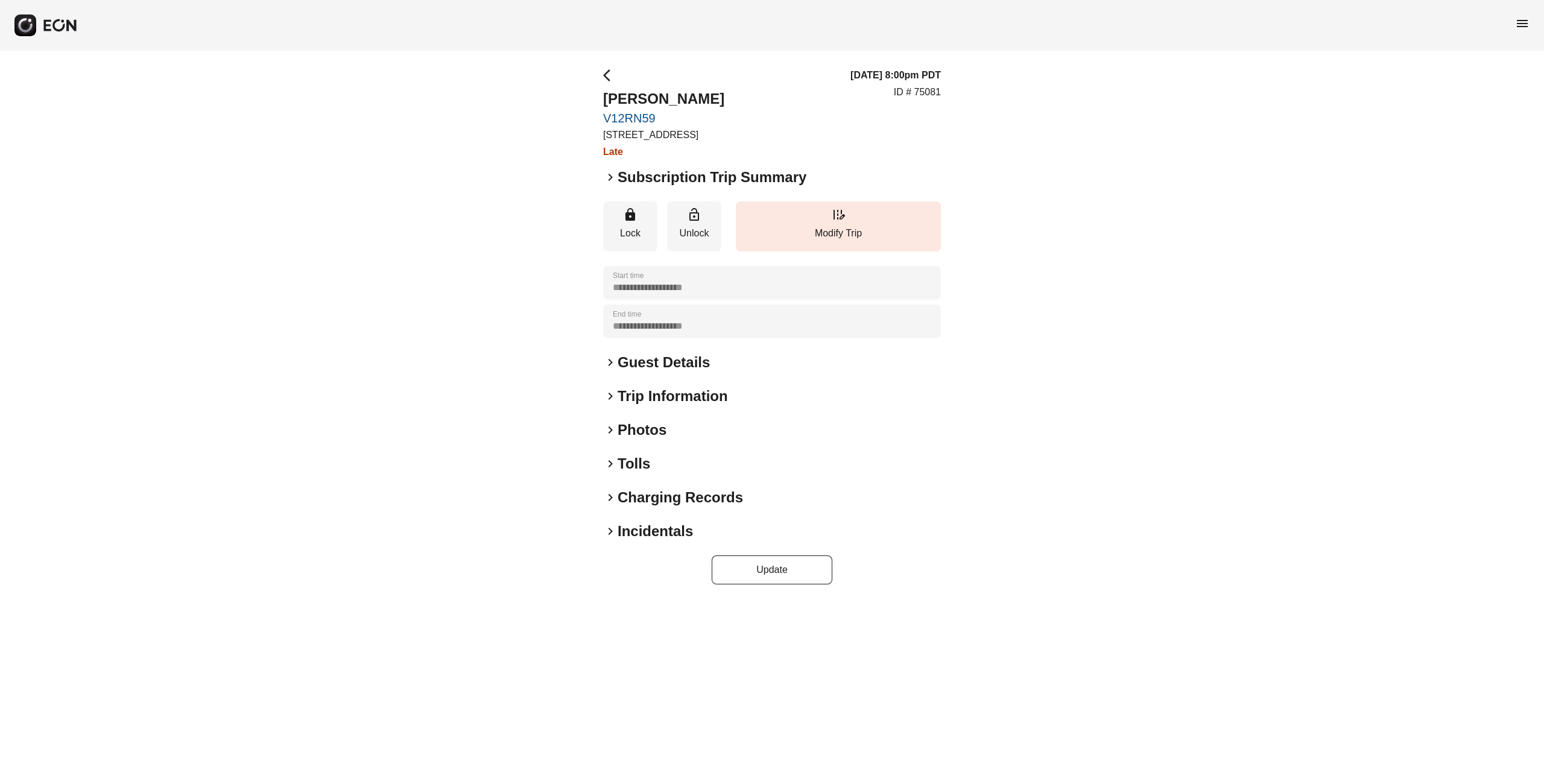
click at [613, 180] on span "keyboard_arrow_right" at bounding box center [610, 177] width 14 height 14
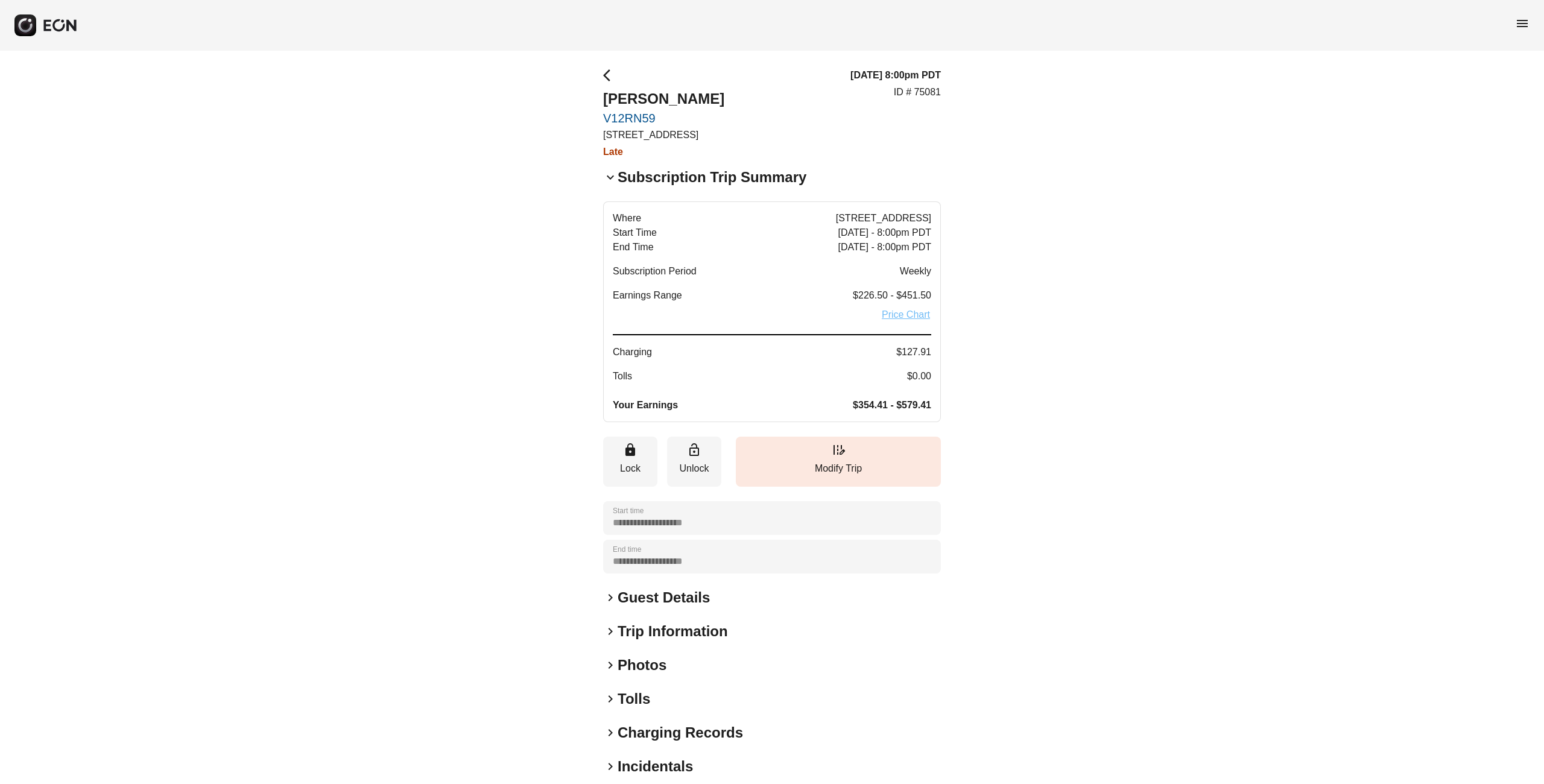
click at [889, 319] on link "Price Chart" at bounding box center [906, 314] width 50 height 14
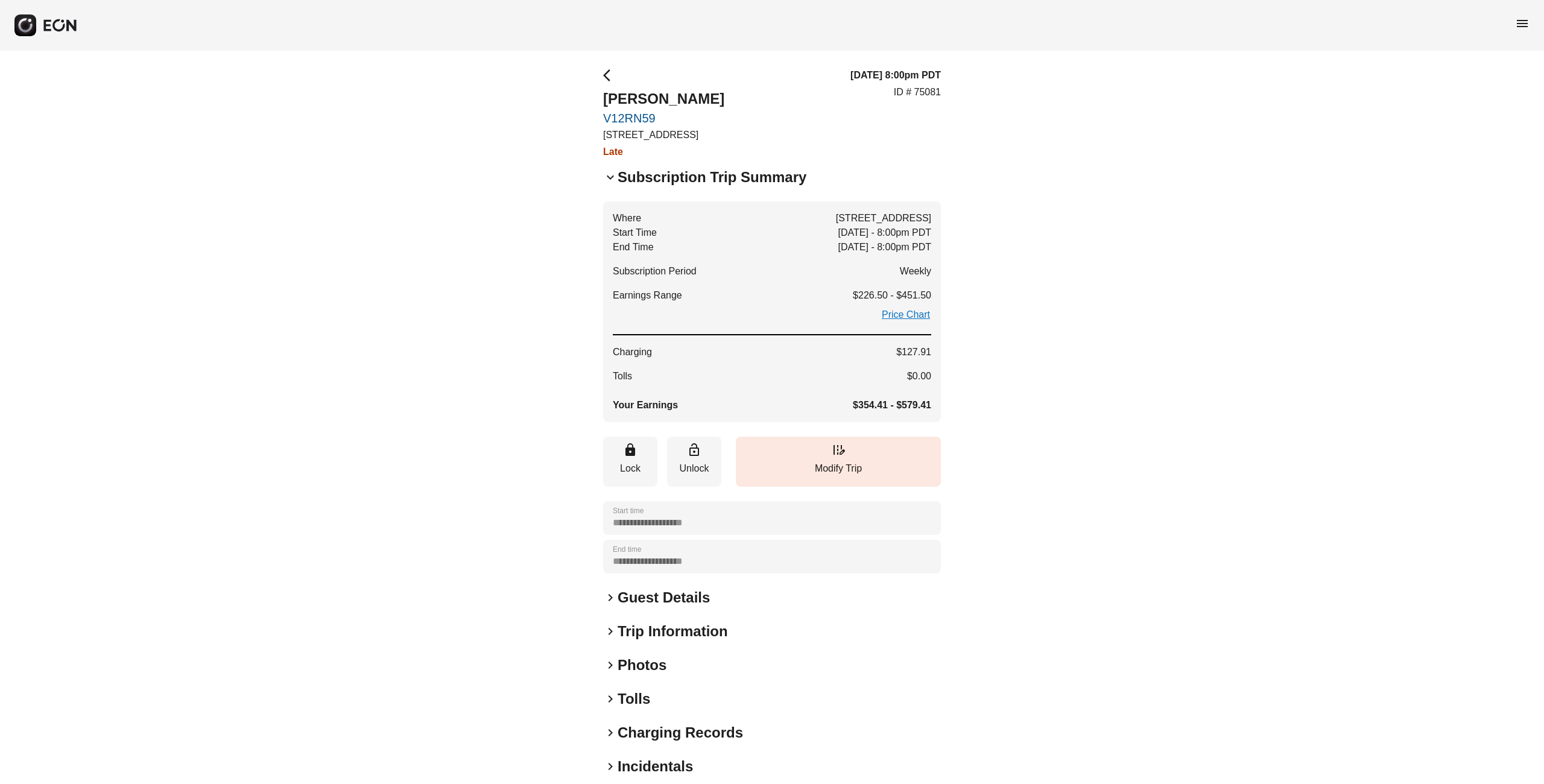
click at [1292, 229] on div "**********" at bounding box center [772, 443] width 1544 height 786
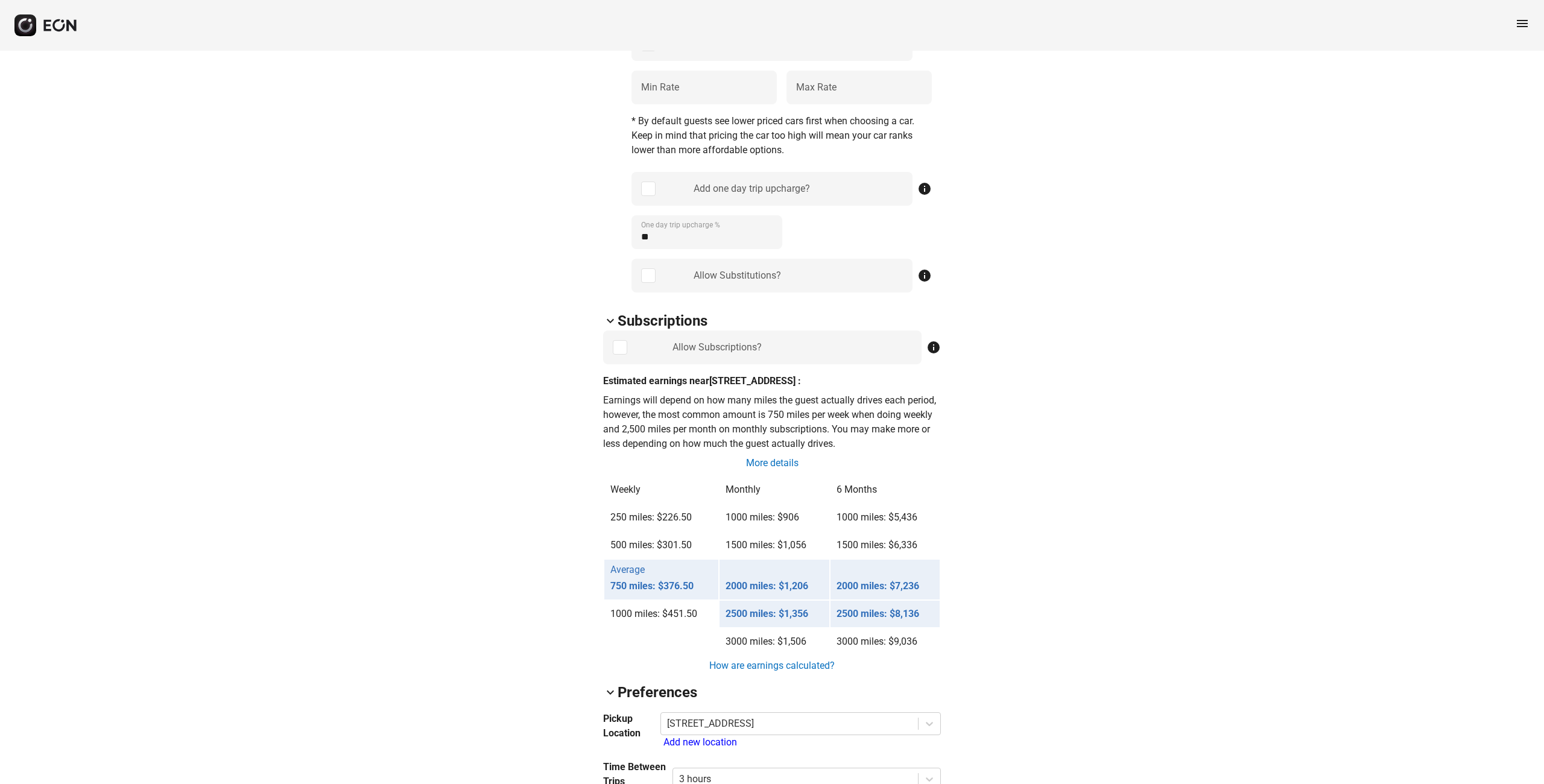
scroll to position [649, 0]
drag, startPoint x: 696, startPoint y: 606, endPoint x: 662, endPoint y: 609, distance: 34.1
click at [662, 609] on td "1000 miles: $451.50" at bounding box center [661, 610] width 114 height 26
copy td "$451.50"
click at [1166, 469] on div "arrow_back_ios V12RN59 [US_VEHICLE_IDENTIFICATION_NUMBER] 96% 7410 lock Lock lo…" at bounding box center [772, 553] width 1544 height 2304
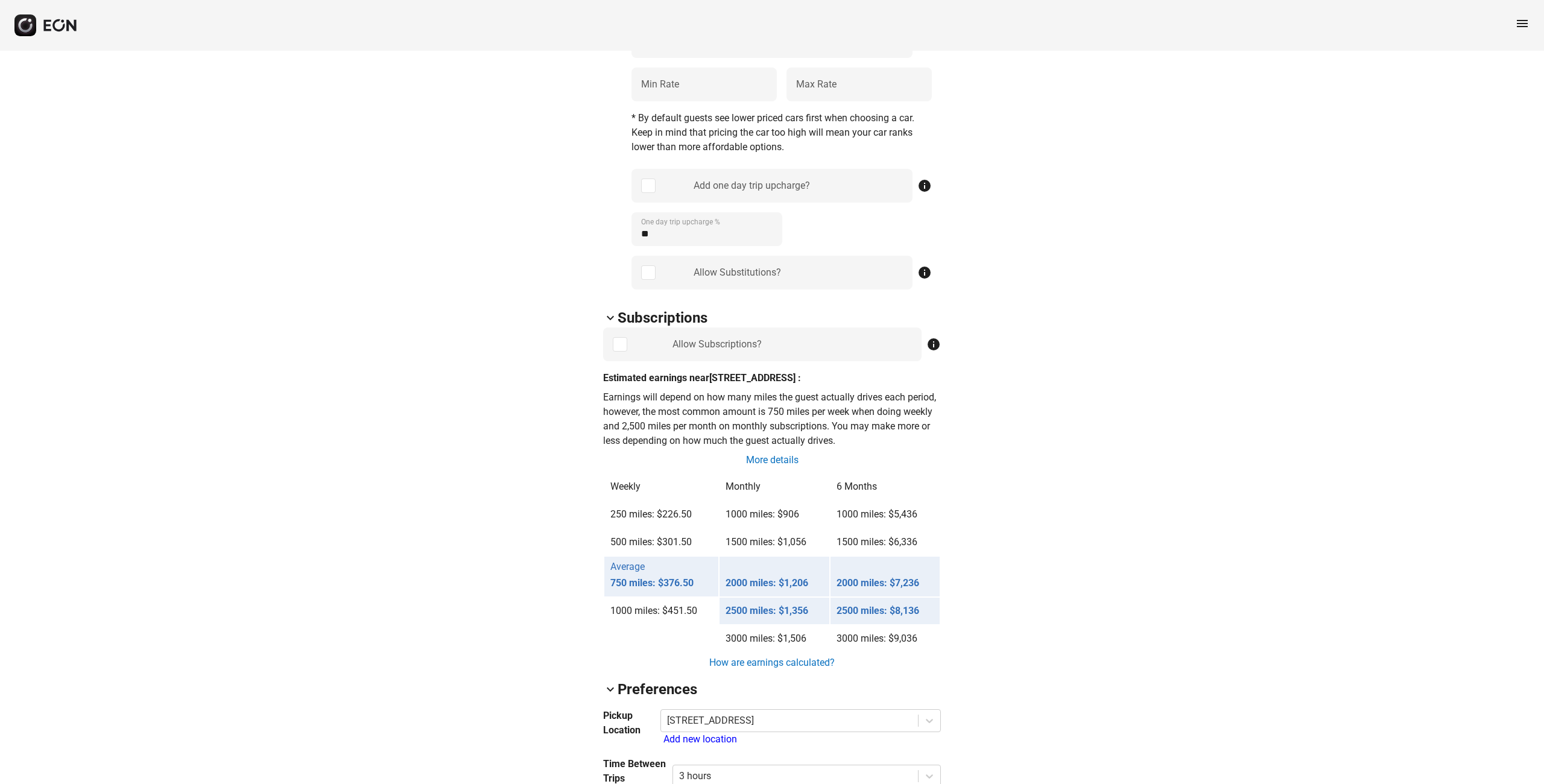
click at [1259, 286] on div "arrow_back_ios V12RN59 [US_VEHICLE_IDENTIFICATION_NUMBER] 96% 7410 lock Lock lo…" at bounding box center [772, 553] width 1544 height 2304
